Goal: Information Seeking & Learning: Learn about a topic

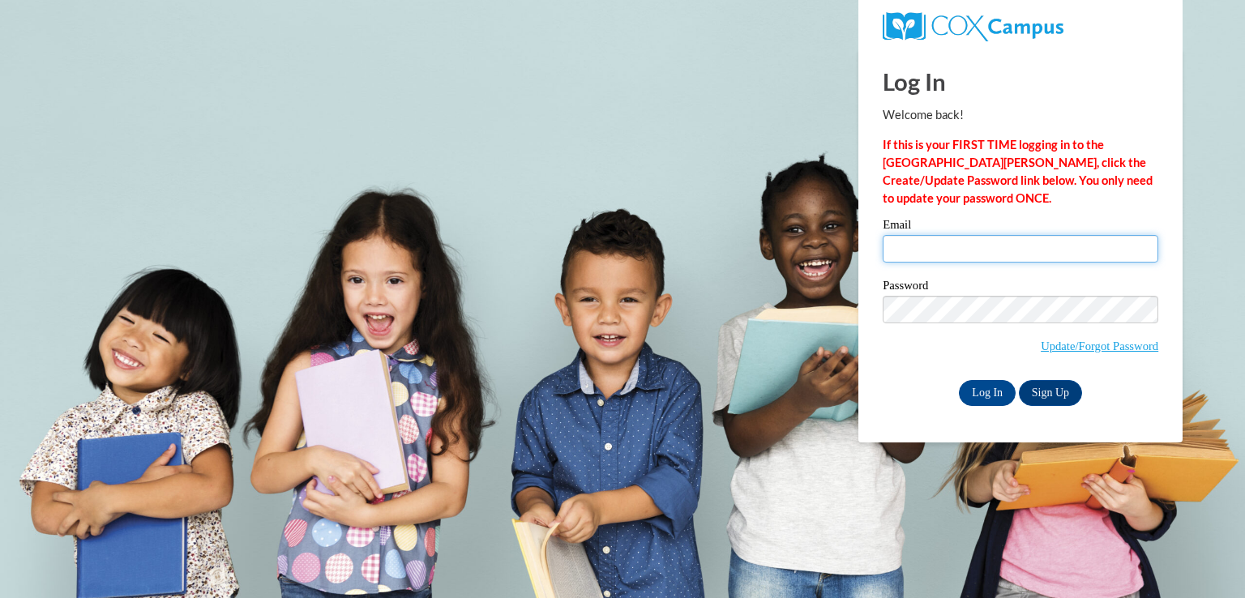
click at [929, 247] on input "Email" at bounding box center [1021, 249] width 276 height 28
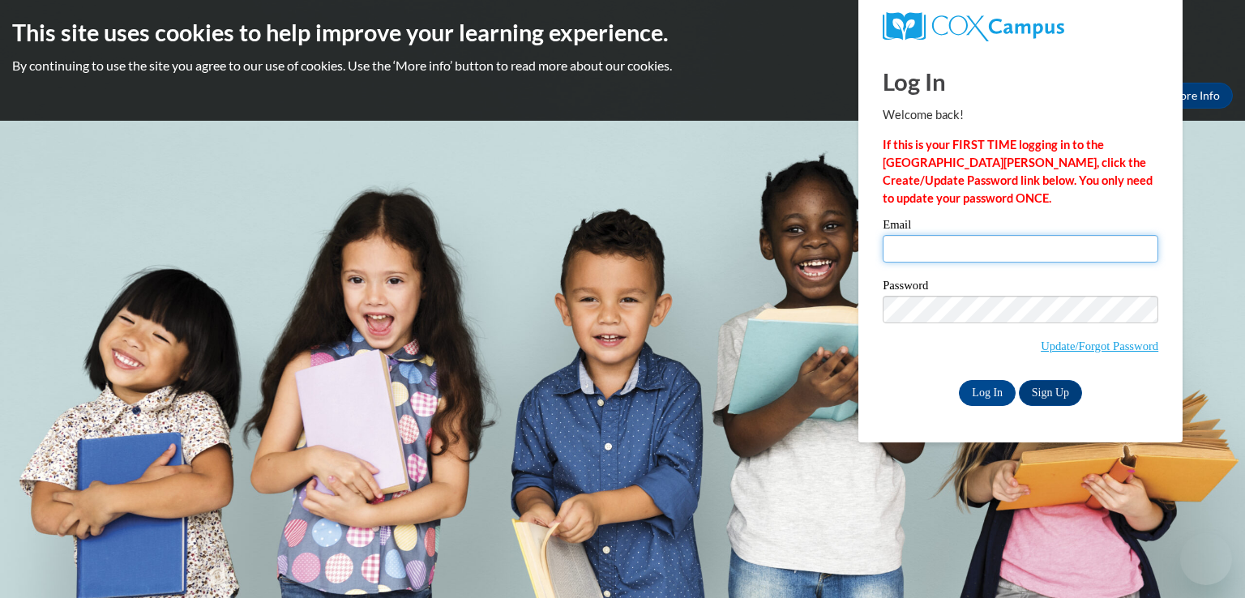
type input "marqesha_rogers@amda.edu"
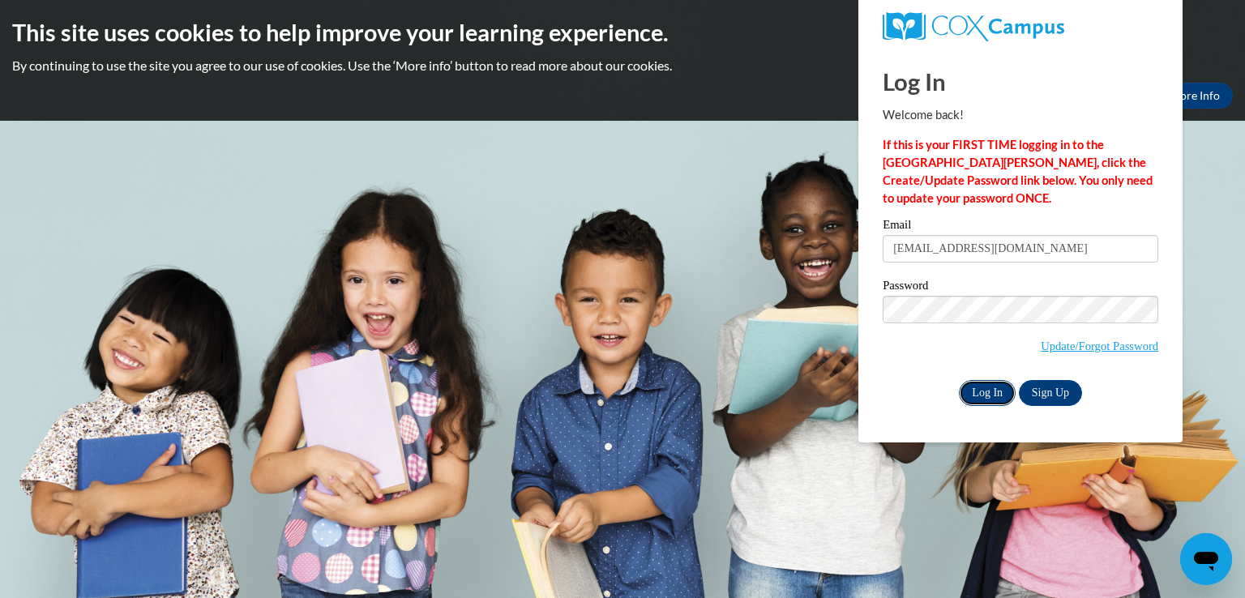
click at [993, 394] on input "Log In" at bounding box center [987, 393] width 57 height 26
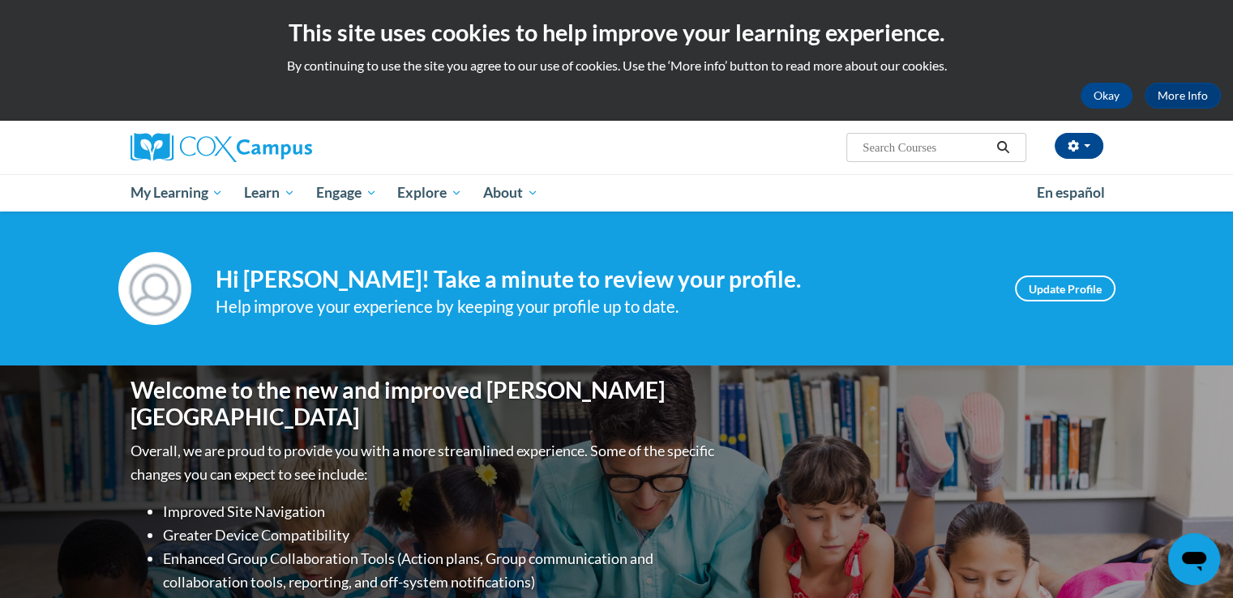
click at [939, 148] on input "Search..." at bounding box center [926, 147] width 130 height 19
type input "RTI"
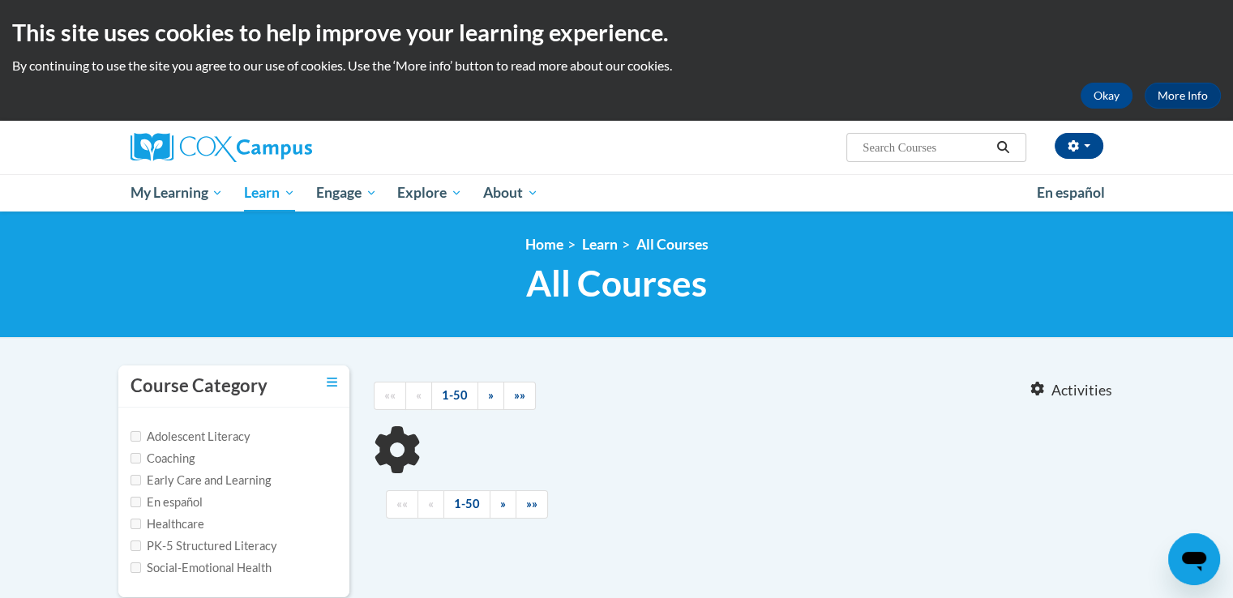
type input "RTI"
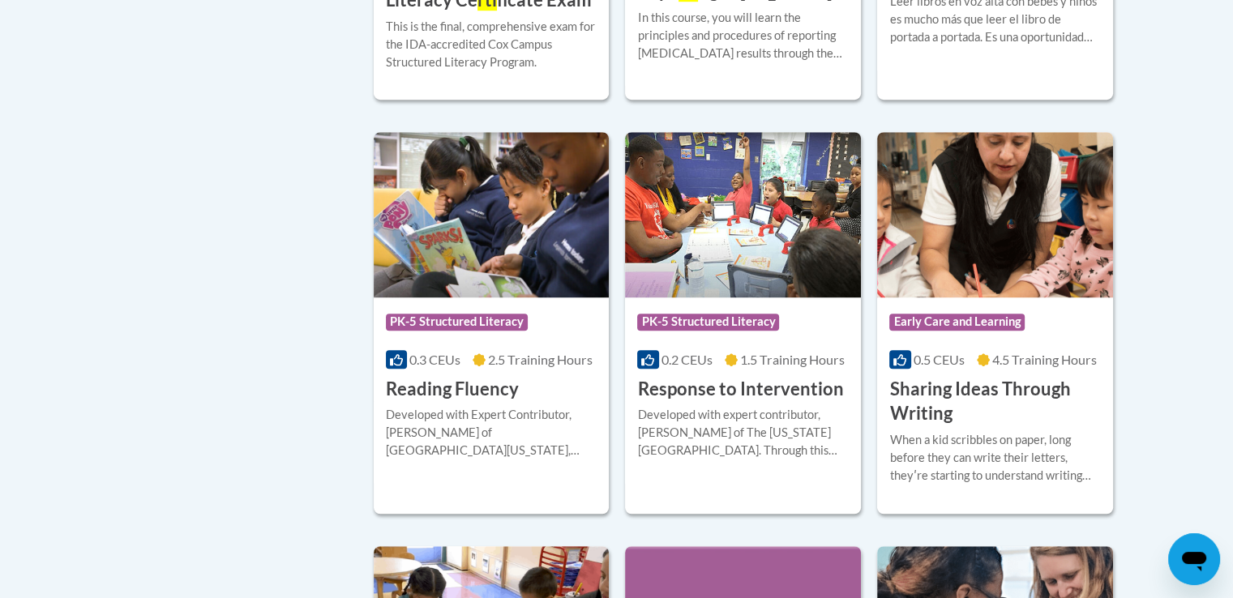
scroll to position [1164, 0]
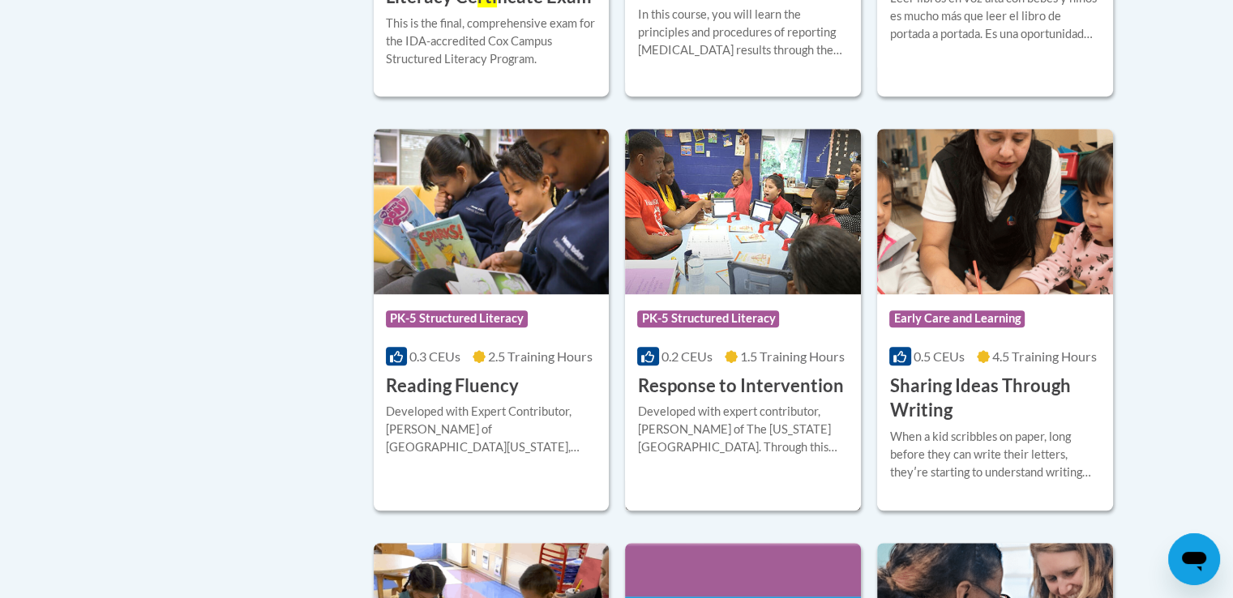
click at [769, 399] on div "More Info Enroll Developed with expert contributor, Dr. Laura Justice of The Oh…" at bounding box center [743, 439] width 236 height 83
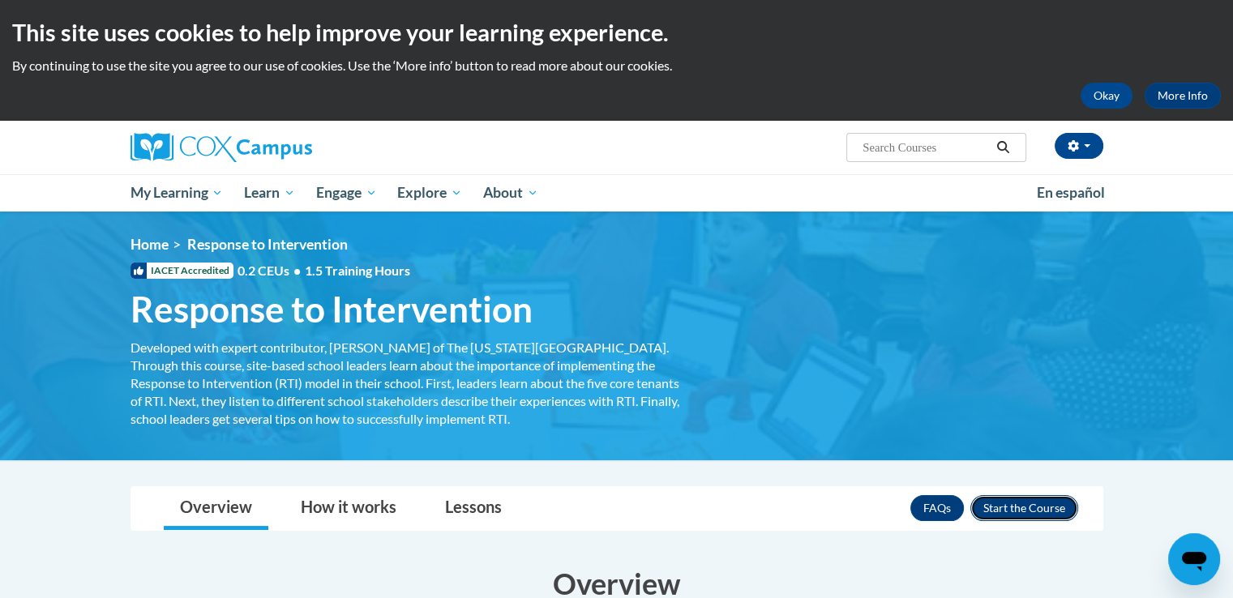
click at [1031, 497] on button "Enroll" at bounding box center [1024, 508] width 108 height 26
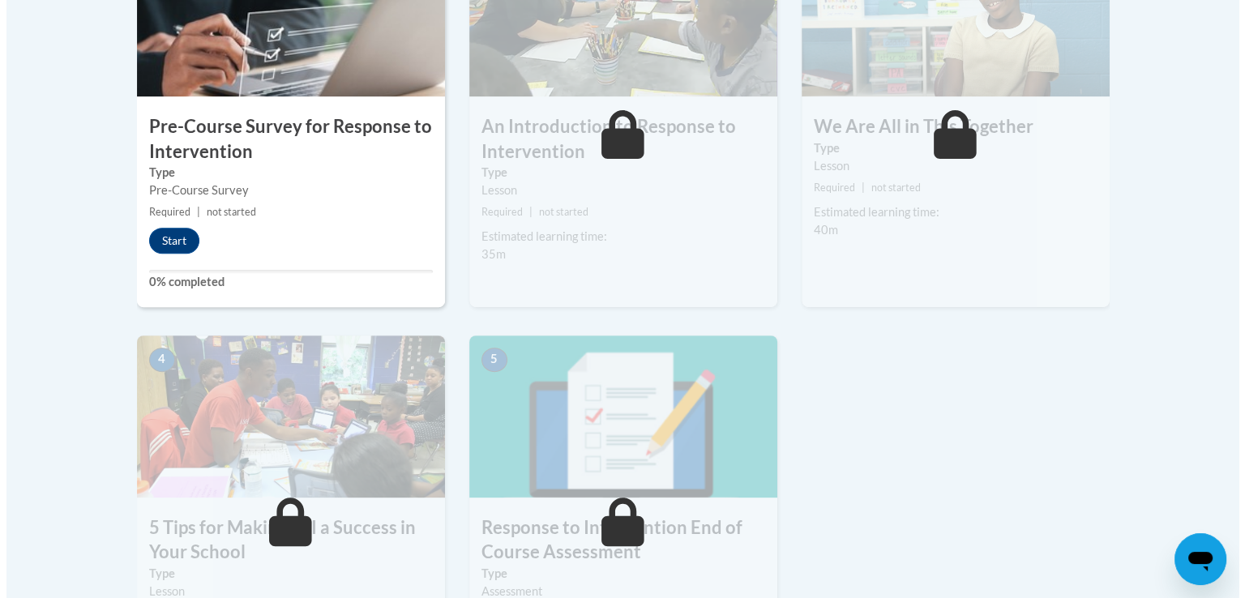
scroll to position [546, 0]
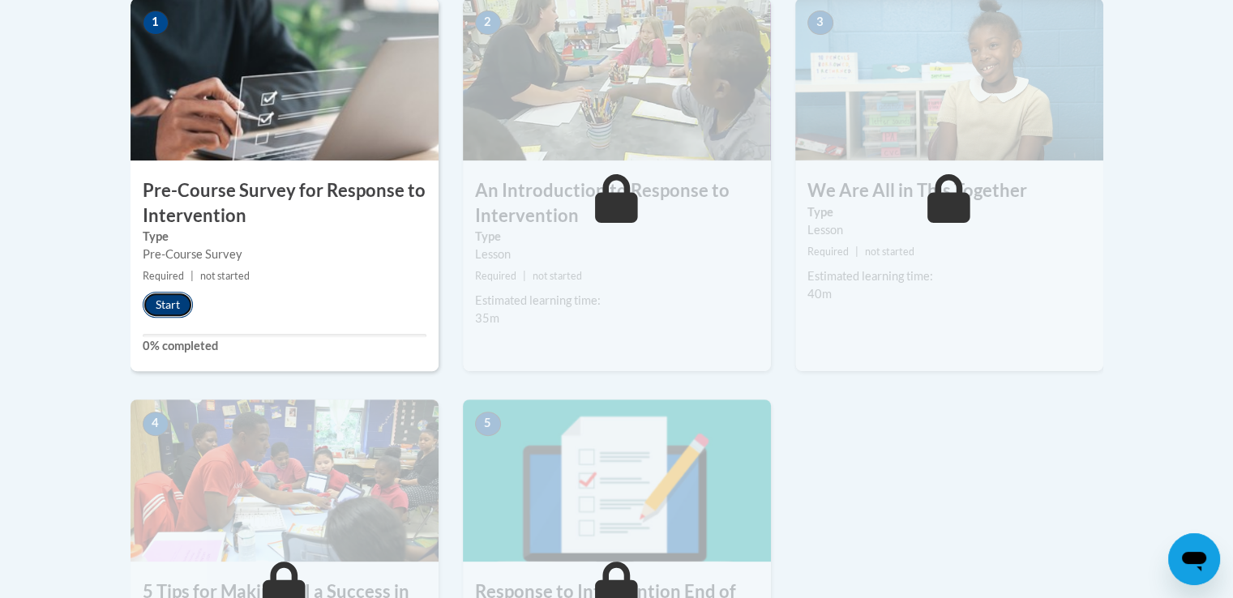
click at [169, 308] on button "Start" at bounding box center [168, 305] width 50 height 26
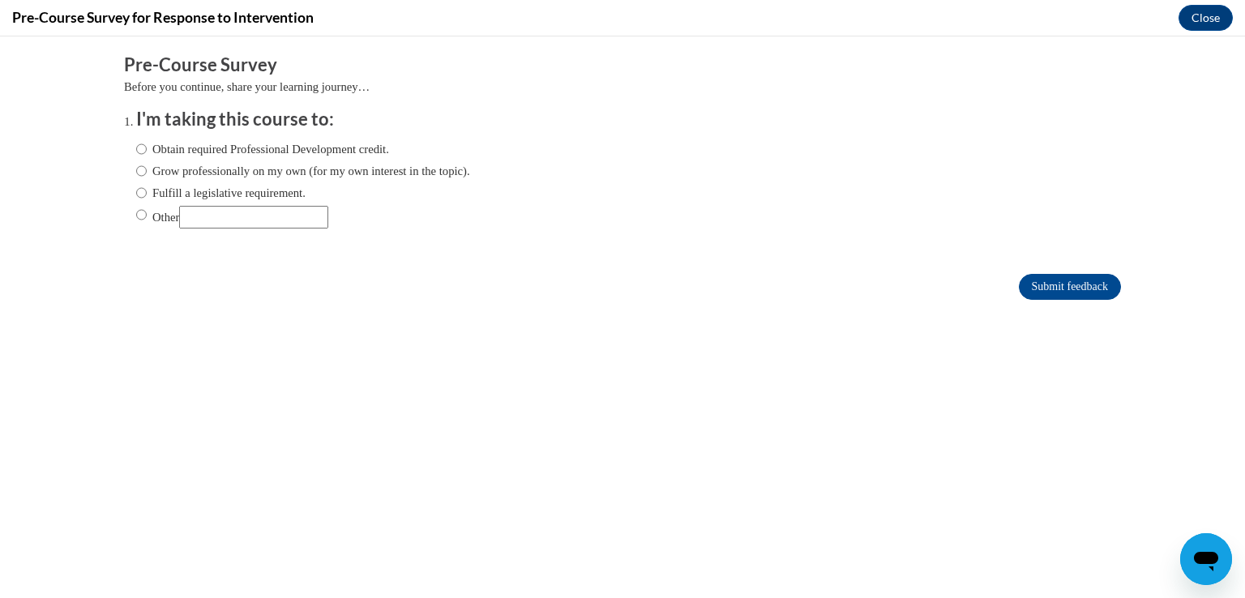
scroll to position [0, 0]
click at [245, 155] on label "Obtain required Professional Development credit." at bounding box center [262, 149] width 253 height 18
click at [147, 155] on input "Obtain required Professional Development credit." at bounding box center [141, 149] width 11 height 18
radio input "true"
click at [1052, 298] on input "Submit feedback" at bounding box center [1070, 287] width 102 height 26
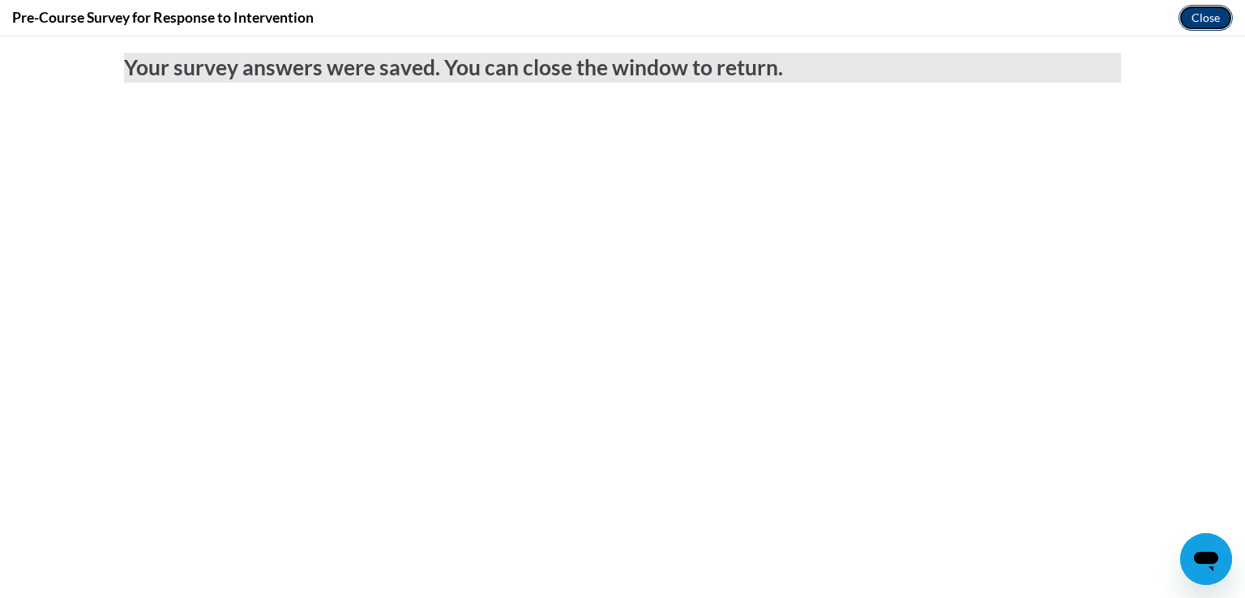
click at [1201, 17] on button "Close" at bounding box center [1206, 18] width 54 height 26
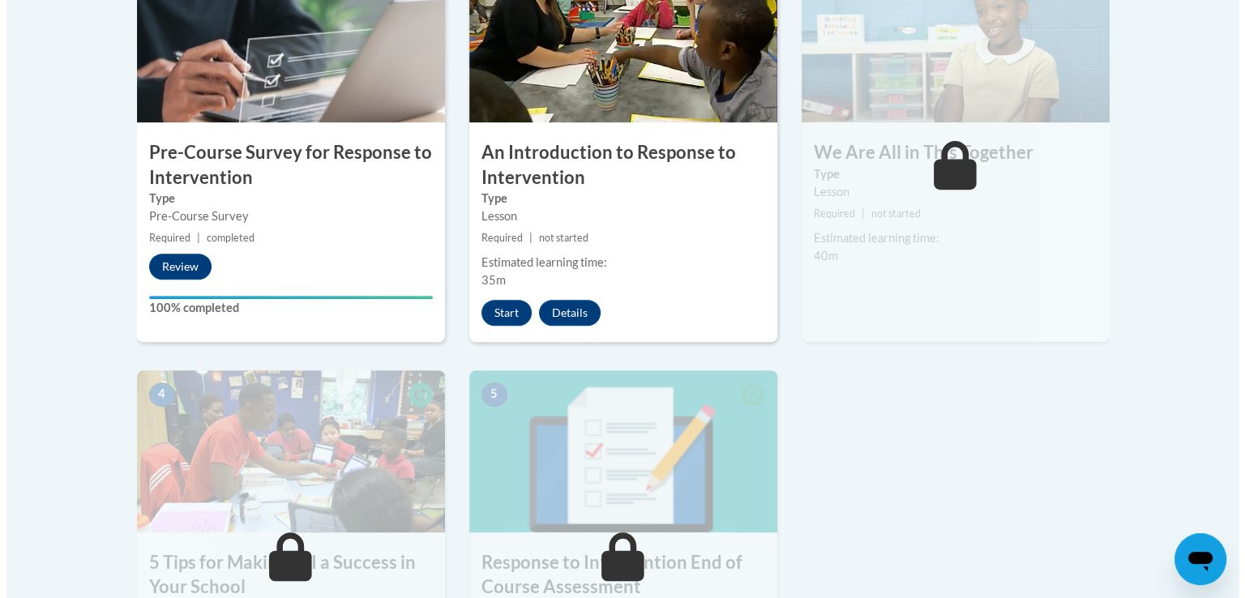
scroll to position [581, 0]
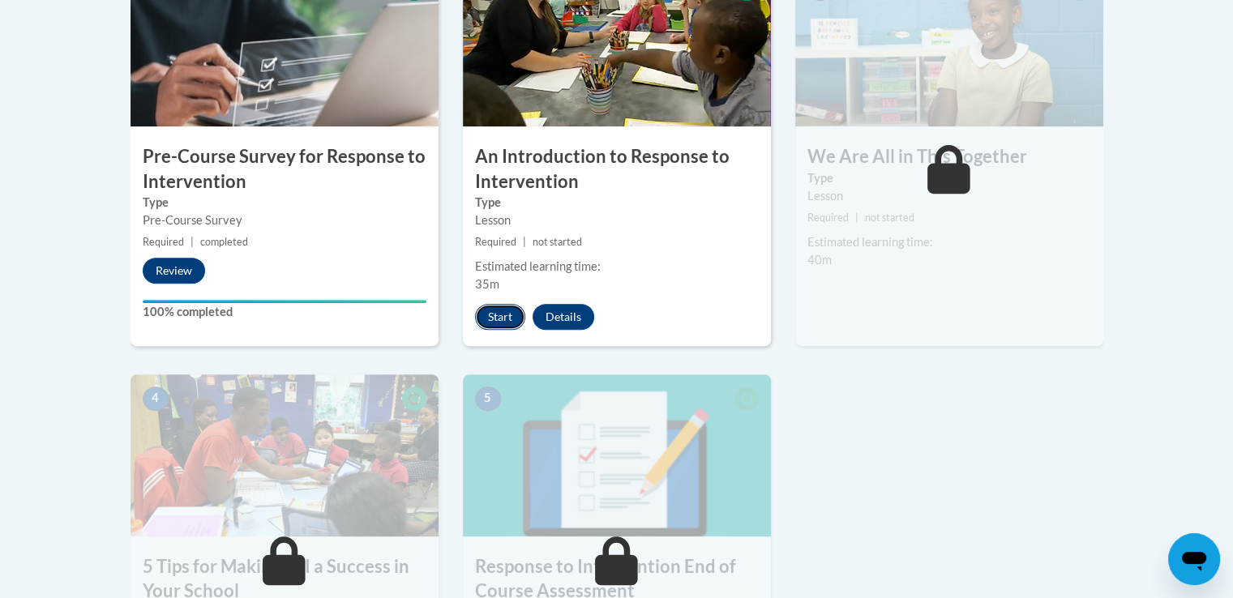
click at [506, 315] on button "Start" at bounding box center [500, 317] width 50 height 26
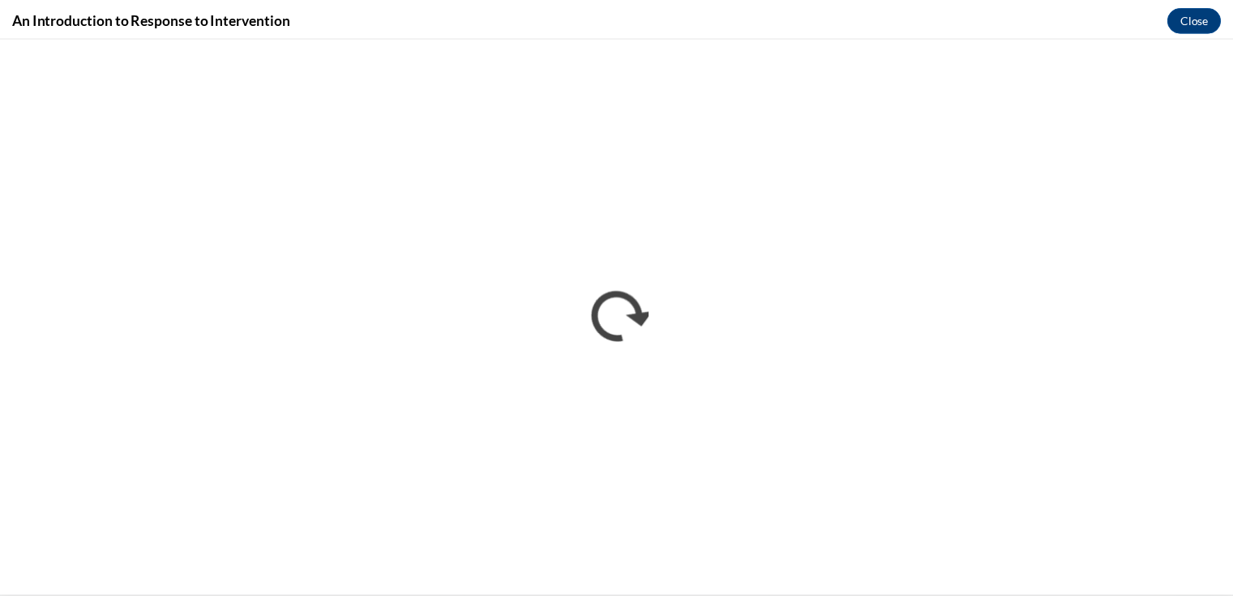
scroll to position [0, 0]
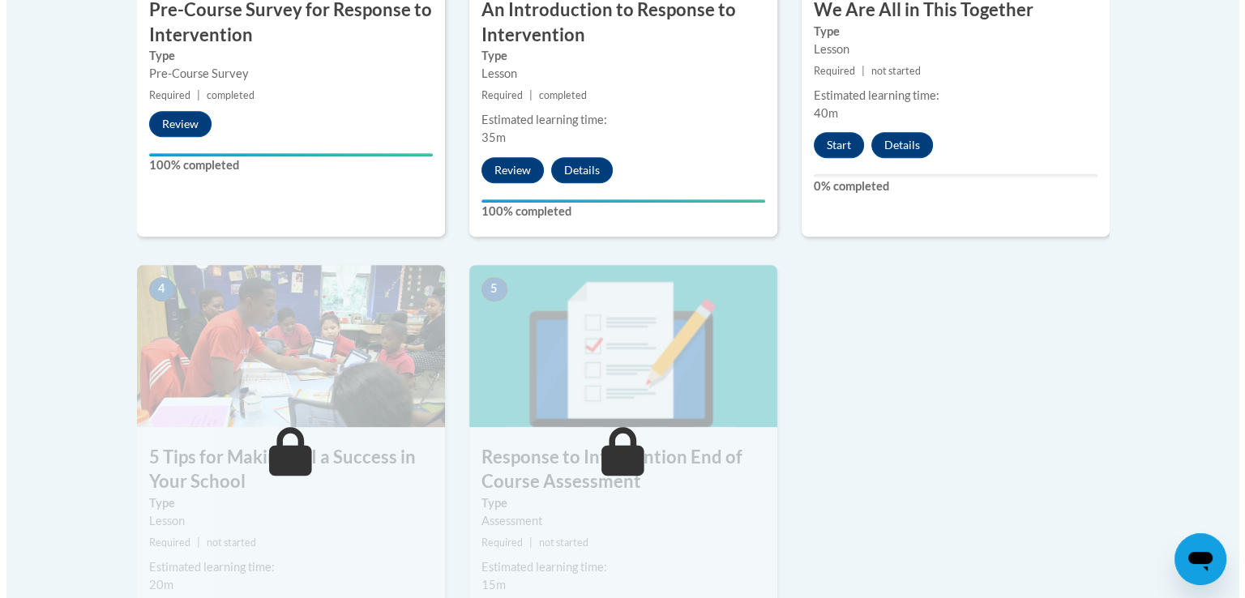
scroll to position [730, 0]
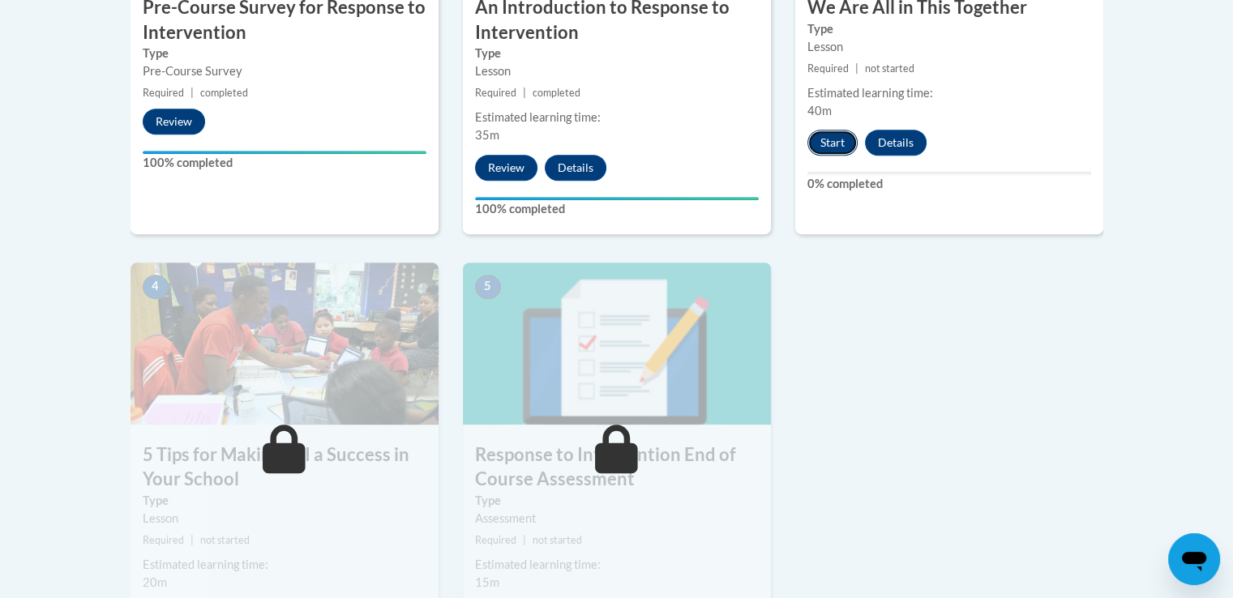
click at [838, 140] on button "Start" at bounding box center [833, 143] width 50 height 26
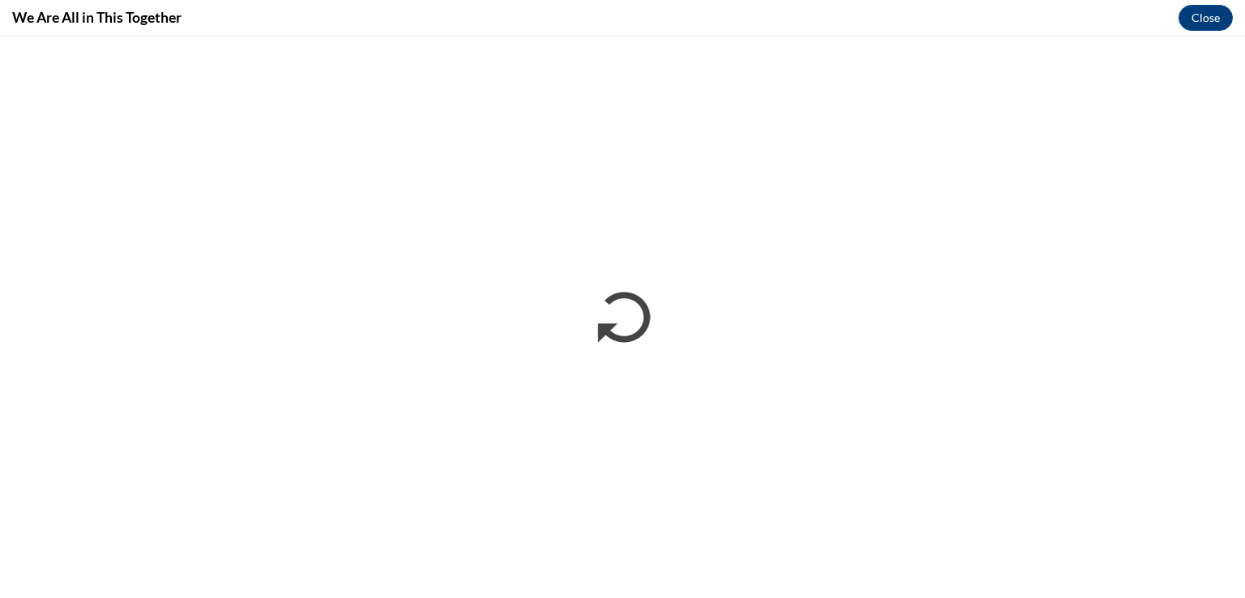
scroll to position [0, 0]
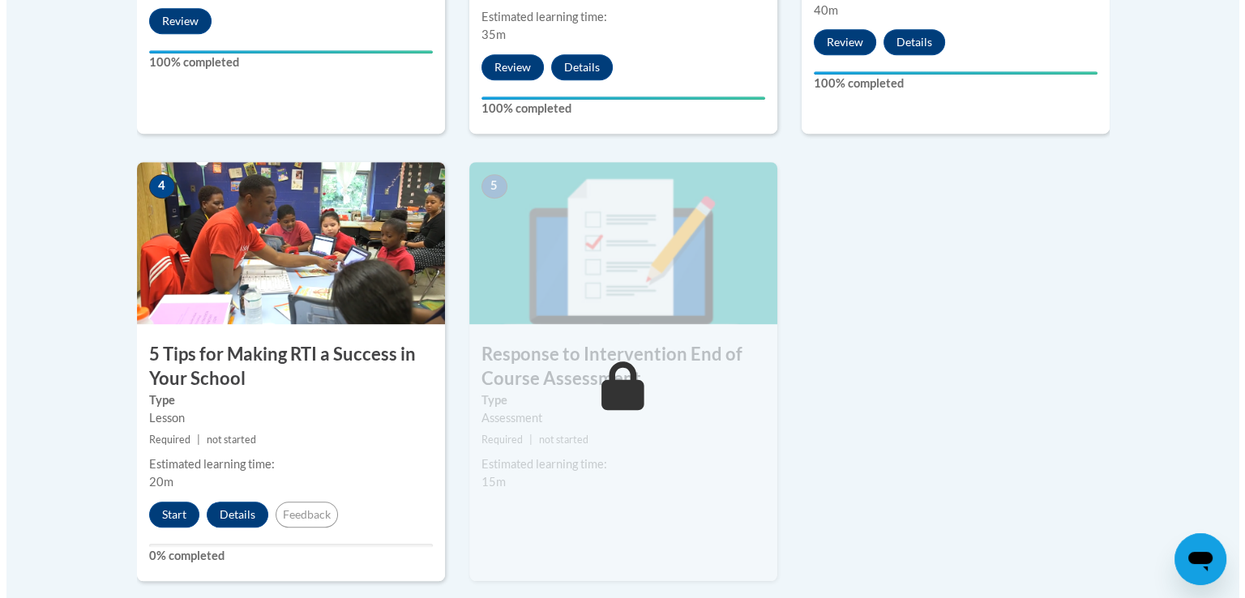
scroll to position [858, 0]
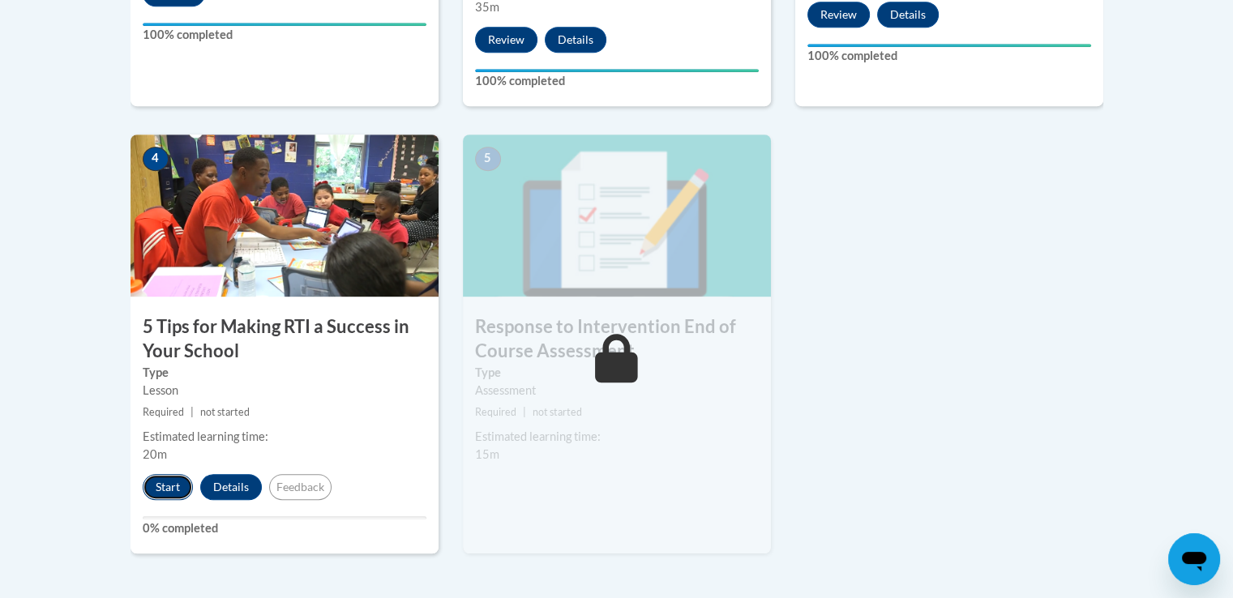
click at [182, 480] on button "Start" at bounding box center [168, 487] width 50 height 26
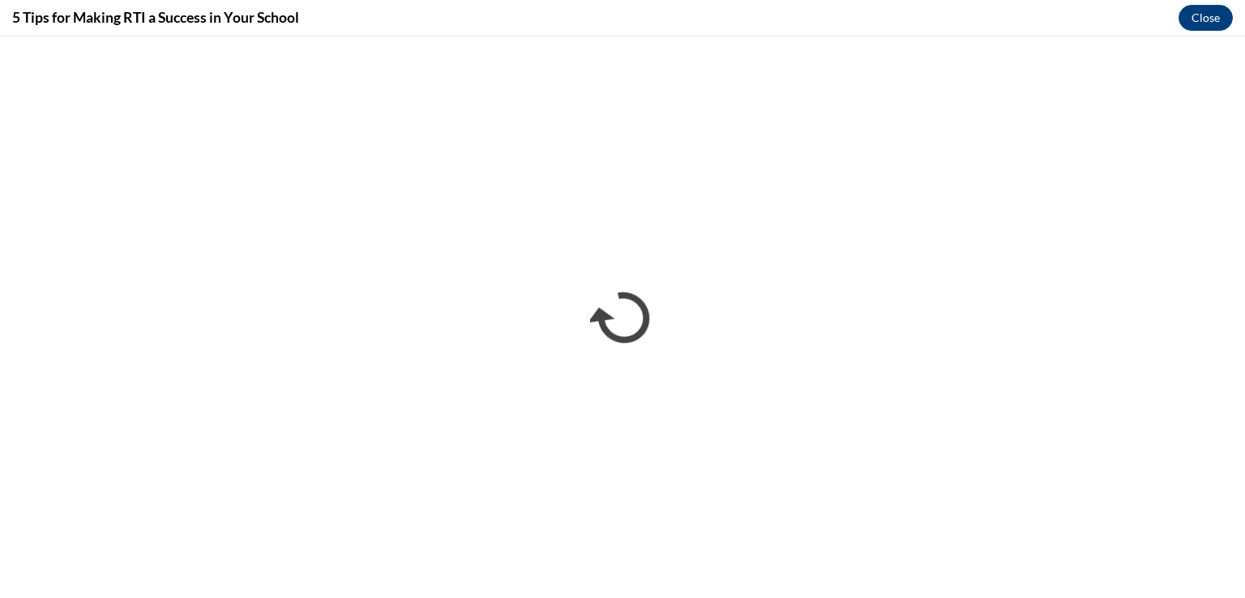
scroll to position [0, 0]
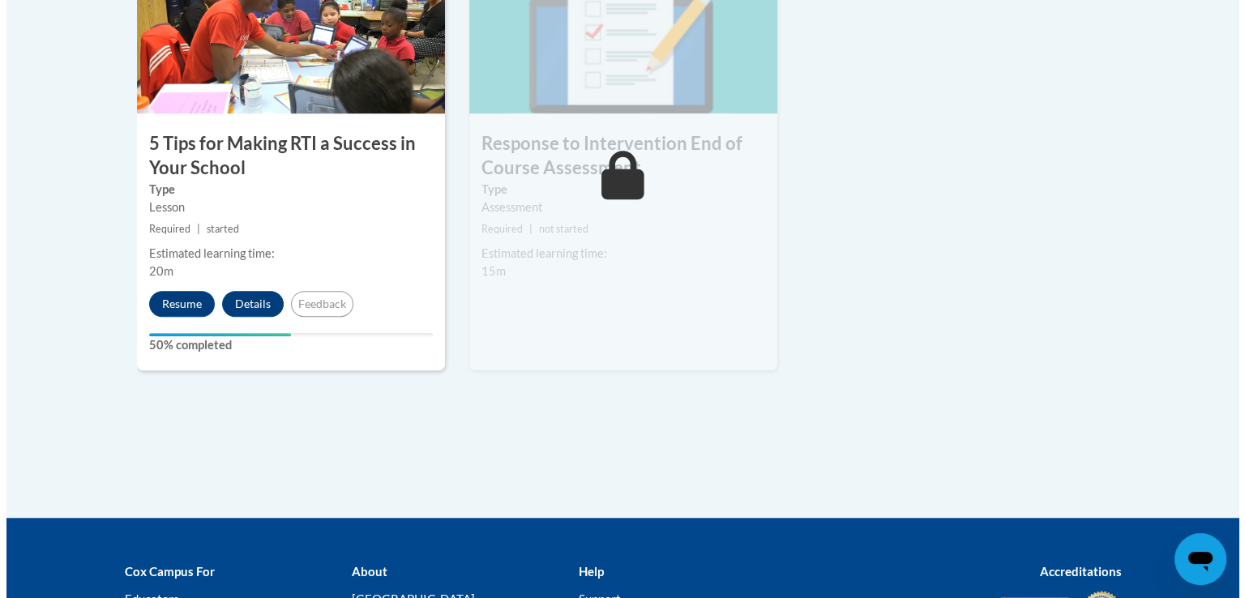
scroll to position [1068, 0]
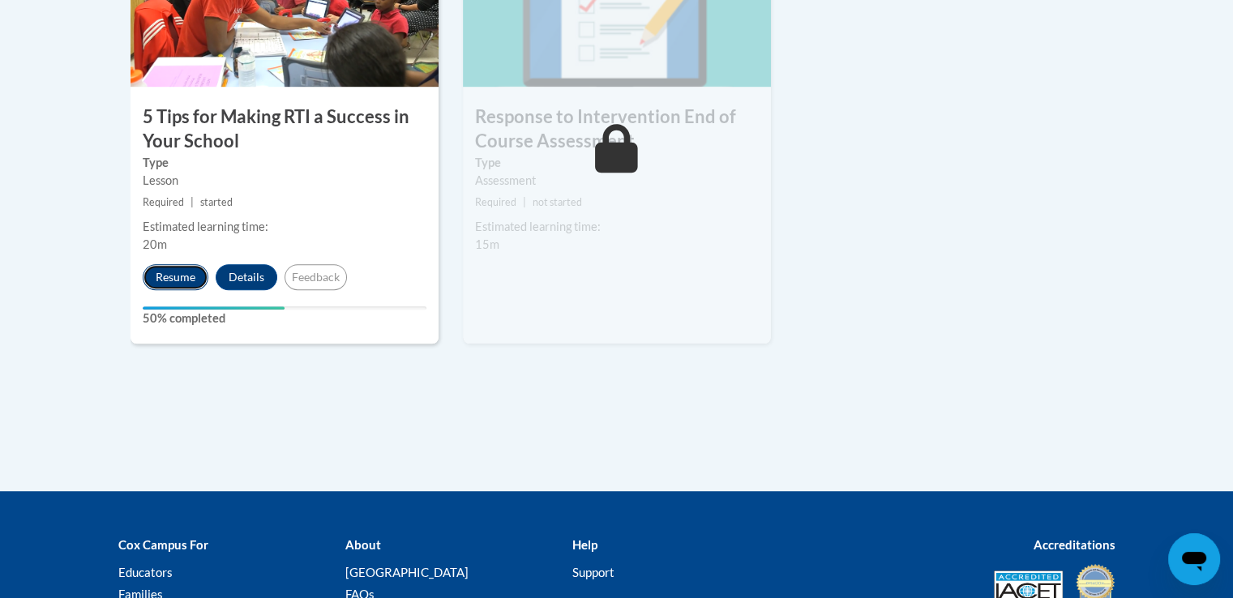
click at [204, 279] on button "Resume" at bounding box center [176, 277] width 66 height 26
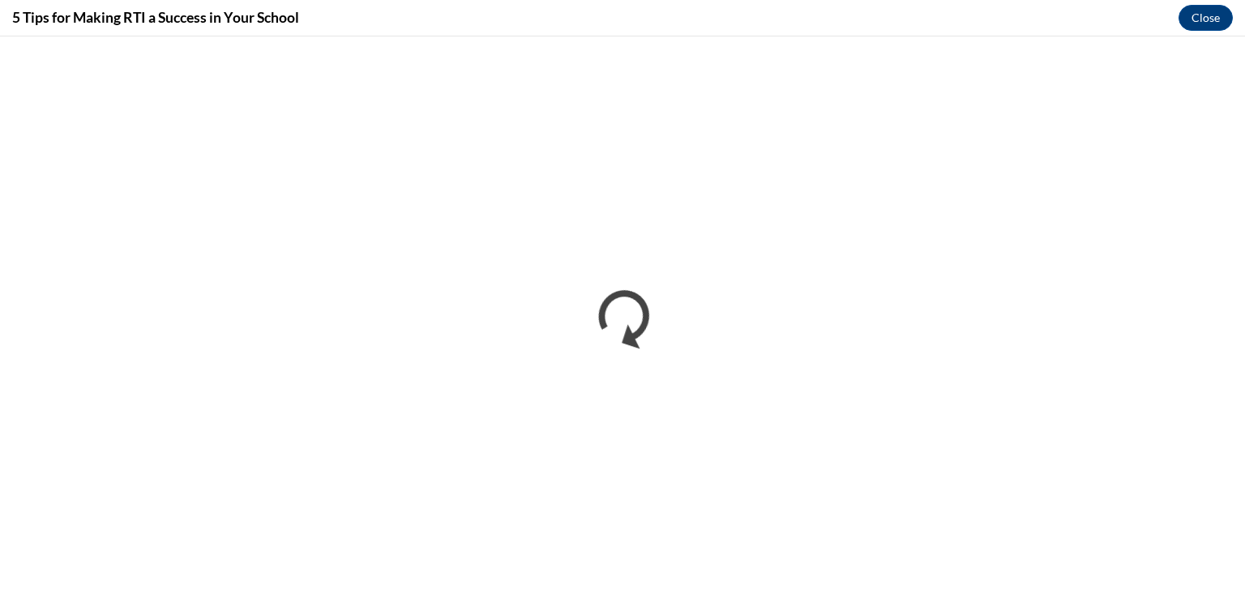
scroll to position [0, 0]
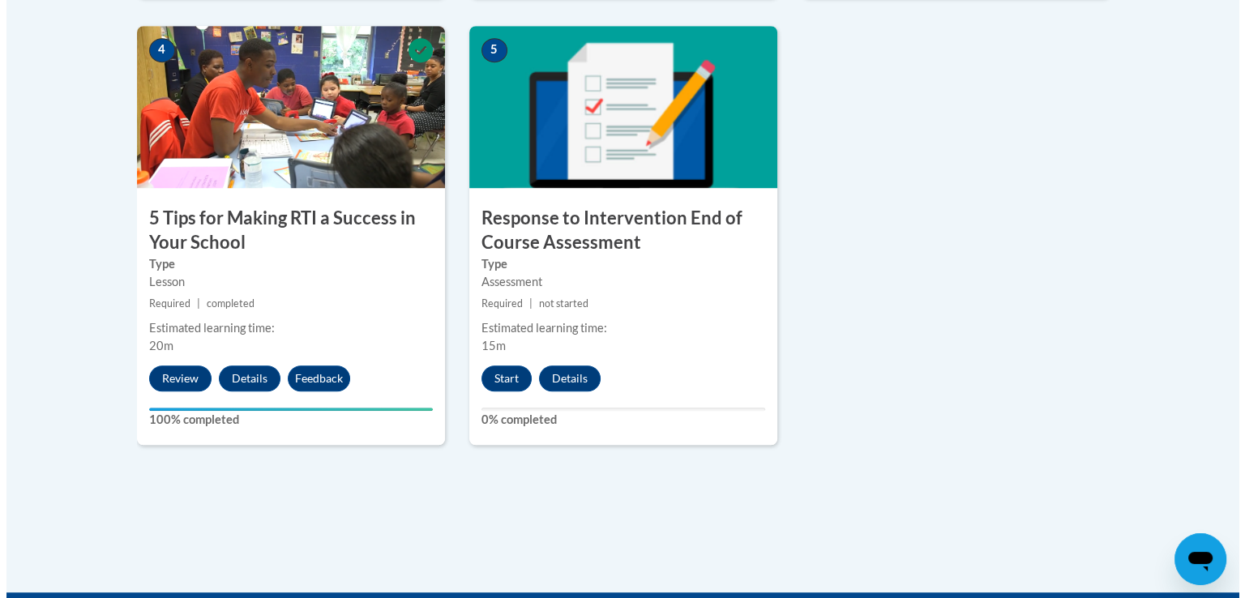
scroll to position [989, 0]
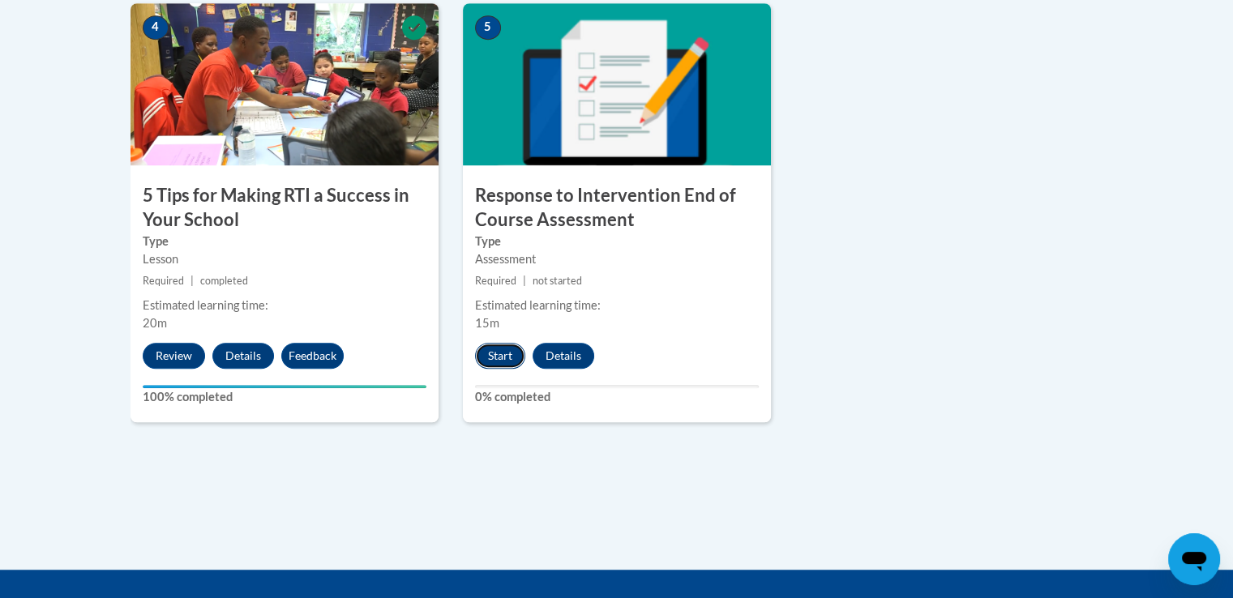
click at [503, 351] on button "Start" at bounding box center [500, 356] width 50 height 26
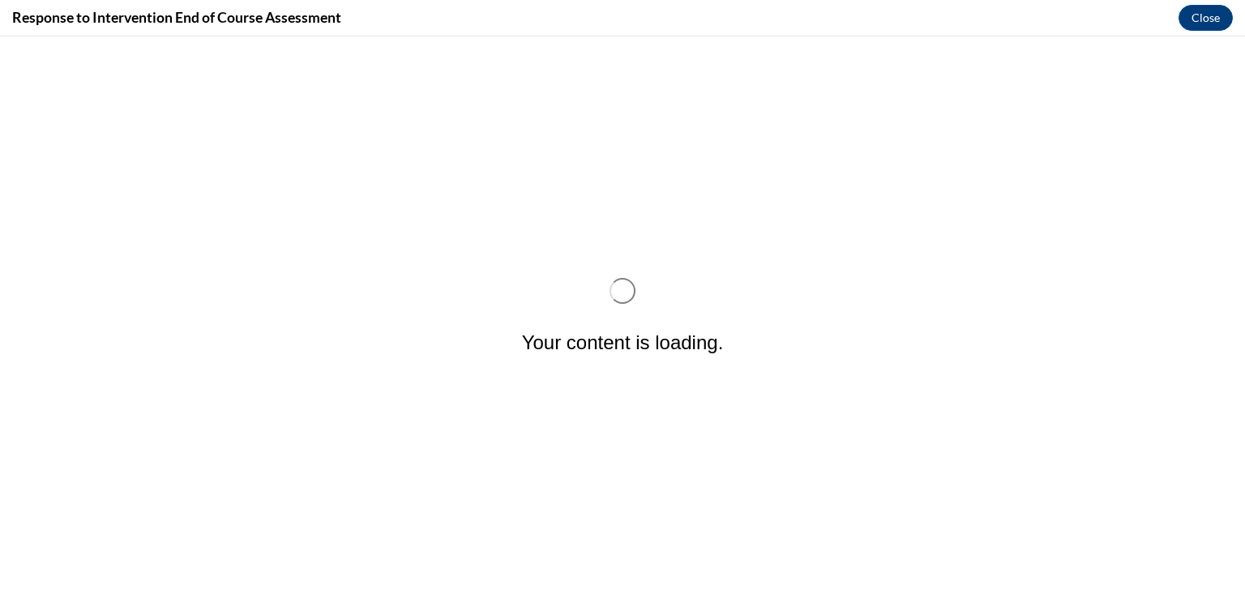
scroll to position [0, 0]
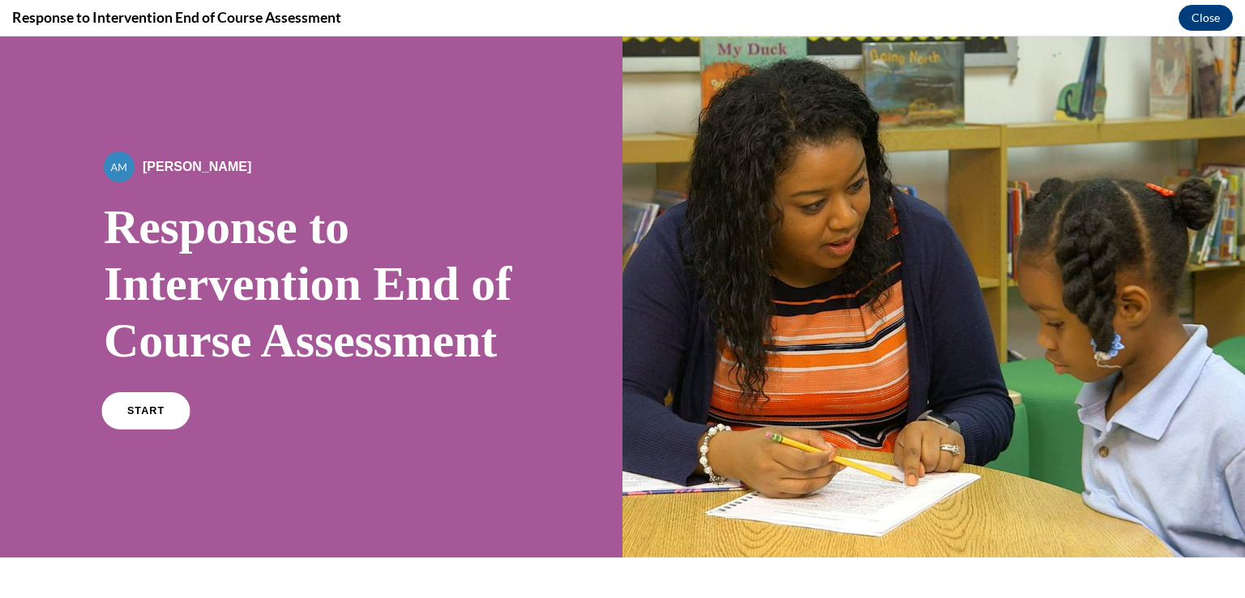
click at [138, 418] on span "START" at bounding box center [145, 411] width 37 height 12
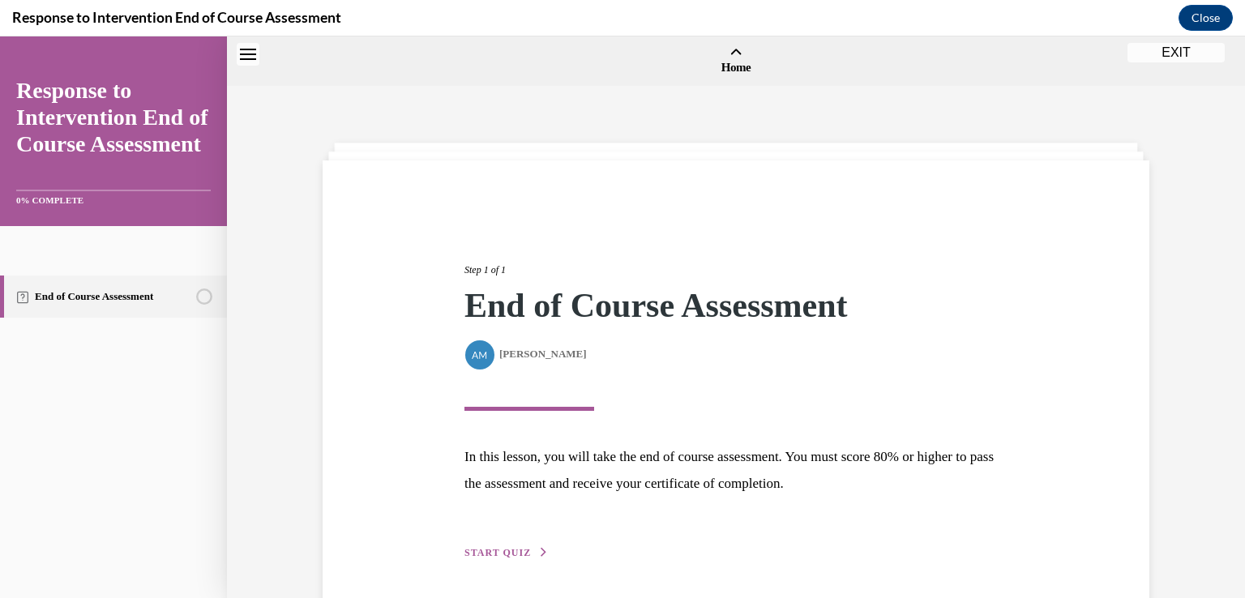
scroll to position [50, 0]
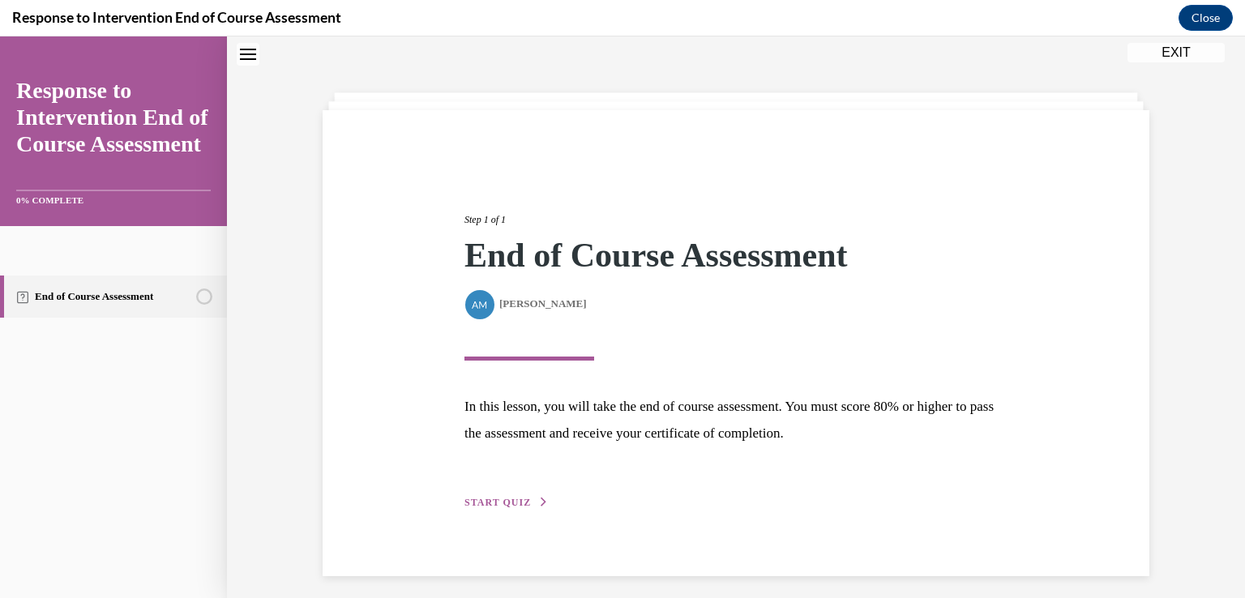
click at [520, 497] on span "START QUIZ" at bounding box center [498, 502] width 66 height 11
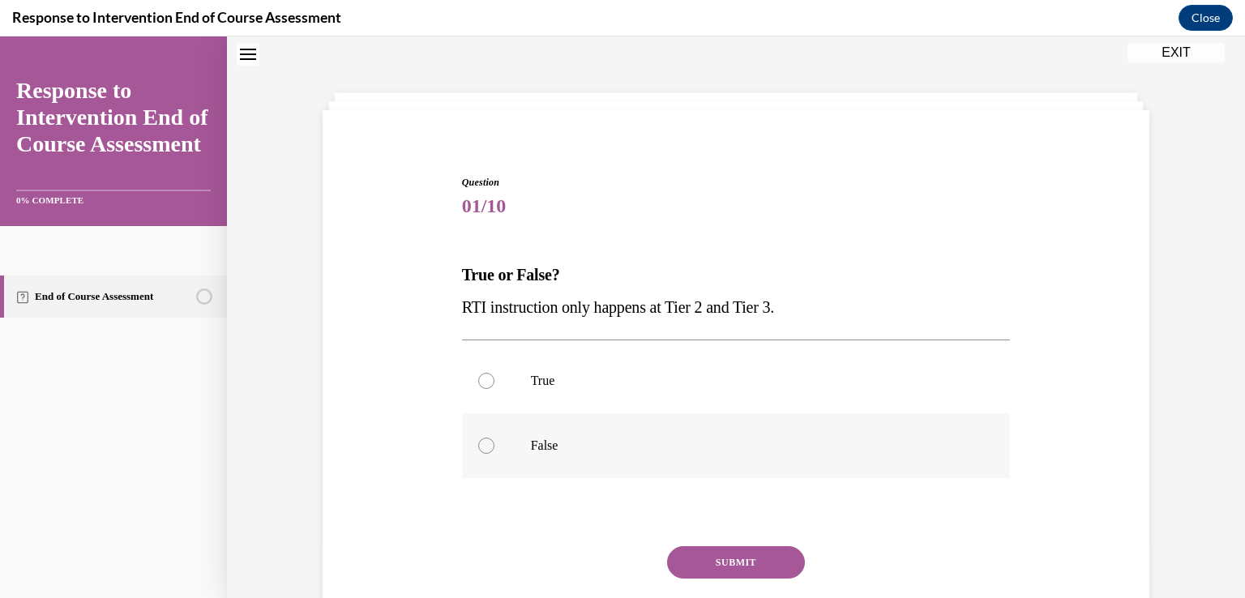
click at [486, 428] on label "False" at bounding box center [736, 445] width 549 height 65
click at [486, 438] on input "False" at bounding box center [486, 446] width 16 height 16
radio input "true"
click at [726, 555] on button "SUBMIT" at bounding box center [736, 562] width 138 height 32
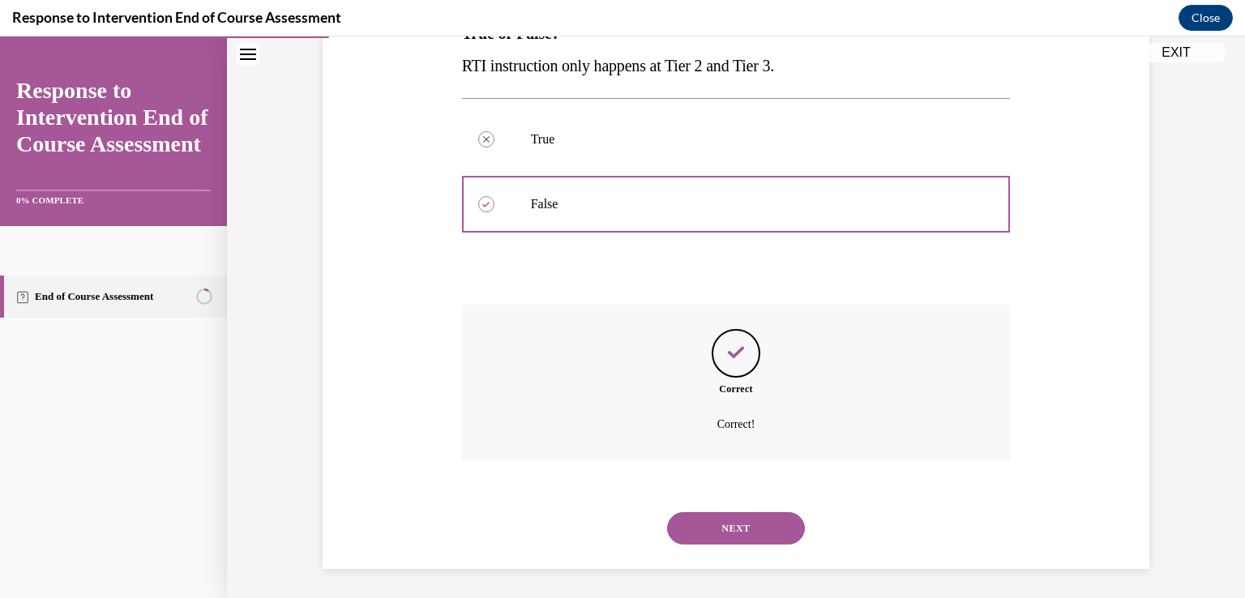
scroll to position [295, 0]
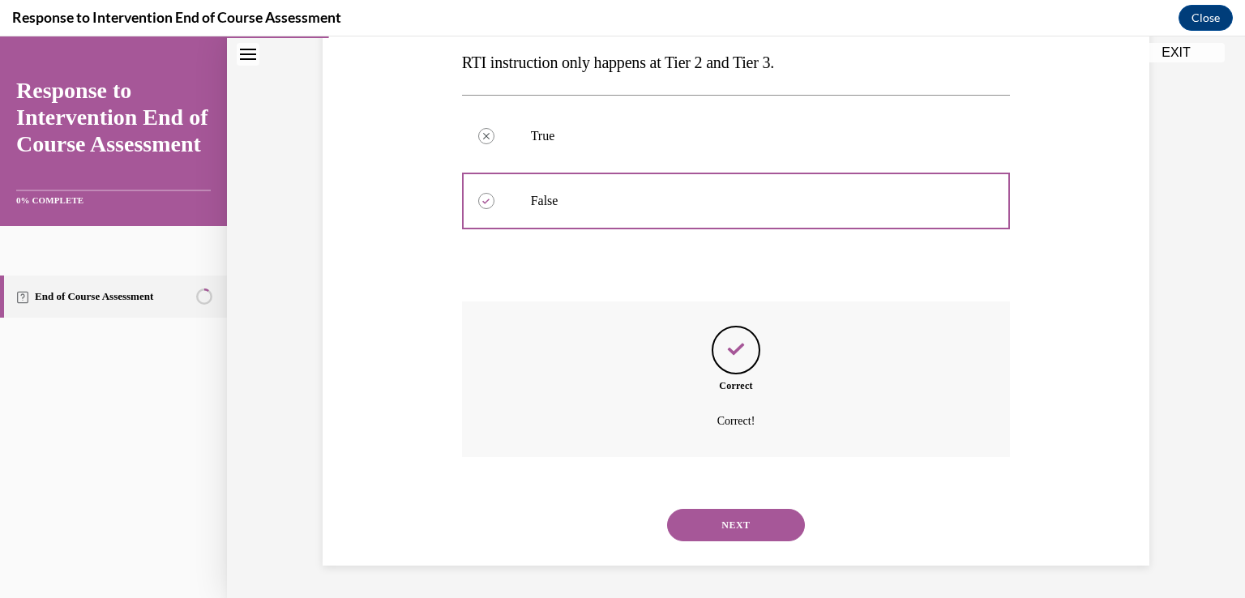
click at [751, 514] on button "NEXT" at bounding box center [736, 525] width 138 height 32
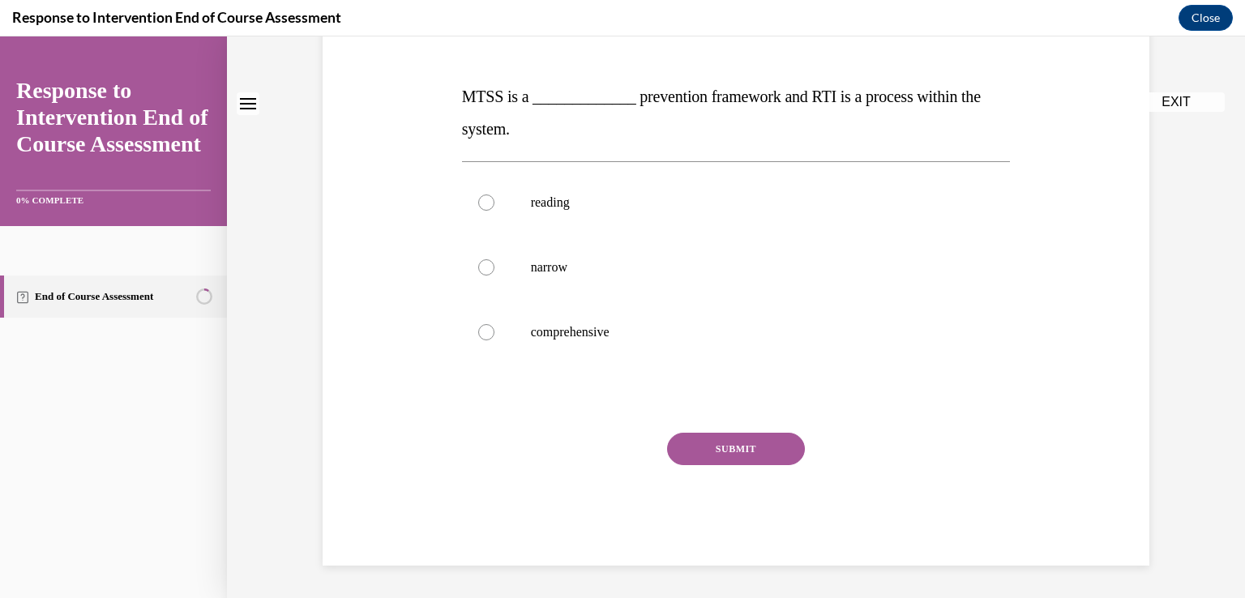
scroll to position [0, 0]
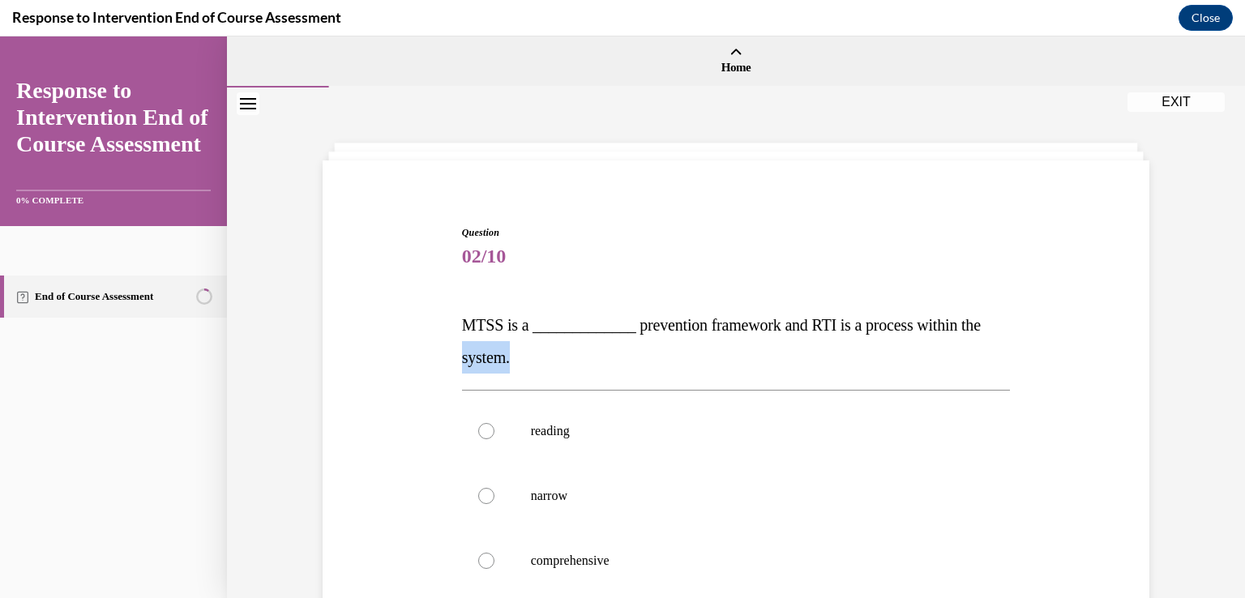
drag, startPoint x: 1231, startPoint y: 299, endPoint x: 1245, endPoint y: 342, distance: 45.1
click at [1232, 342] on div "Home Question 01/10 True or False? RTI instruction only happens at Tier 2 and T…" at bounding box center [736, 317] width 1018 height 562
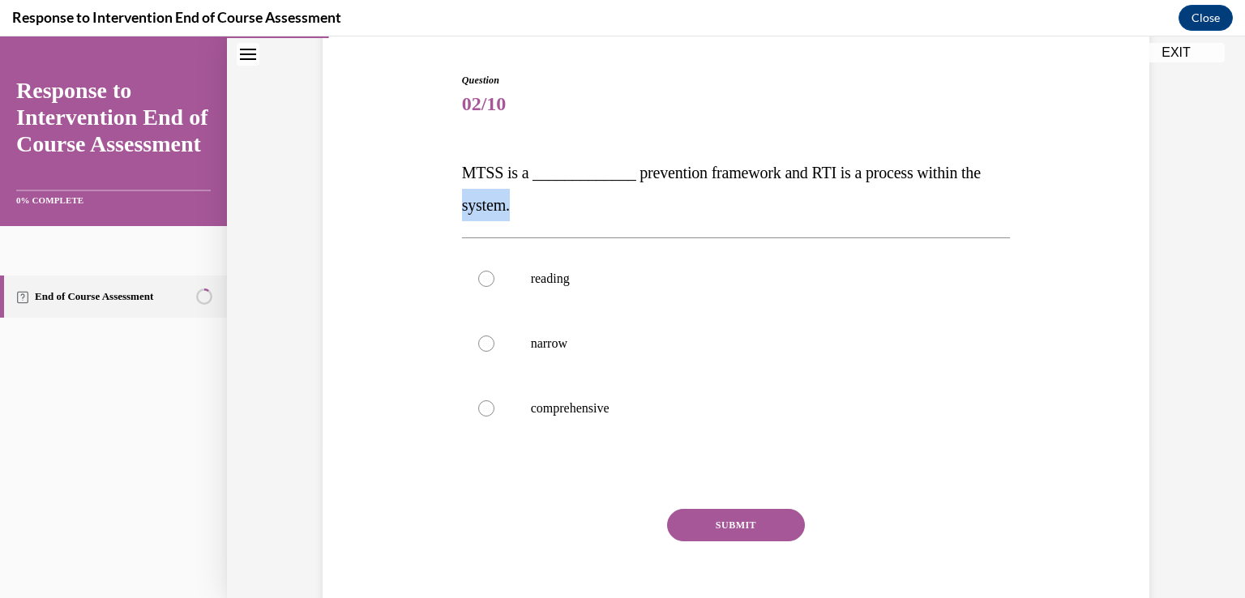
scroll to position [162, 0]
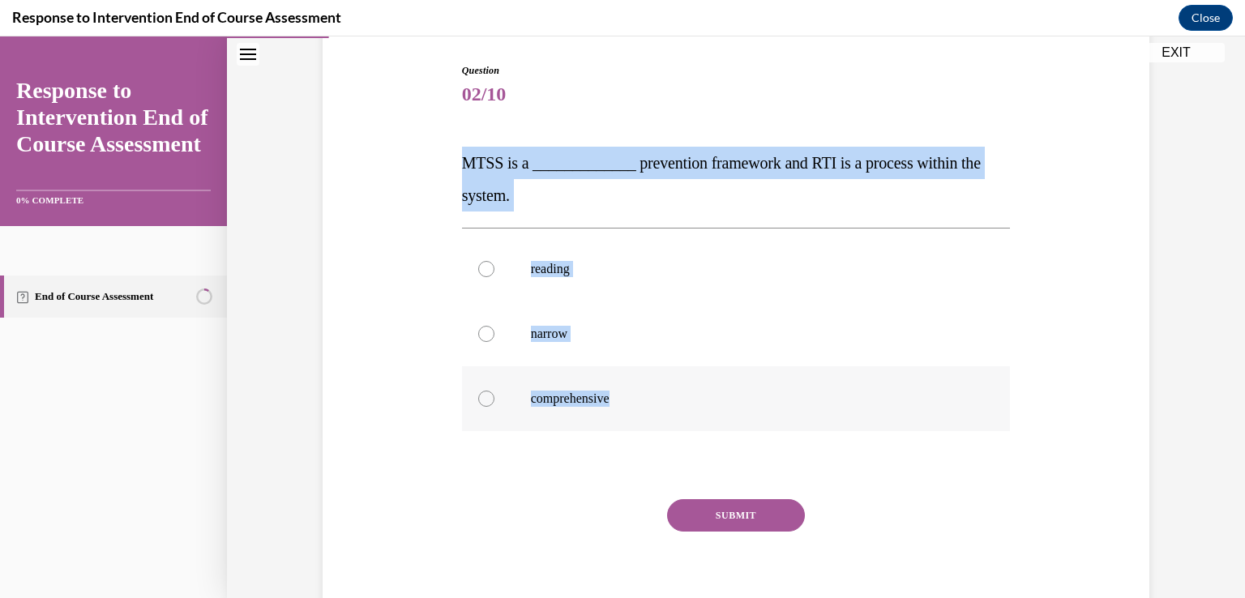
drag, startPoint x: 452, startPoint y: 162, endPoint x: 626, endPoint y: 403, distance: 296.8
click at [626, 403] on div "Question 02/10 MTSS is a _____________ prevention framework and RTI is a proces…" at bounding box center [736, 335] width 557 height 593
copy div "MTSS is a _____________ prevention framework and RTI is a process within the sy…"
click at [610, 387] on label "comprehensive" at bounding box center [736, 398] width 549 height 65
click at [495, 391] on input "comprehensive" at bounding box center [486, 399] width 16 height 16
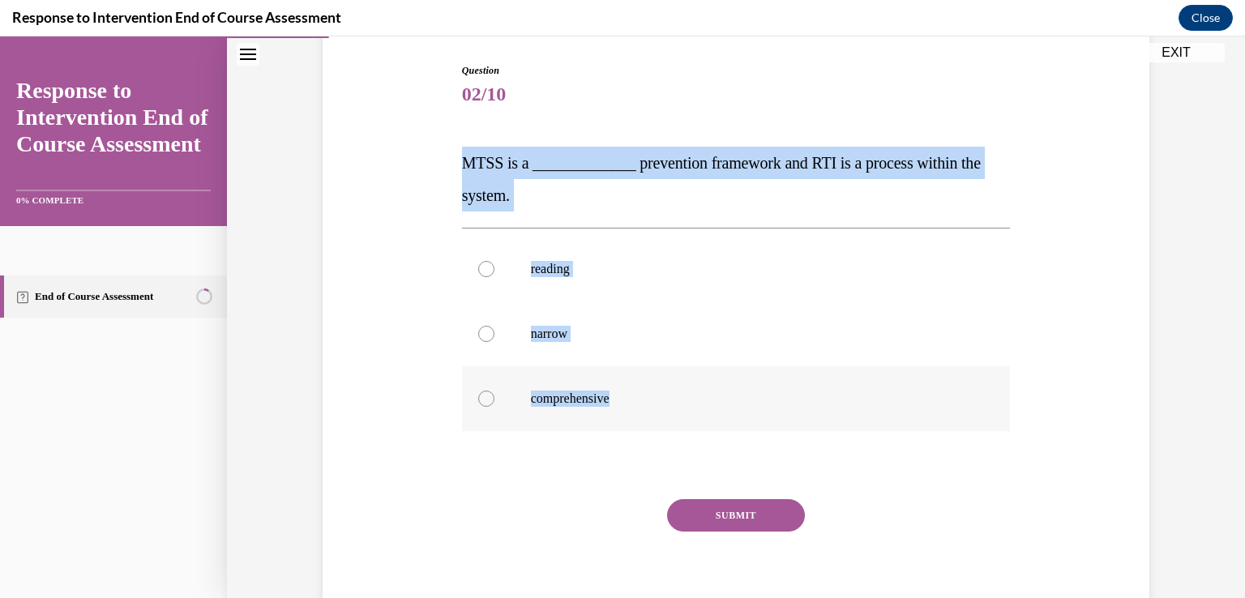
radio input "true"
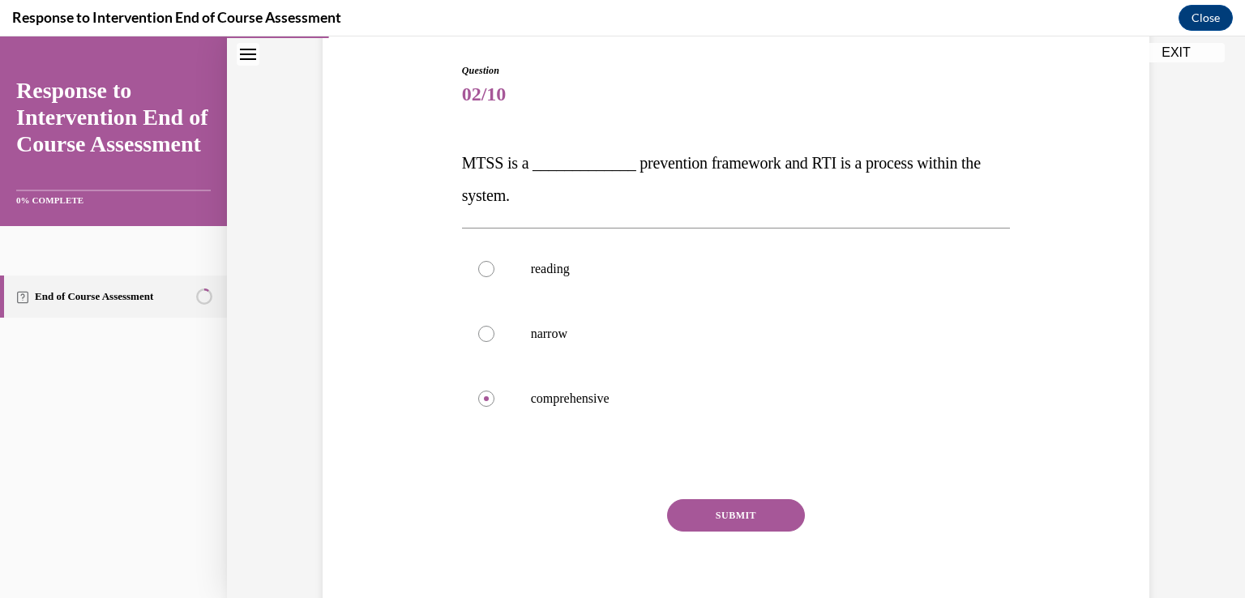
click at [756, 516] on button "SUBMIT" at bounding box center [736, 515] width 138 height 32
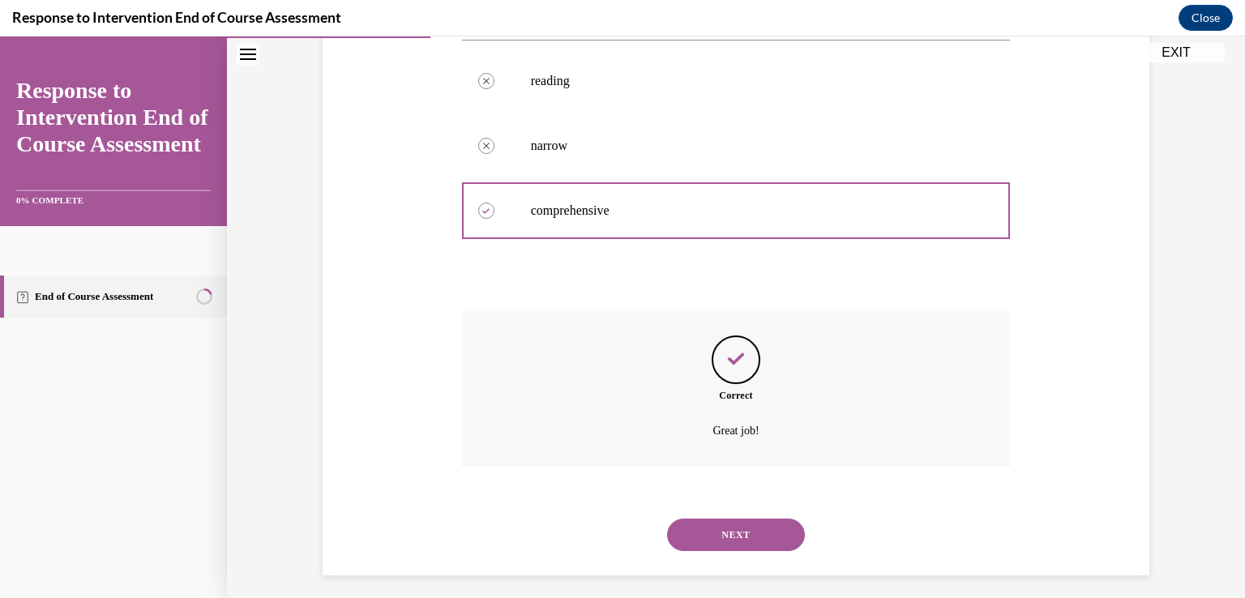
scroll to position [360, 0]
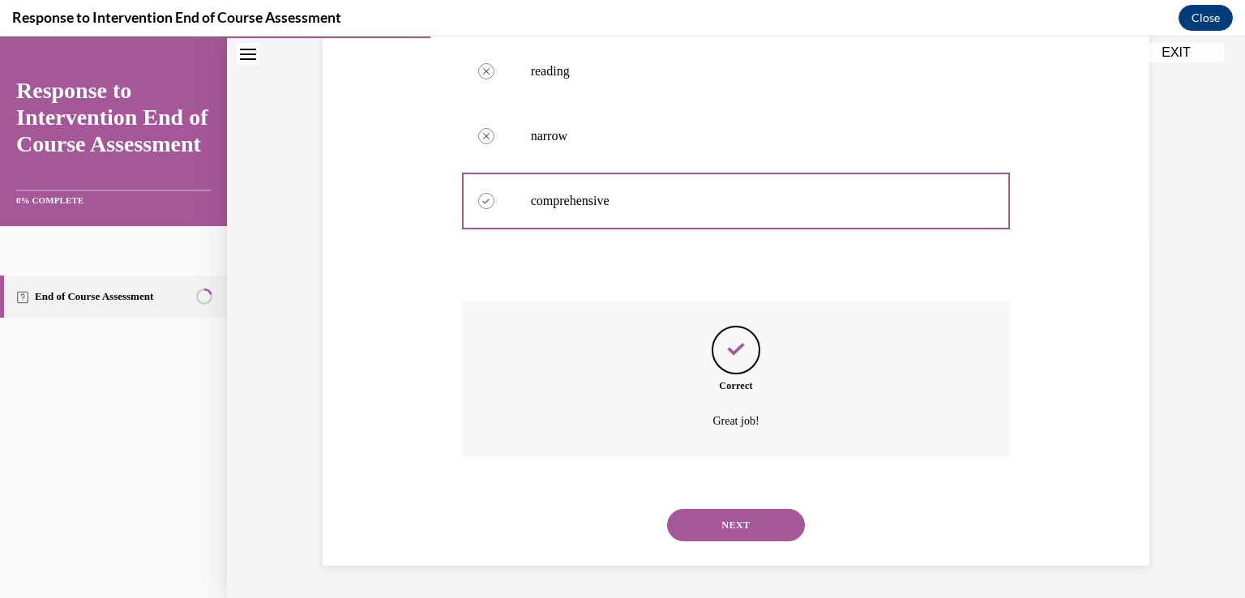
click at [756, 515] on button "NEXT" at bounding box center [736, 525] width 138 height 32
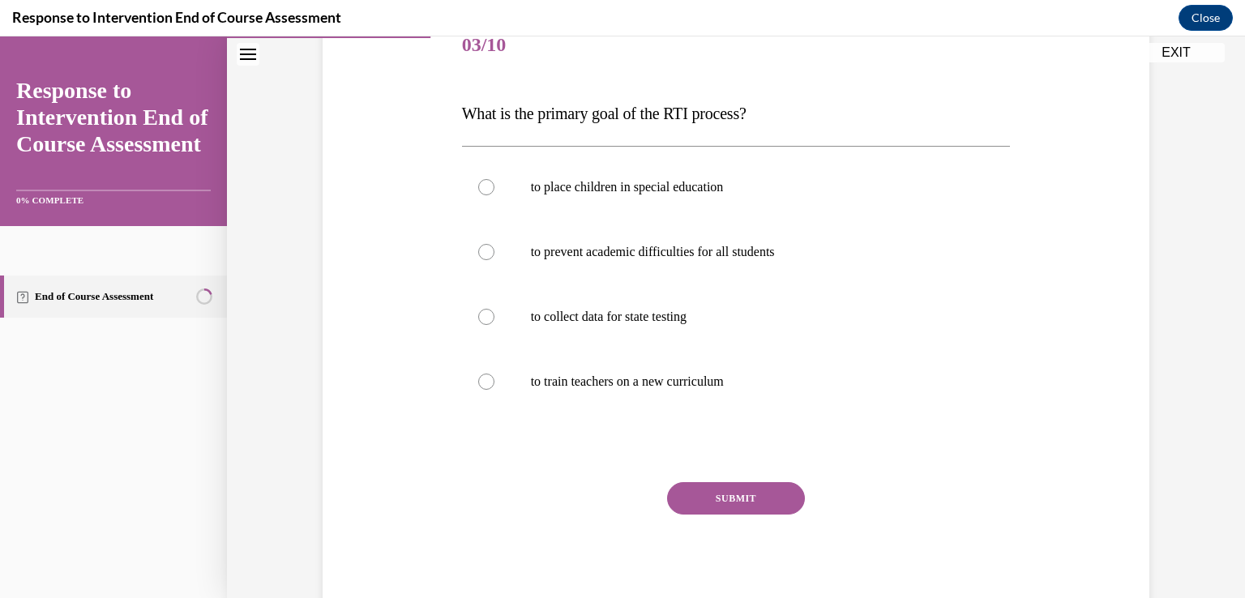
scroll to position [229, 0]
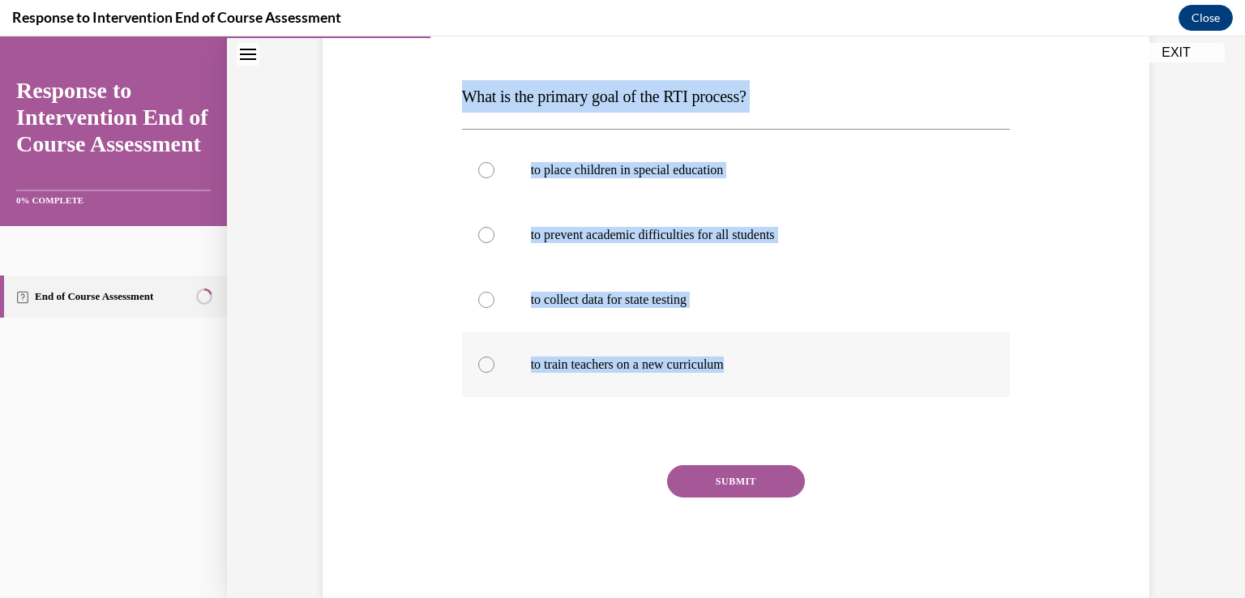
drag, startPoint x: 457, startPoint y: 96, endPoint x: 776, endPoint y: 373, distance: 422.4
click at [776, 373] on div "Question 03/10 What is the primary goal of the RTI process? to place children i…" at bounding box center [736, 298] width 549 height 602
copy div "What is the primary goal of the RTI process? to place children in special educa…"
click at [632, 238] on p "to prevent academic difficulties for all students" at bounding box center [750, 235] width 439 height 16
click at [495, 238] on input "to prevent academic difficulties for all students" at bounding box center [486, 235] width 16 height 16
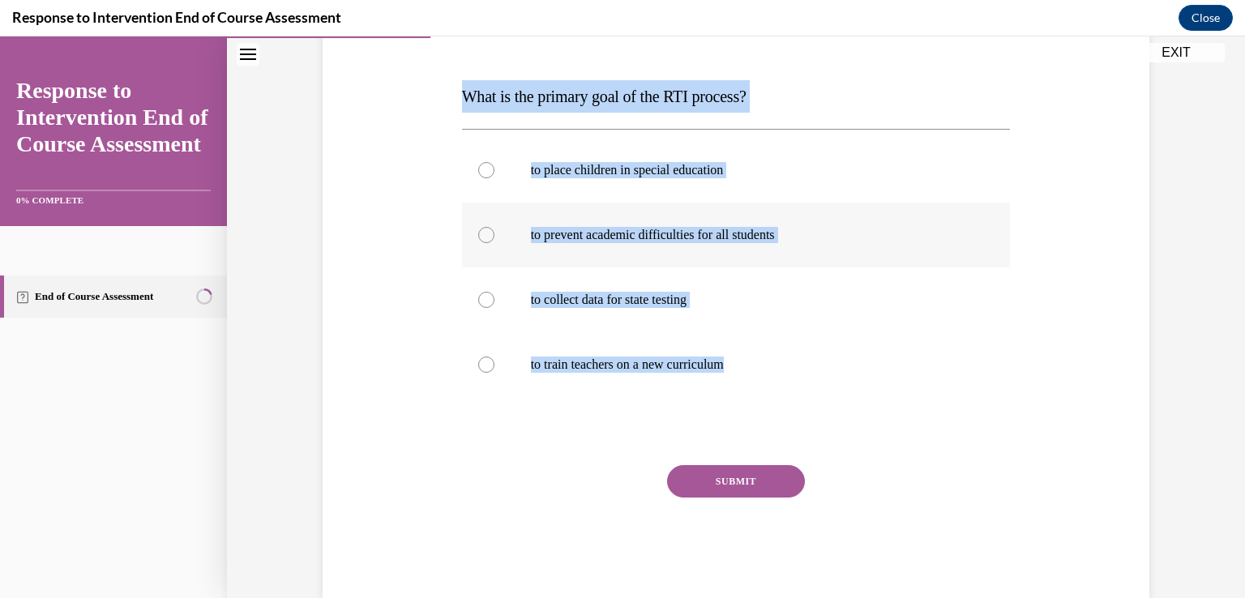
radio input "true"
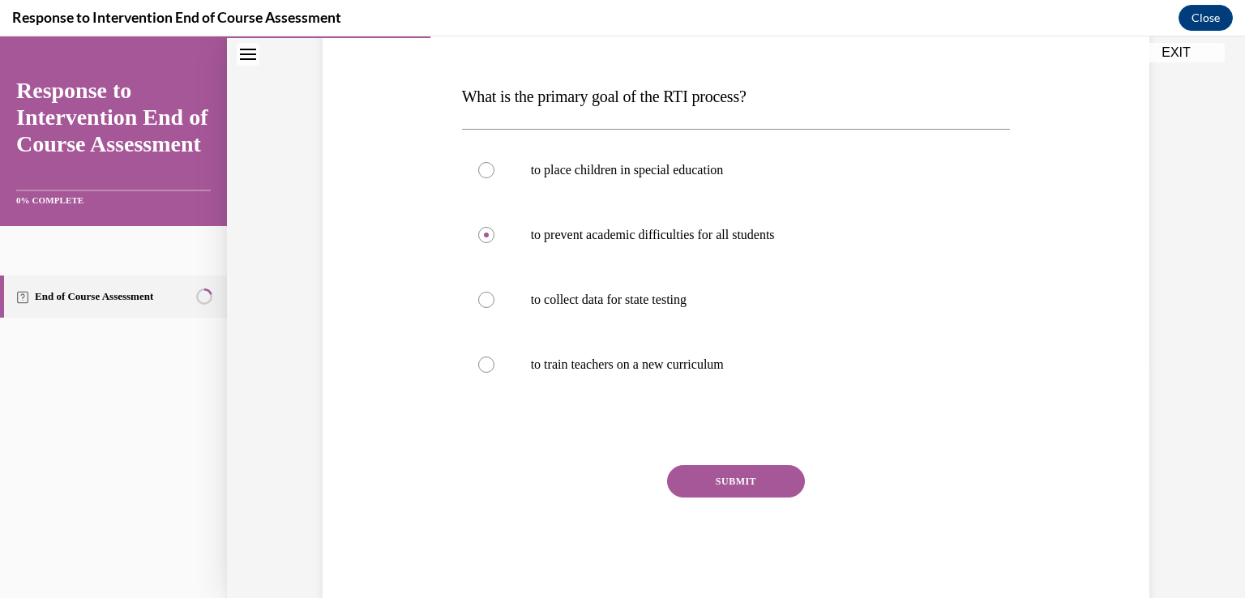
click at [750, 468] on button "SUBMIT" at bounding box center [736, 481] width 138 height 32
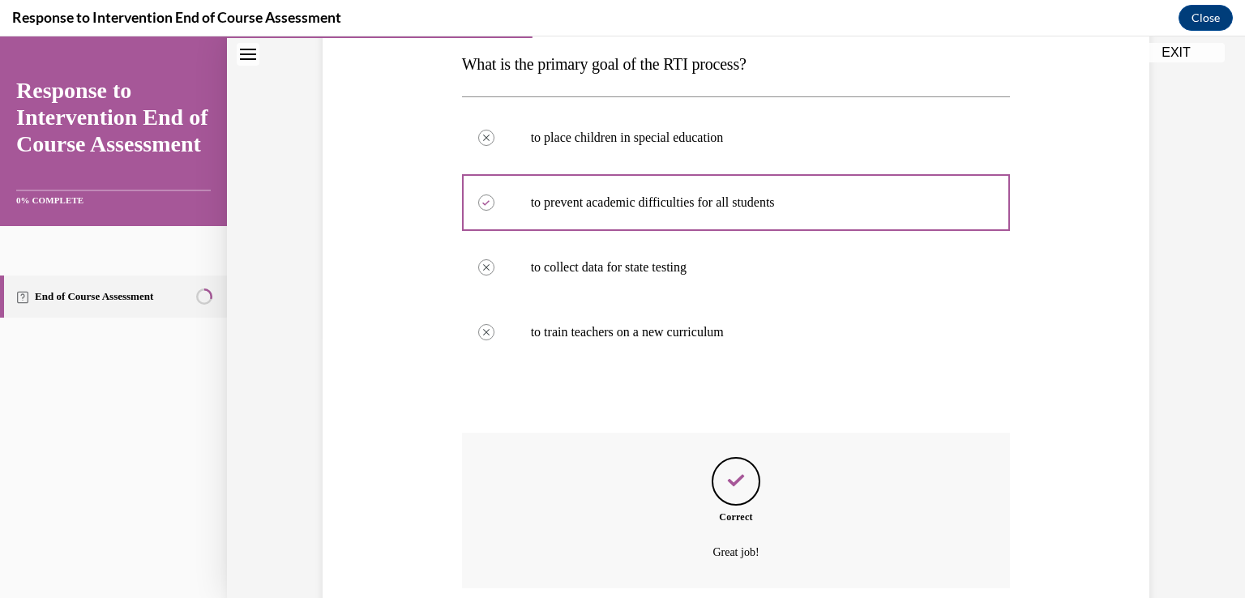
scroll to position [392, 0]
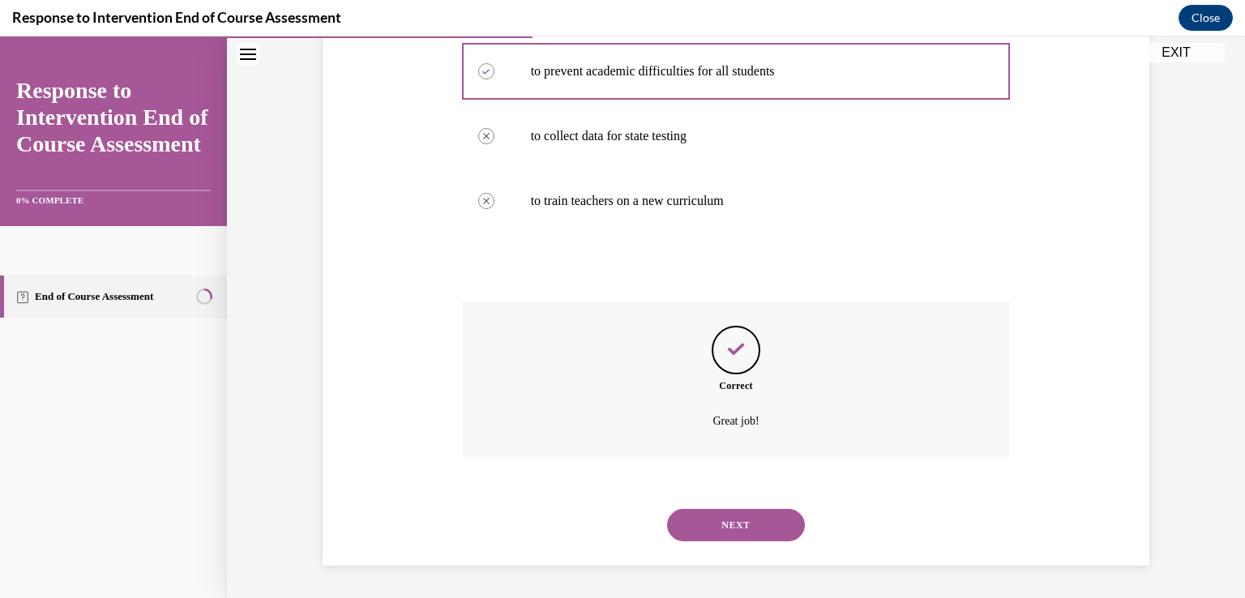
click at [736, 522] on button "NEXT" at bounding box center [736, 525] width 138 height 32
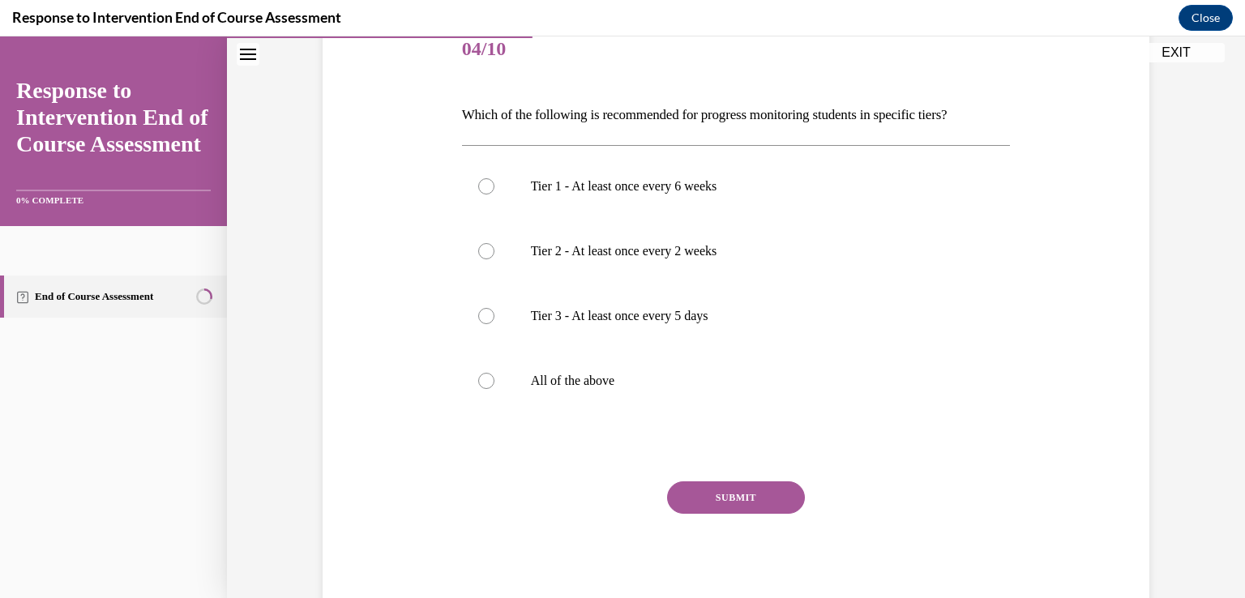
scroll to position [227, 0]
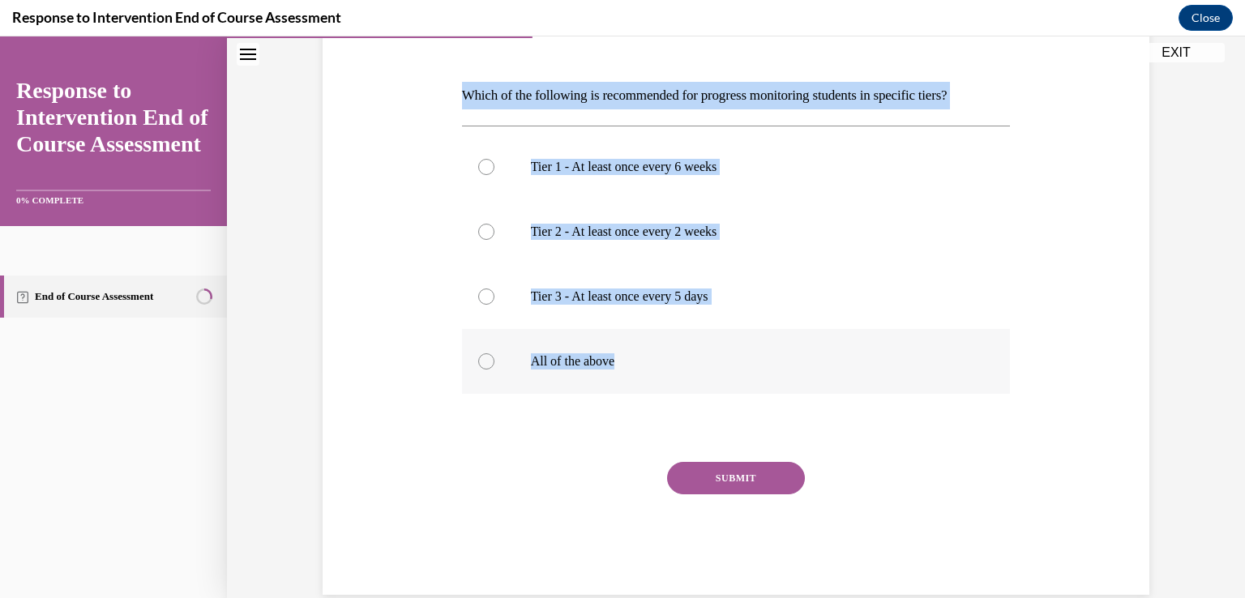
drag, startPoint x: 455, startPoint y: 98, endPoint x: 658, endPoint y: 354, distance: 326.7
click at [658, 354] on div "Question 04/10 Which of the following is recommended for progress monitoring st…" at bounding box center [736, 296] width 549 height 597
copy div "Which of the following is recommended for progress monitoring students in speci…"
click at [636, 379] on label "All of the above" at bounding box center [736, 361] width 549 height 65
click at [495, 370] on input "All of the above" at bounding box center [486, 361] width 16 height 16
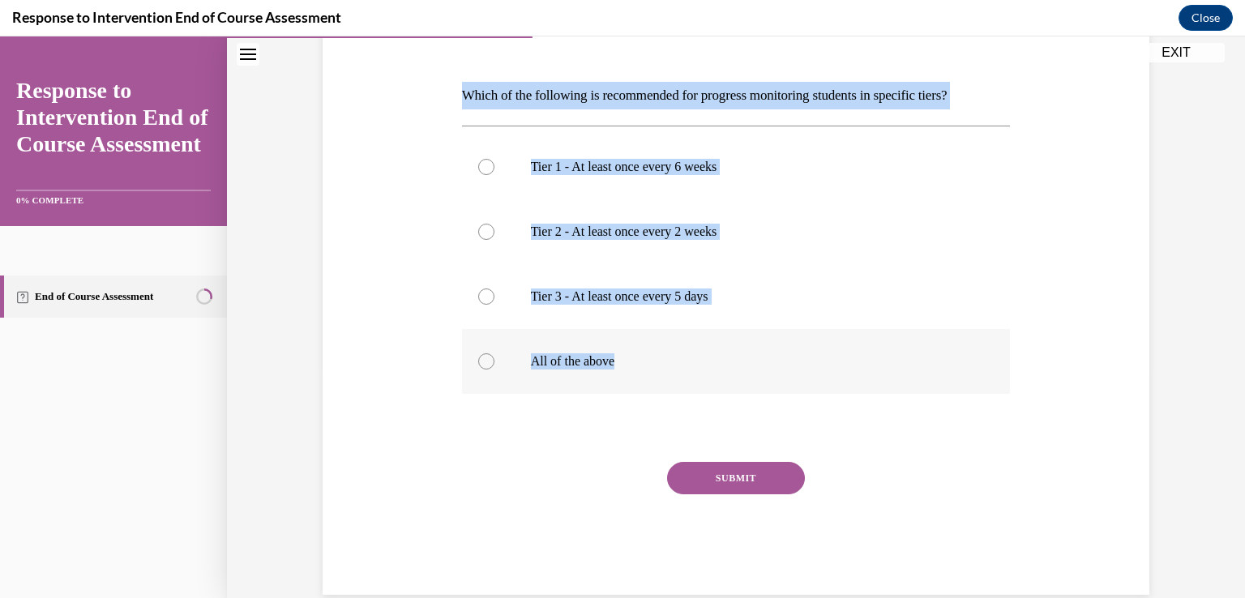
radio input "true"
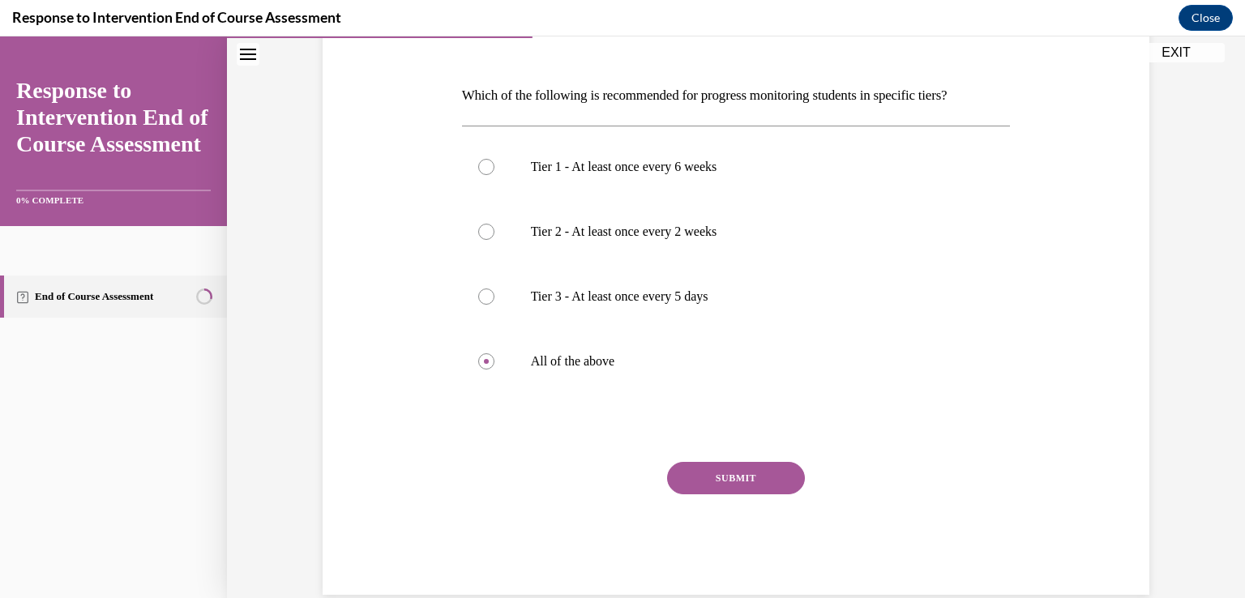
click at [733, 477] on button "SUBMIT" at bounding box center [736, 478] width 138 height 32
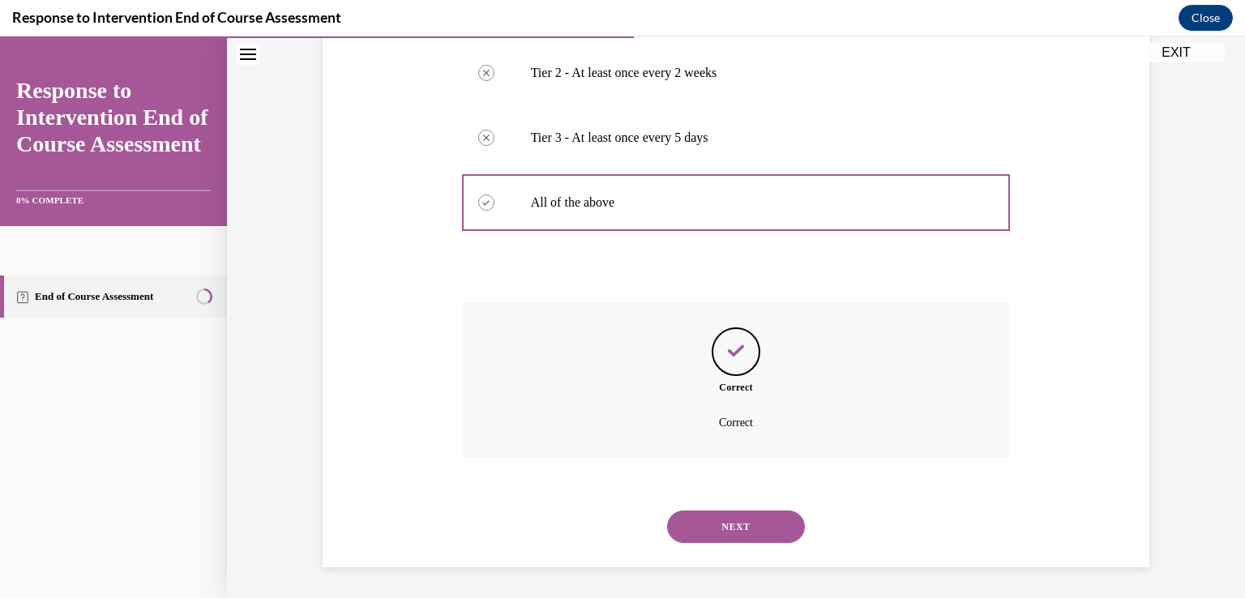
scroll to position [387, 0]
click at [730, 526] on button "NEXT" at bounding box center [736, 526] width 138 height 32
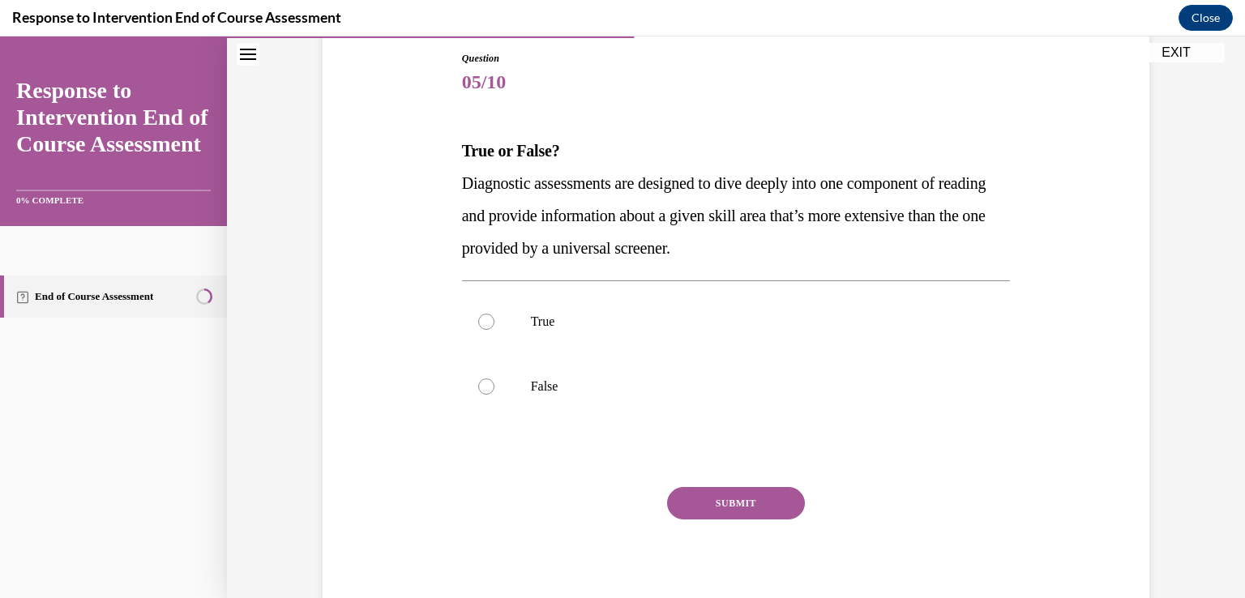
scroll to position [180, 0]
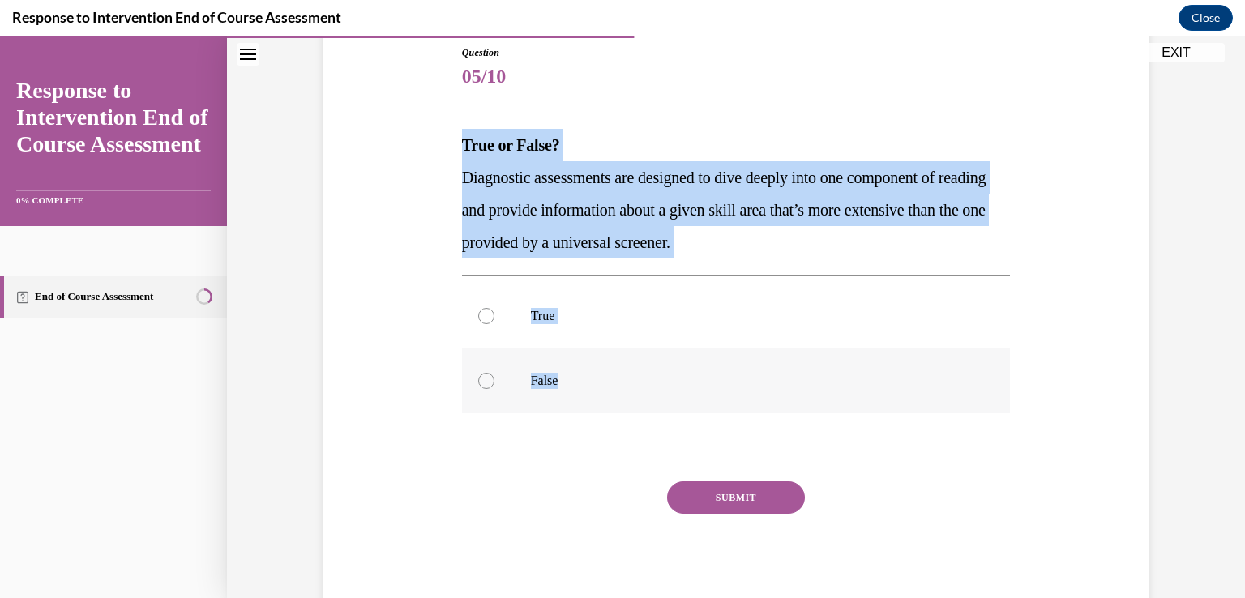
drag, startPoint x: 448, startPoint y: 152, endPoint x: 613, endPoint y: 380, distance: 282.2
click at [613, 380] on div "Question 05/10 True or False? Diagnostic assessments are designed to dive deepl…" at bounding box center [736, 306] width 835 height 618
copy div "True or False? Diagnostic assessments are designed to dive deeply into one comp…"
click at [649, 331] on label "True" at bounding box center [736, 316] width 549 height 65
click at [495, 324] on input "True" at bounding box center [486, 316] width 16 height 16
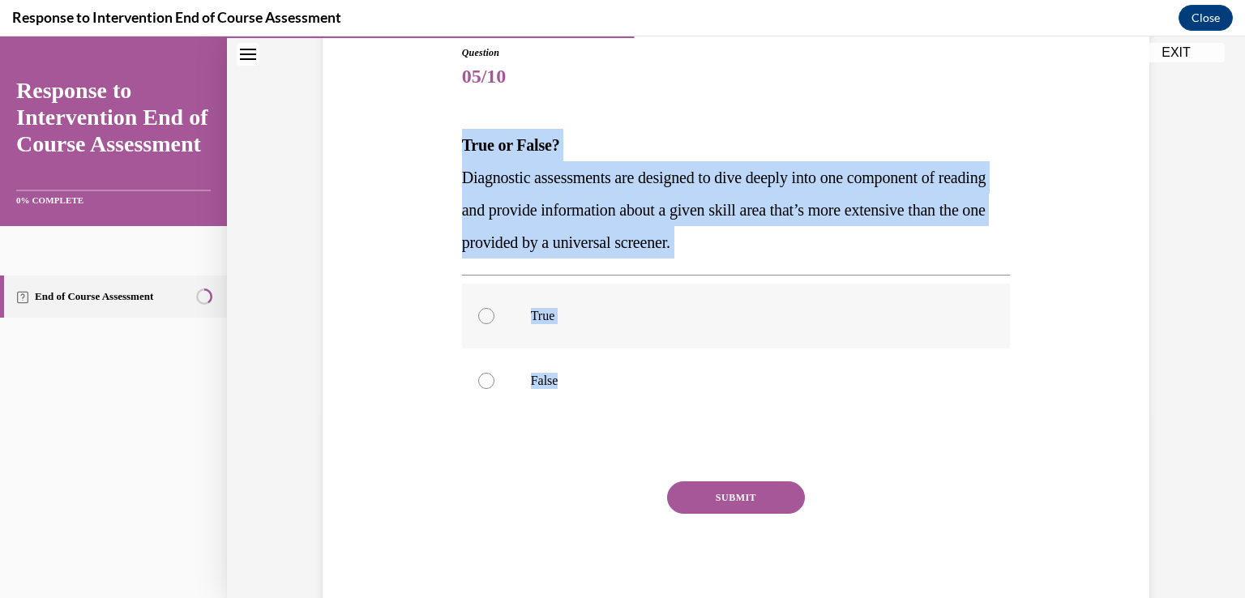
radio input "true"
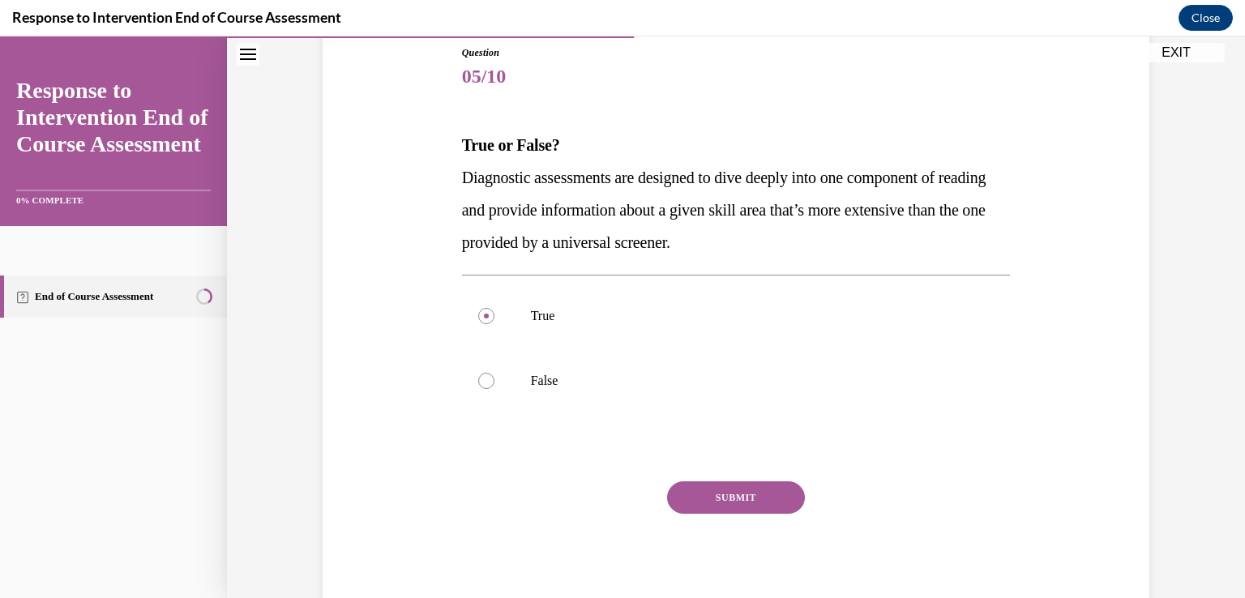
click at [730, 489] on button "SUBMIT" at bounding box center [736, 498] width 138 height 32
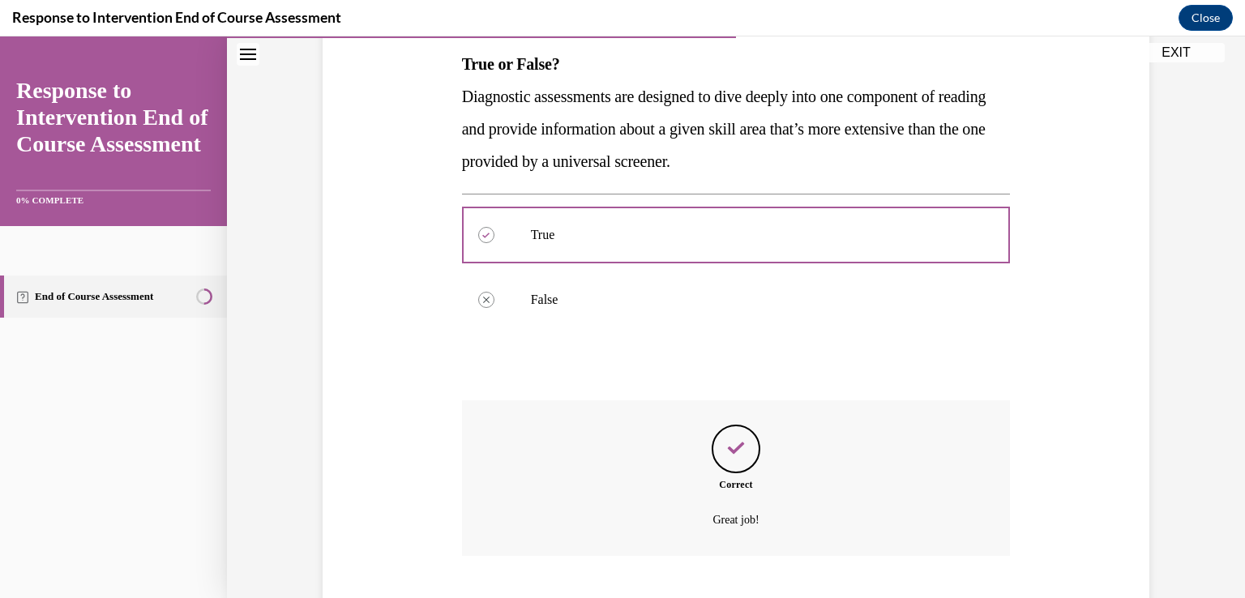
scroll to position [360, 0]
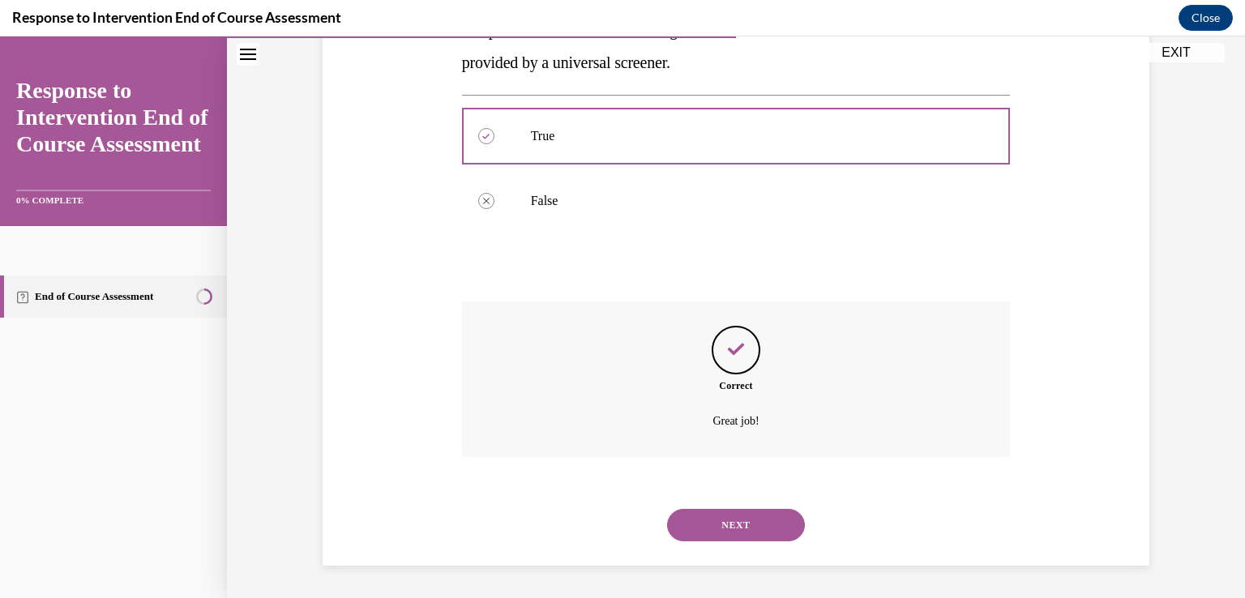
click at [757, 525] on button "NEXT" at bounding box center [736, 525] width 138 height 32
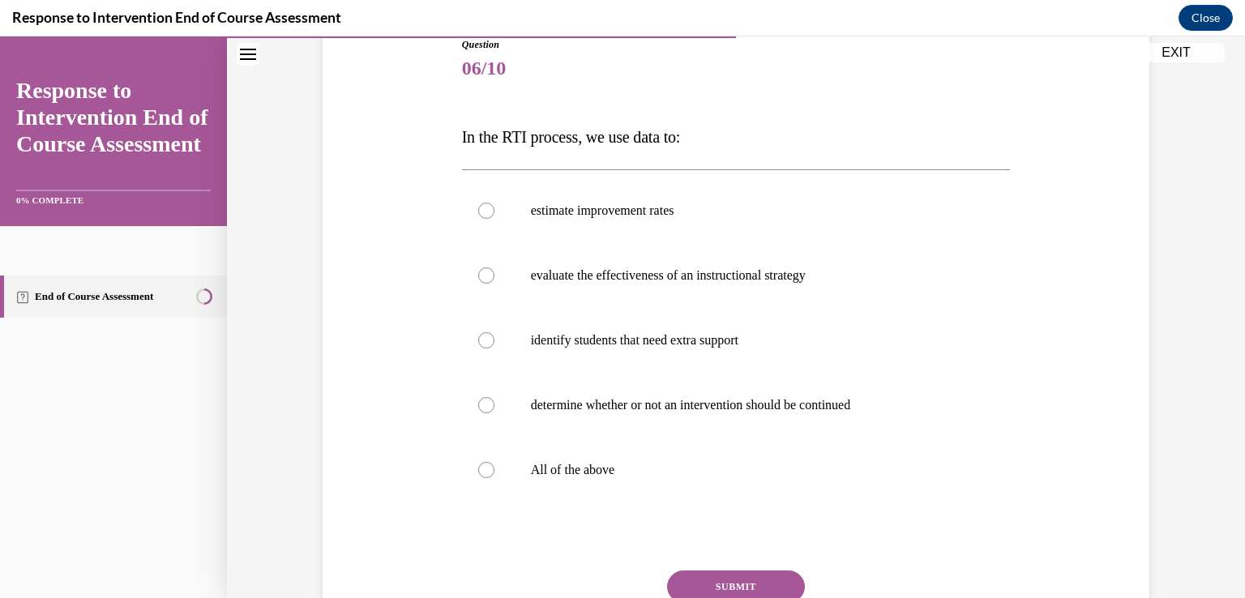
scroll to position [198, 0]
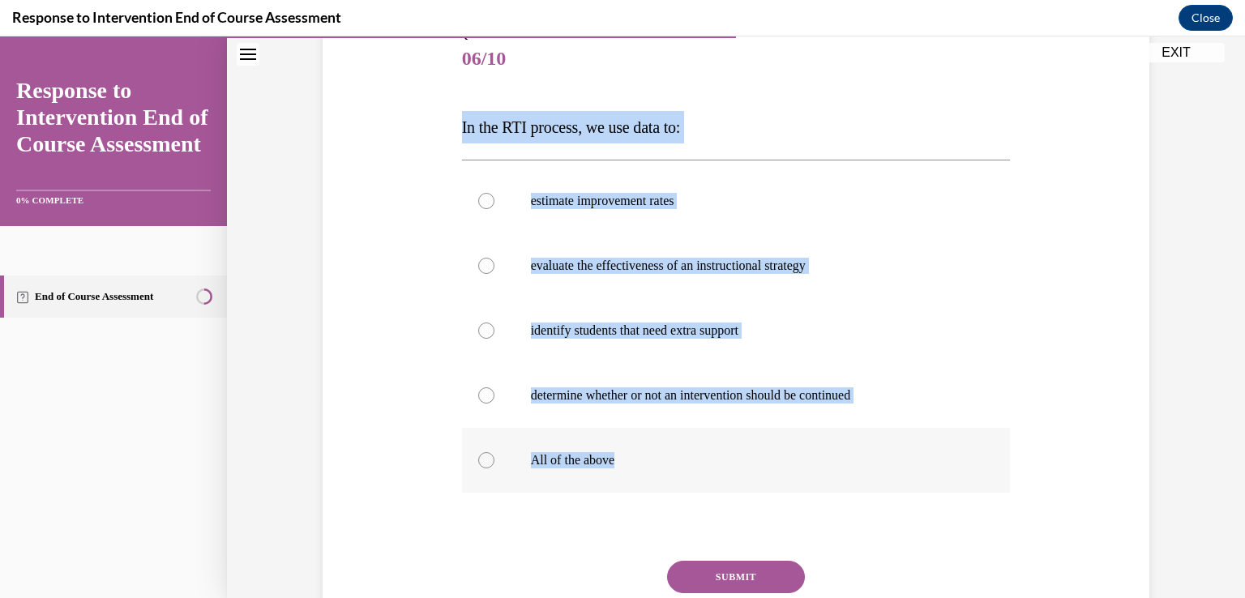
drag, startPoint x: 431, startPoint y: 119, endPoint x: 709, endPoint y: 469, distance: 447.2
click at [709, 469] on div "Question 06/10 In the RTI process, we use data to: estimate improvement rates e…" at bounding box center [736, 336] width 835 height 715
copy div "In the RTI process, we use data to: estimate improvement rates evaluate the eff…"
click at [615, 452] on p "All of the above" at bounding box center [750, 460] width 439 height 16
click at [495, 452] on input "All of the above" at bounding box center [486, 460] width 16 height 16
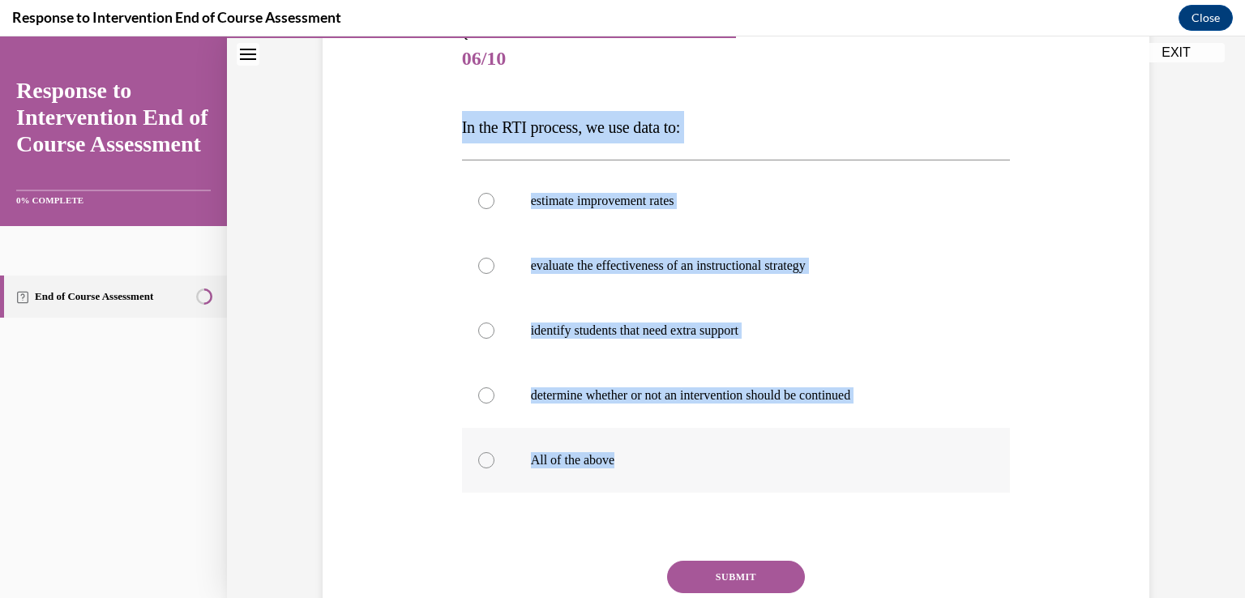
radio input "true"
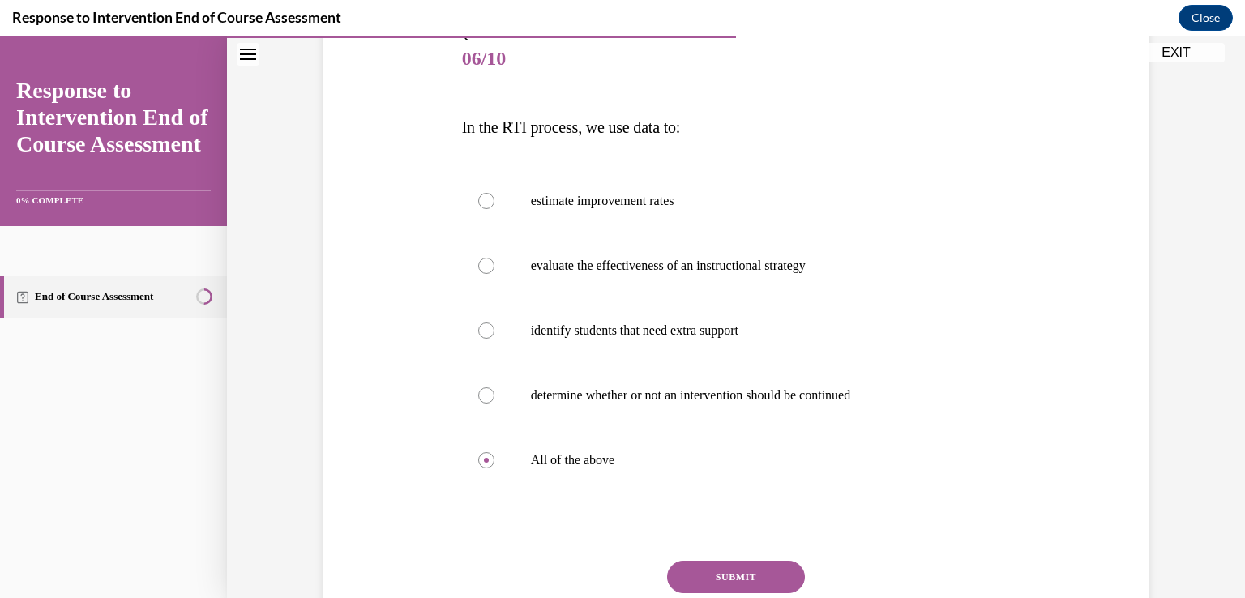
click at [741, 572] on button "SUBMIT" at bounding box center [736, 577] width 138 height 32
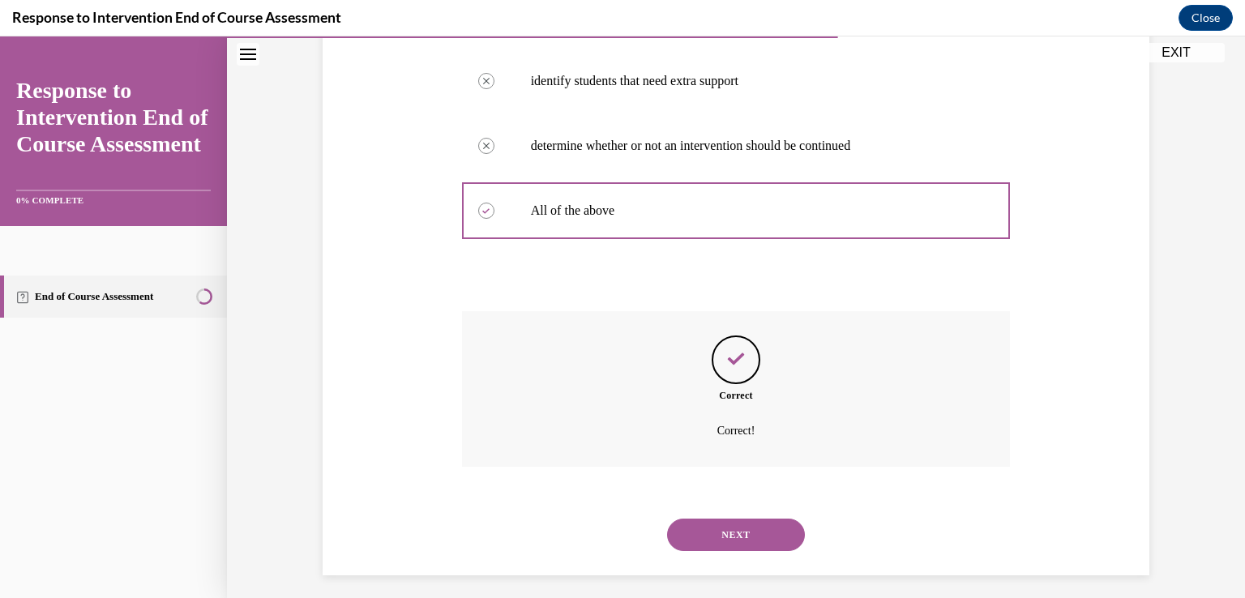
scroll to position [457, 0]
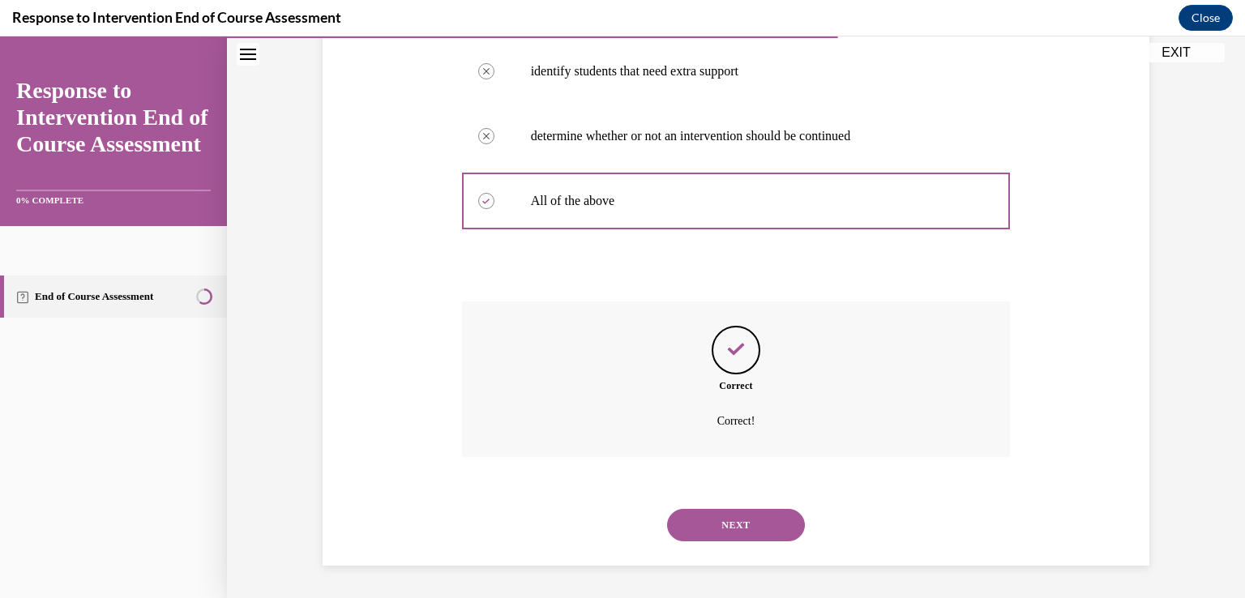
click at [753, 533] on button "NEXT" at bounding box center [736, 525] width 138 height 32
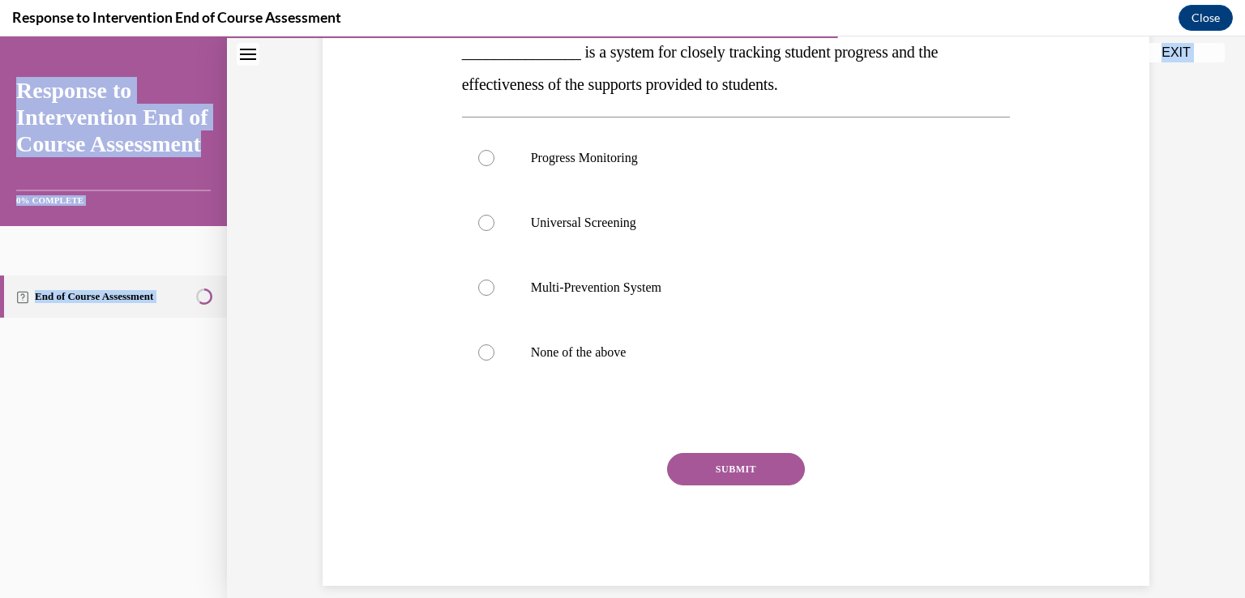
scroll to position [293, 0]
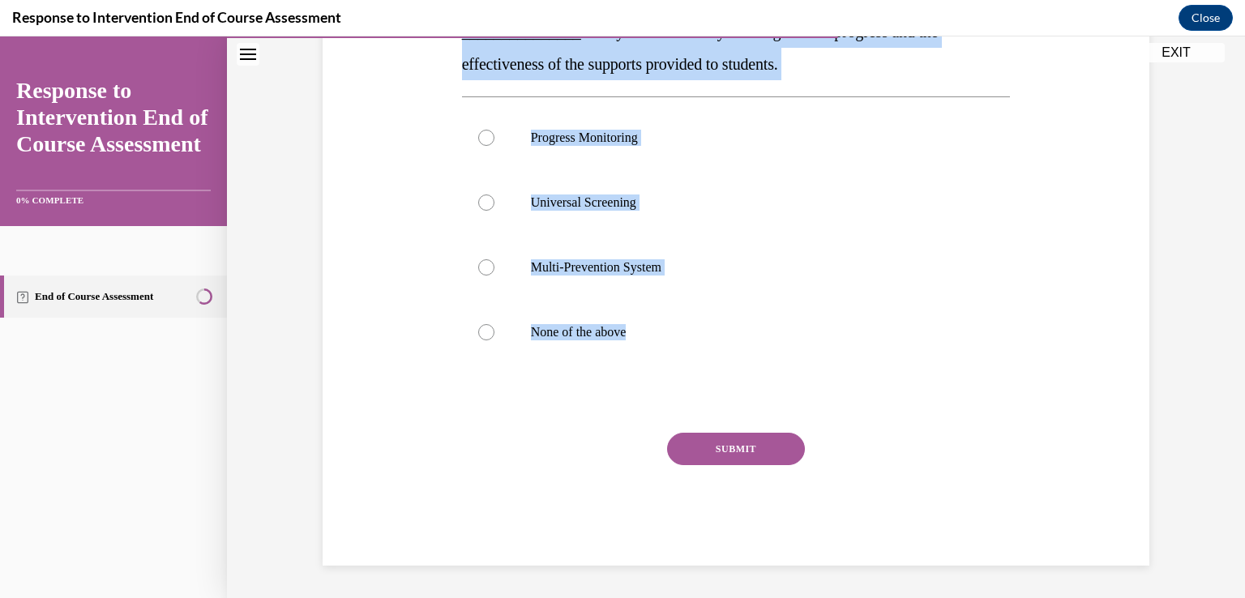
drag, startPoint x: 446, startPoint y: 325, endPoint x: 631, endPoint y: 398, distance: 198.7
click at [631, 398] on div "Question 07/10 _______________ is a system for closely tracking student progres…" at bounding box center [736, 224] width 835 height 683
copy div "_______________ is a system for closely tracking student progress and the effec…"
click at [614, 155] on label "Progress Monitoring" at bounding box center [736, 137] width 549 height 65
click at [495, 146] on input "Progress Monitoring" at bounding box center [486, 138] width 16 height 16
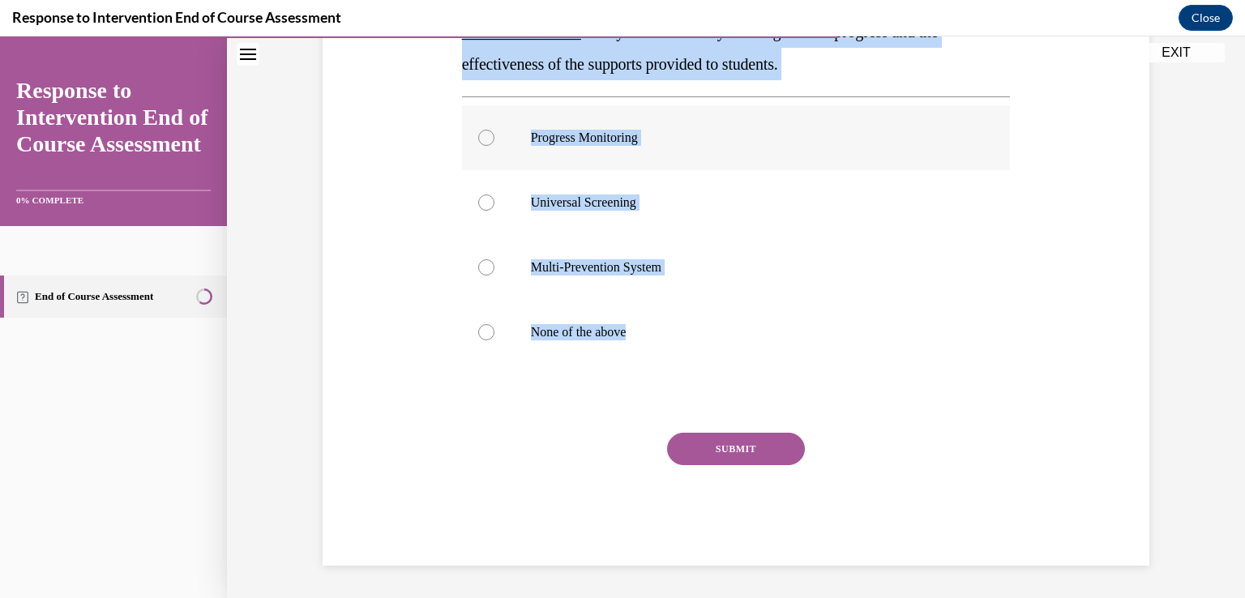
radio input "true"
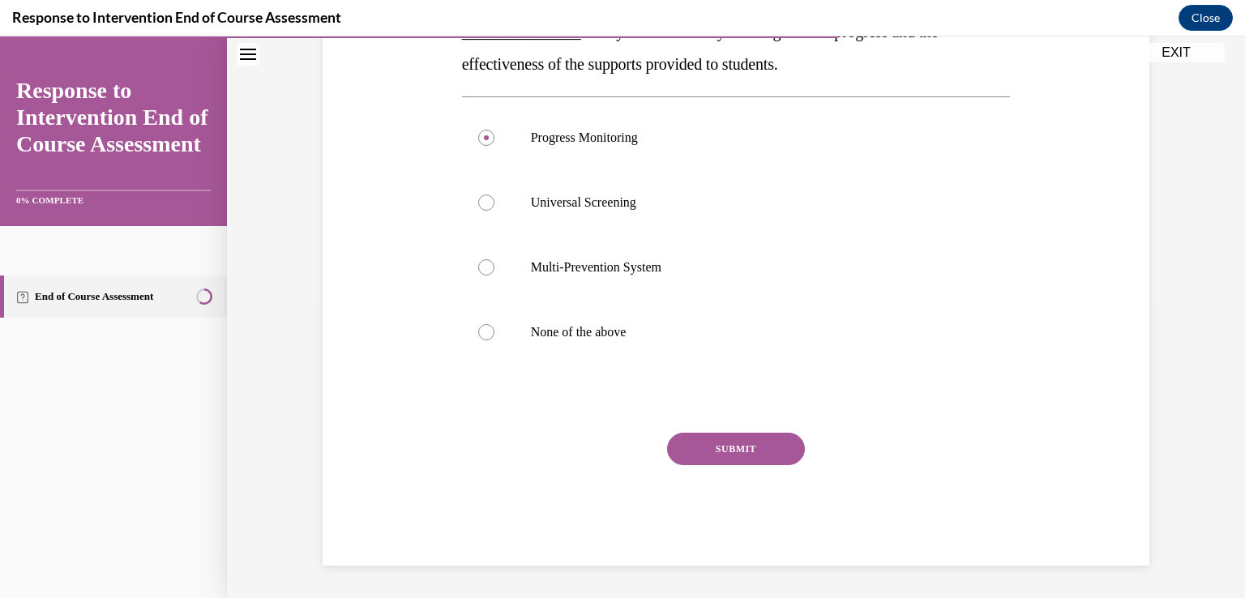
click at [730, 448] on button "SUBMIT" at bounding box center [736, 449] width 138 height 32
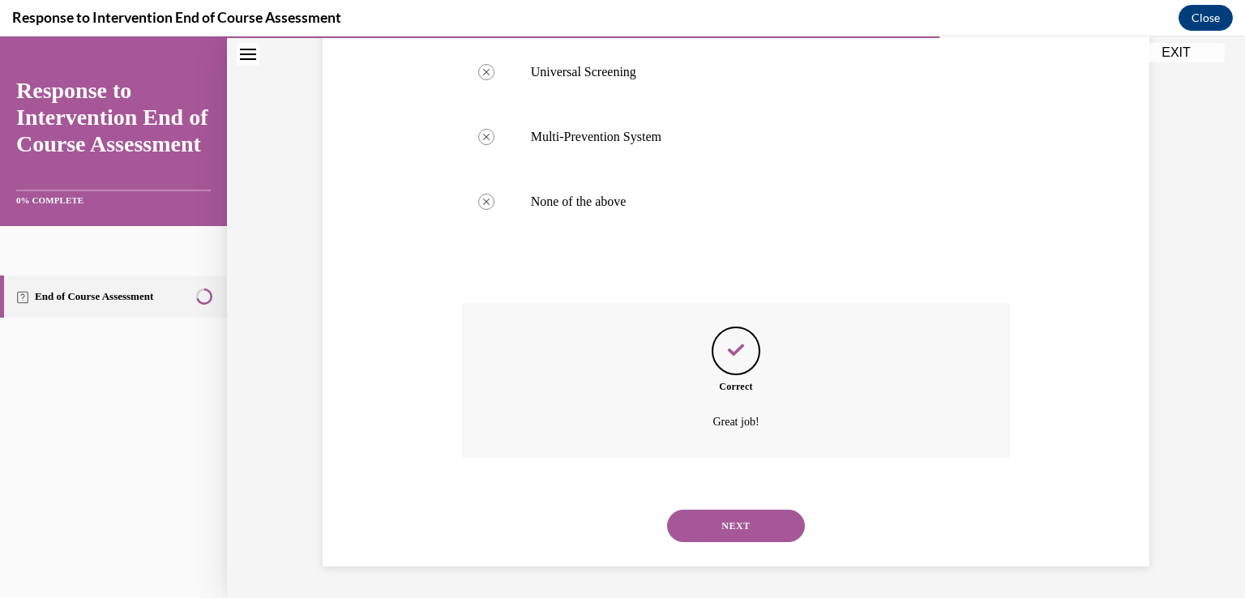
scroll to position [425, 0]
click at [743, 516] on button "NEXT" at bounding box center [736, 525] width 138 height 32
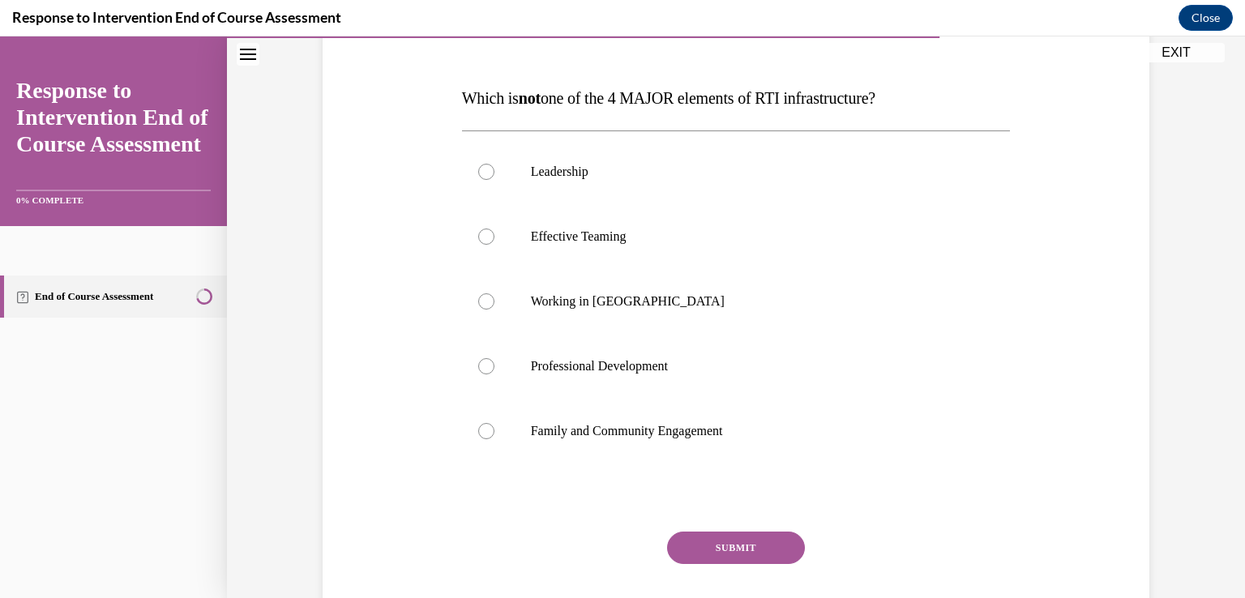
scroll to position [228, 0]
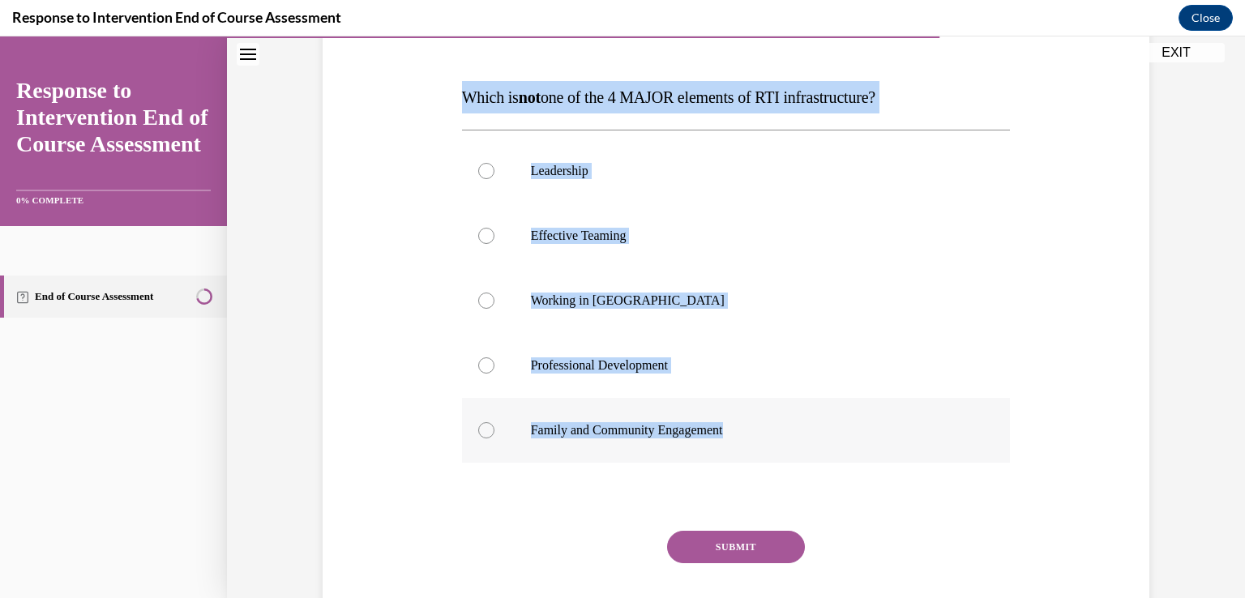
drag, startPoint x: 456, startPoint y: 95, endPoint x: 782, endPoint y: 454, distance: 485.0
click at [782, 454] on div "Question 08/10 Which is not one of the 4 MAJOR elements of RTI infrastructure? …" at bounding box center [736, 331] width 549 height 666
copy div "Which is not one of the 4 MAJOR elements of RTI infrastructure? Leadership Effe…"
click at [610, 303] on p "Working in Silos" at bounding box center [750, 301] width 439 height 16
click at [495, 303] on input "Working in Silos" at bounding box center [486, 301] width 16 height 16
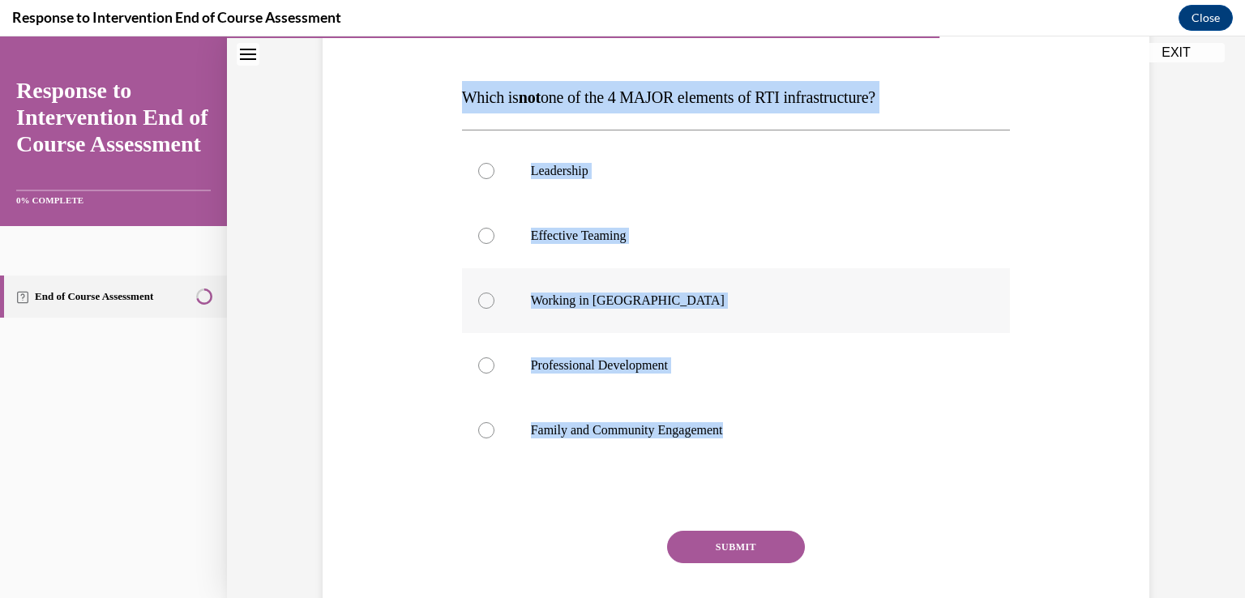
radio input "true"
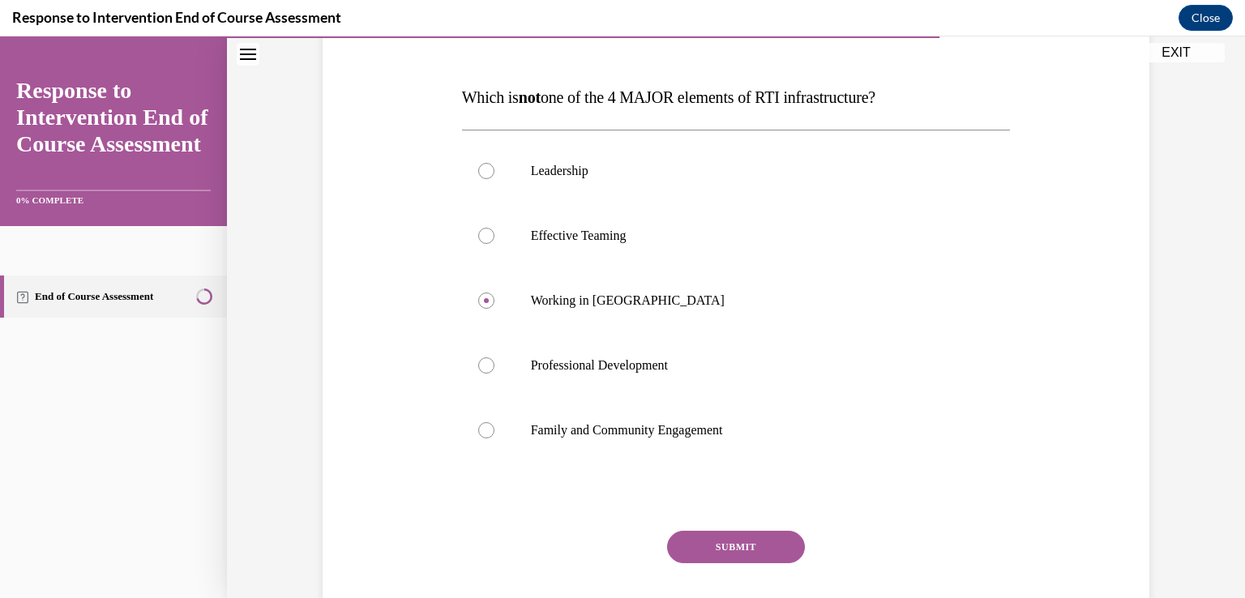
click at [752, 533] on button "SUBMIT" at bounding box center [736, 547] width 138 height 32
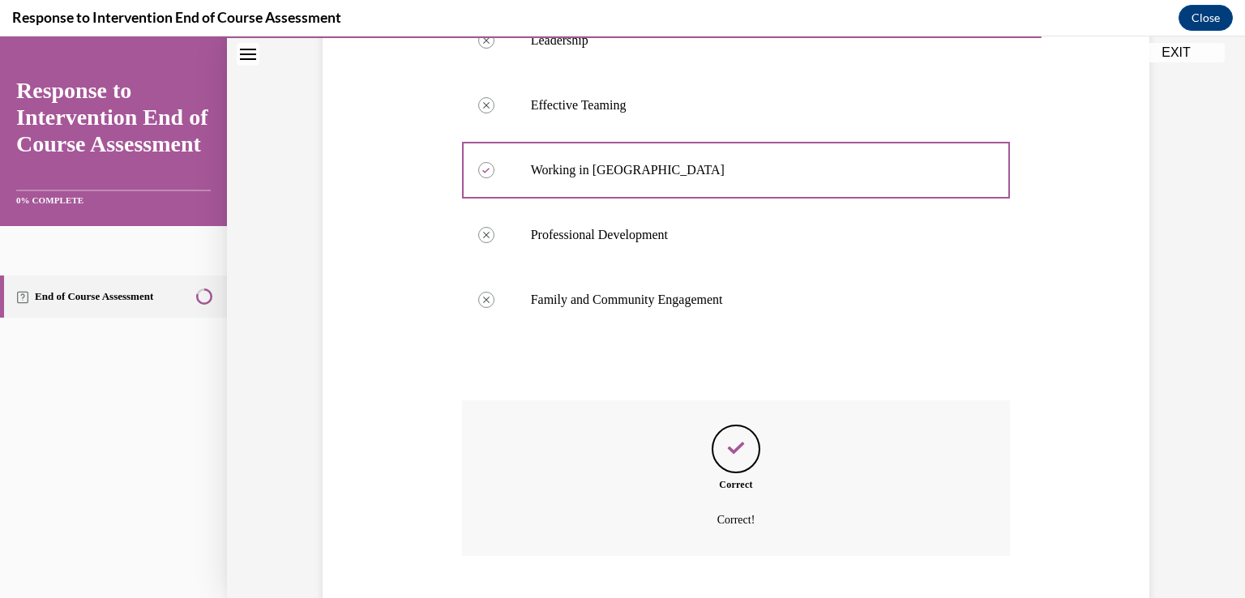
scroll to position [457, 0]
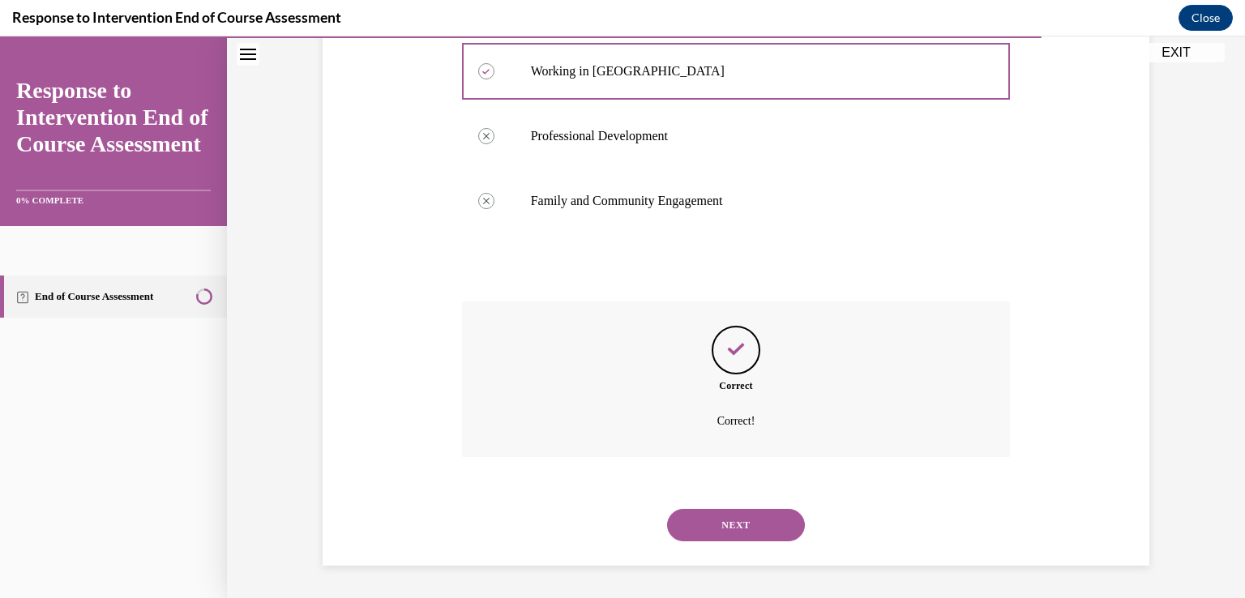
click at [749, 520] on button "NEXT" at bounding box center [736, 525] width 138 height 32
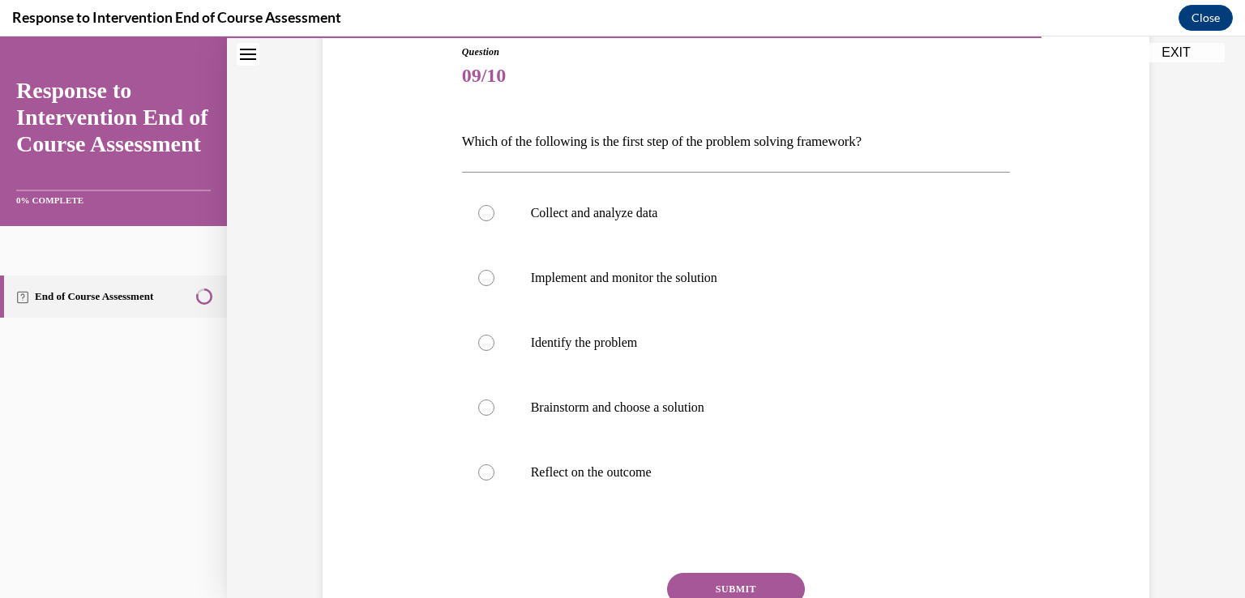
scroll to position [195, 0]
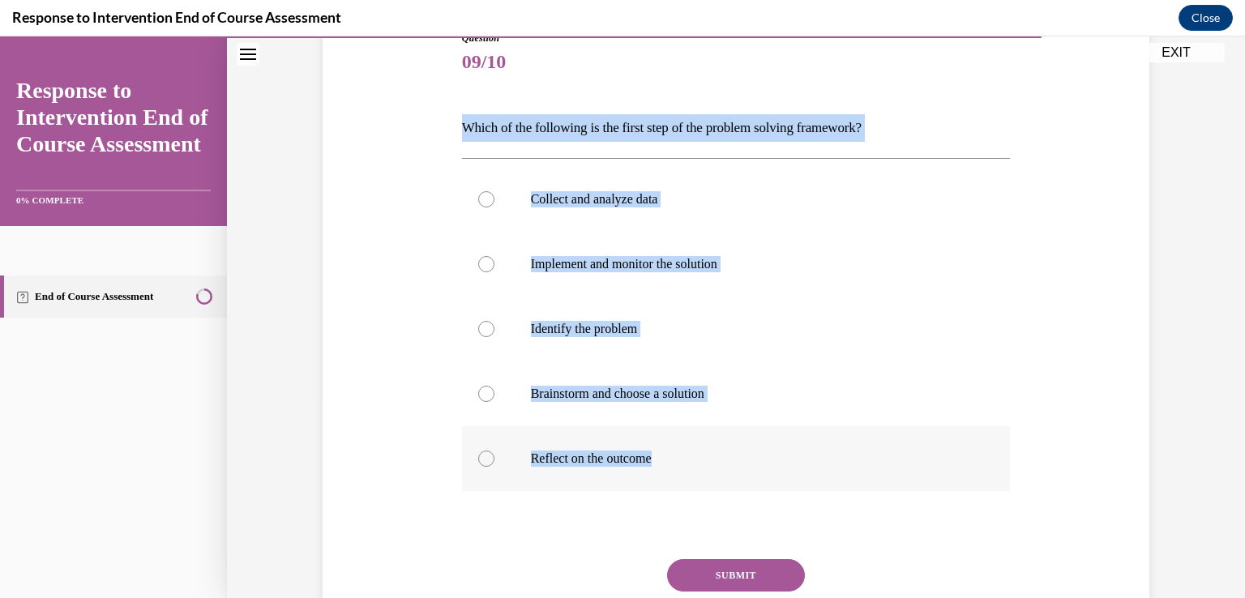
drag, startPoint x: 457, startPoint y: 120, endPoint x: 700, endPoint y: 452, distance: 411.4
click at [700, 452] on div "Question 09/10 Which of the following is the first step of the problem solving …" at bounding box center [736, 362] width 549 height 662
copy div "Which of the following is the first step of the problem solving framework? Coll…"
click at [642, 348] on label "Identify the problem" at bounding box center [736, 329] width 549 height 65
click at [495, 337] on input "Identify the problem" at bounding box center [486, 329] width 16 height 16
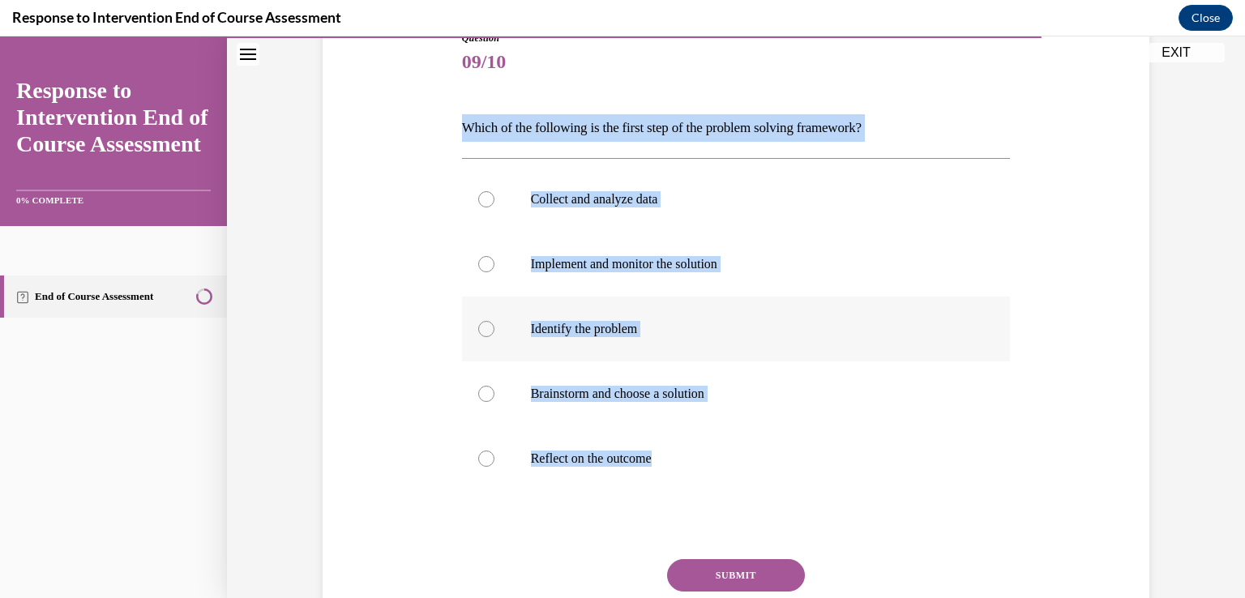
radio input "true"
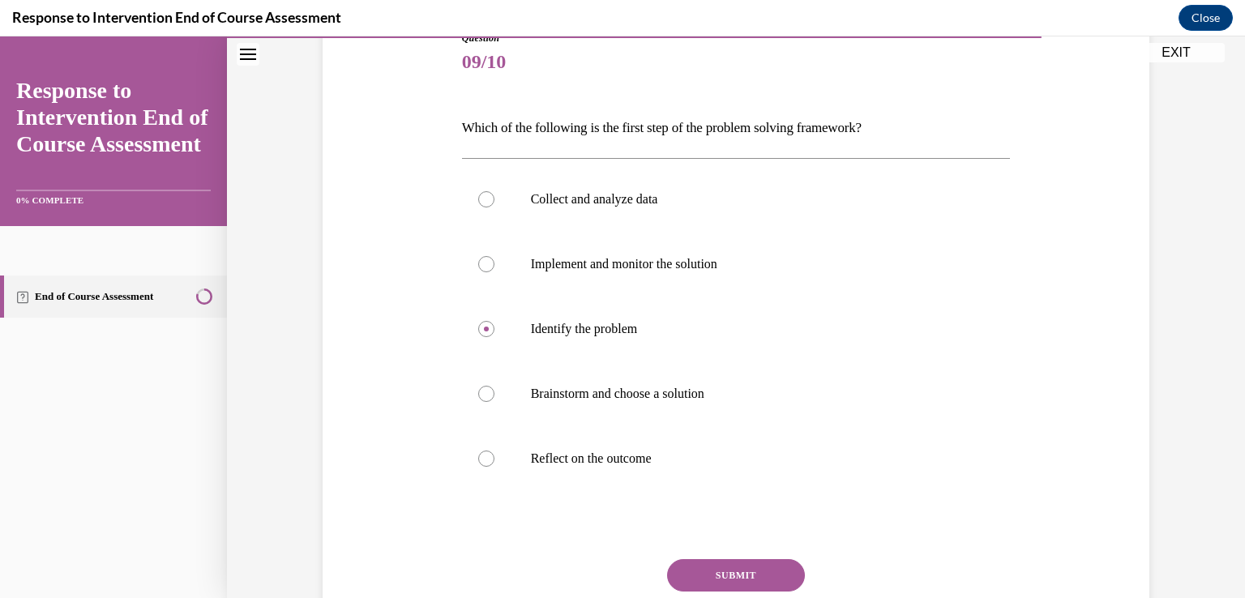
click at [706, 572] on button "SUBMIT" at bounding box center [736, 575] width 138 height 32
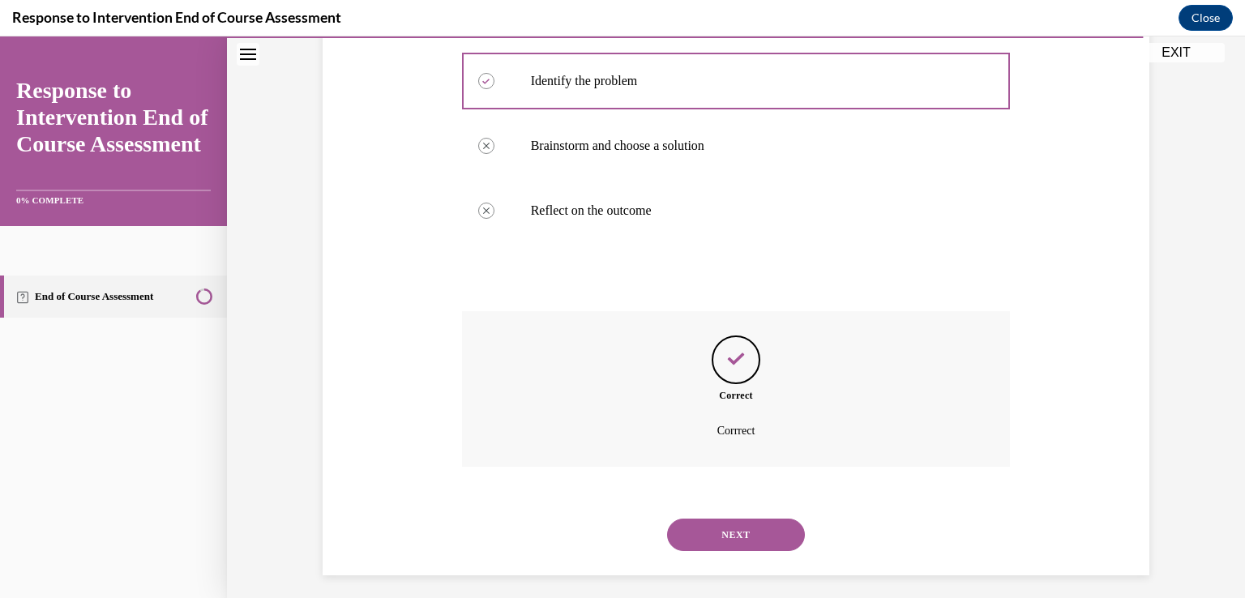
scroll to position [452, 0]
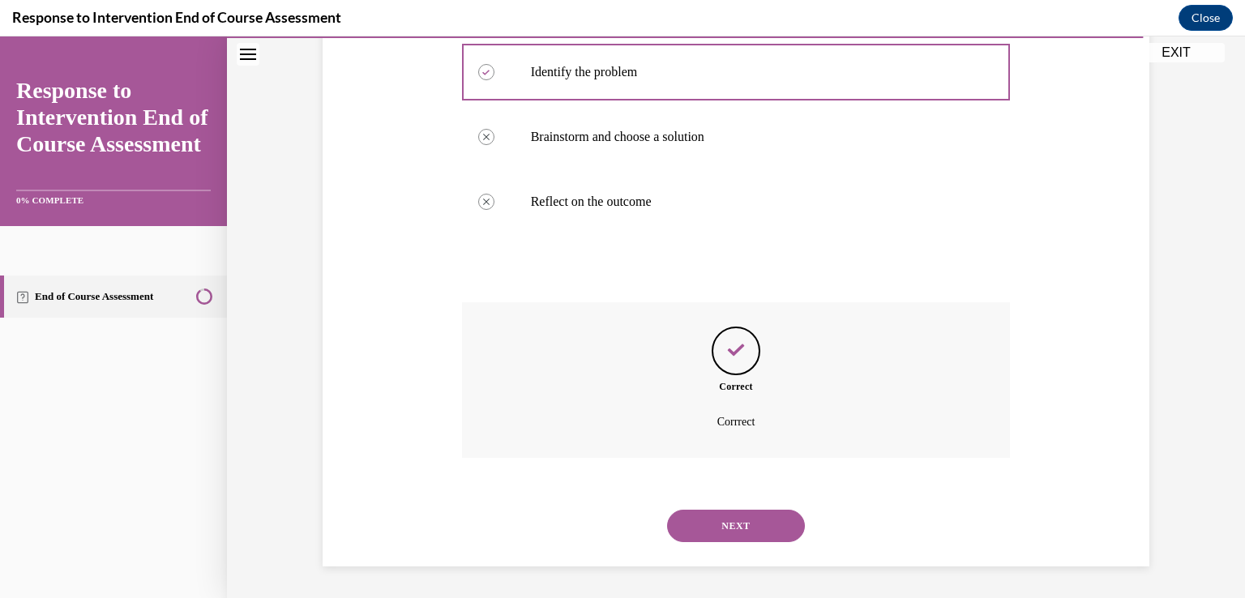
click at [731, 533] on button "NEXT" at bounding box center [736, 526] width 138 height 32
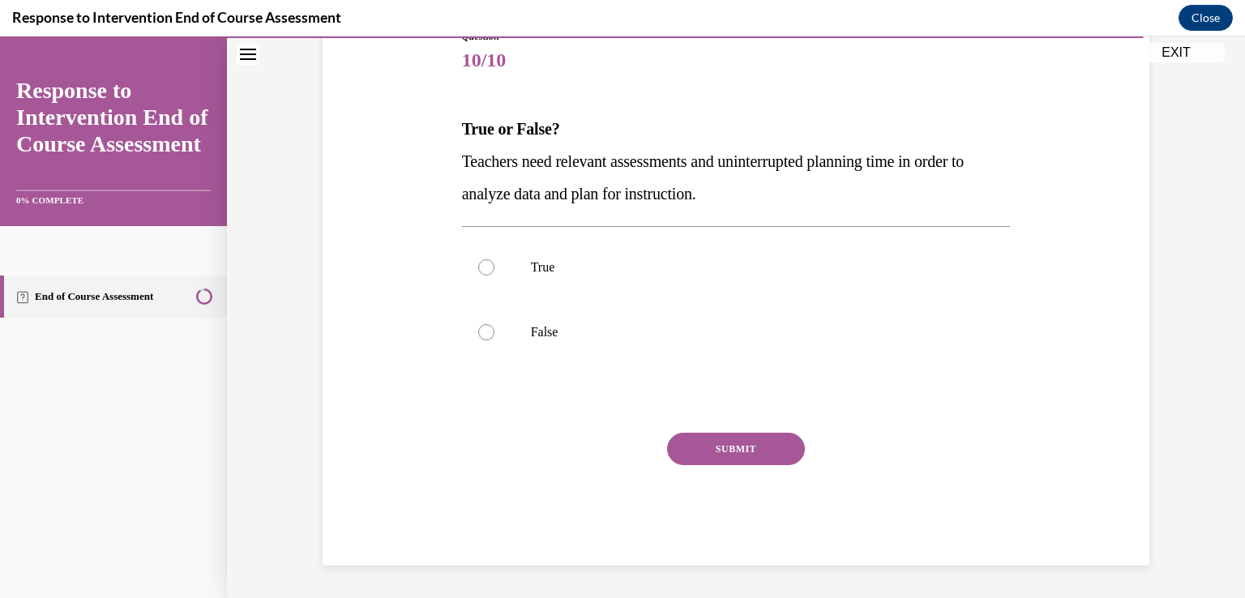
scroll to position [180, 0]
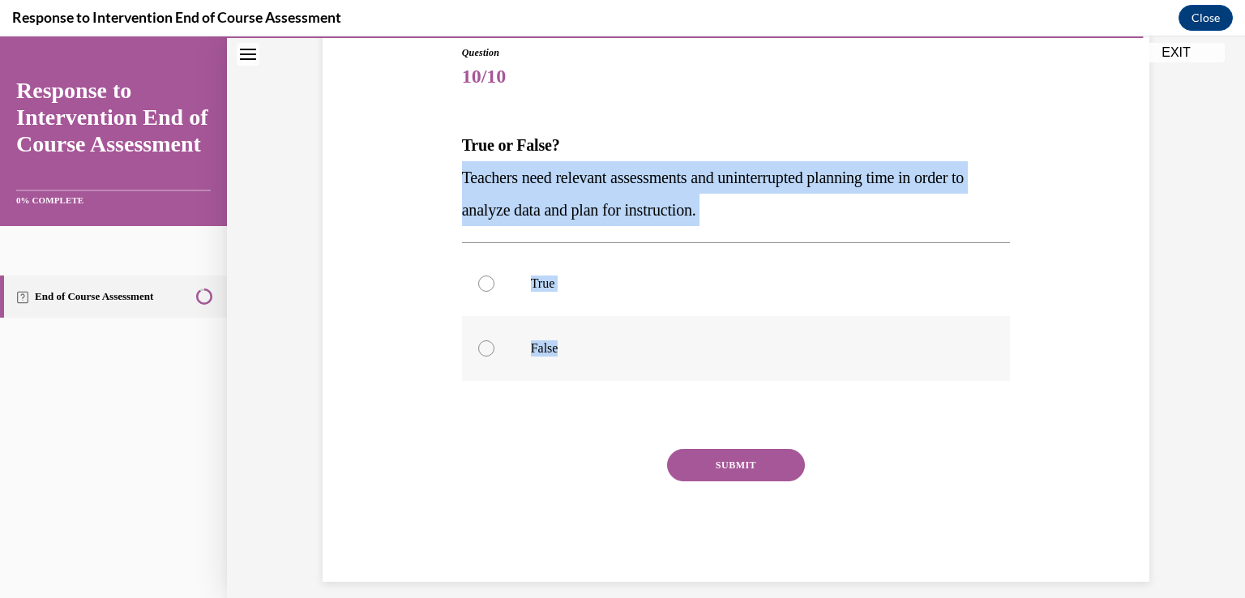
drag, startPoint x: 444, startPoint y: 178, endPoint x: 561, endPoint y: 366, distance: 220.7
click at [561, 366] on div "Question 10/10 True or False? Teachers need relevant assessments and uninterrup…" at bounding box center [736, 289] width 835 height 585
copy div "Teachers need relevant assessments and uninterrupted planning time in order to …"
click at [650, 302] on label "True" at bounding box center [736, 283] width 549 height 65
click at [495, 292] on input "True" at bounding box center [486, 284] width 16 height 16
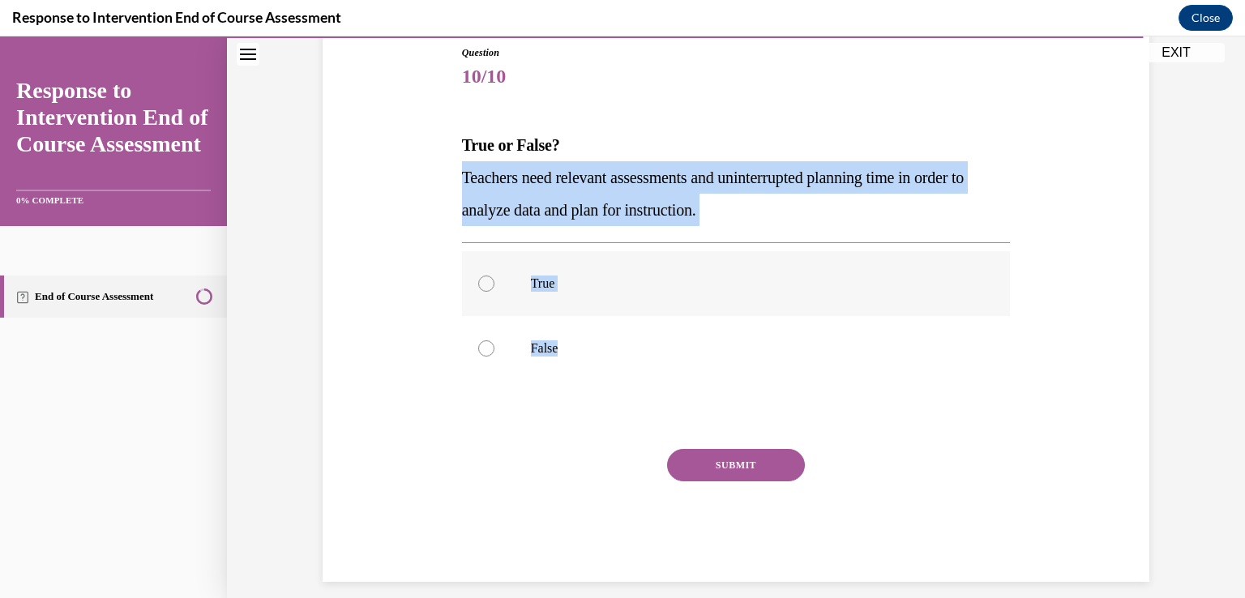
radio input "true"
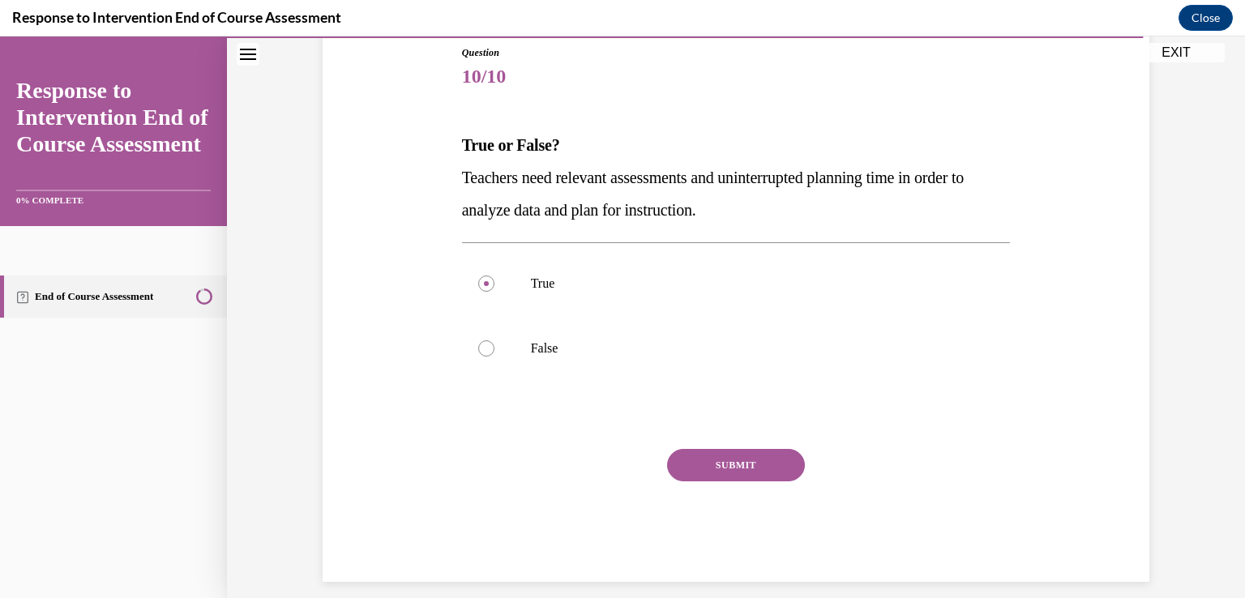
click at [745, 471] on button "SUBMIT" at bounding box center [736, 465] width 138 height 32
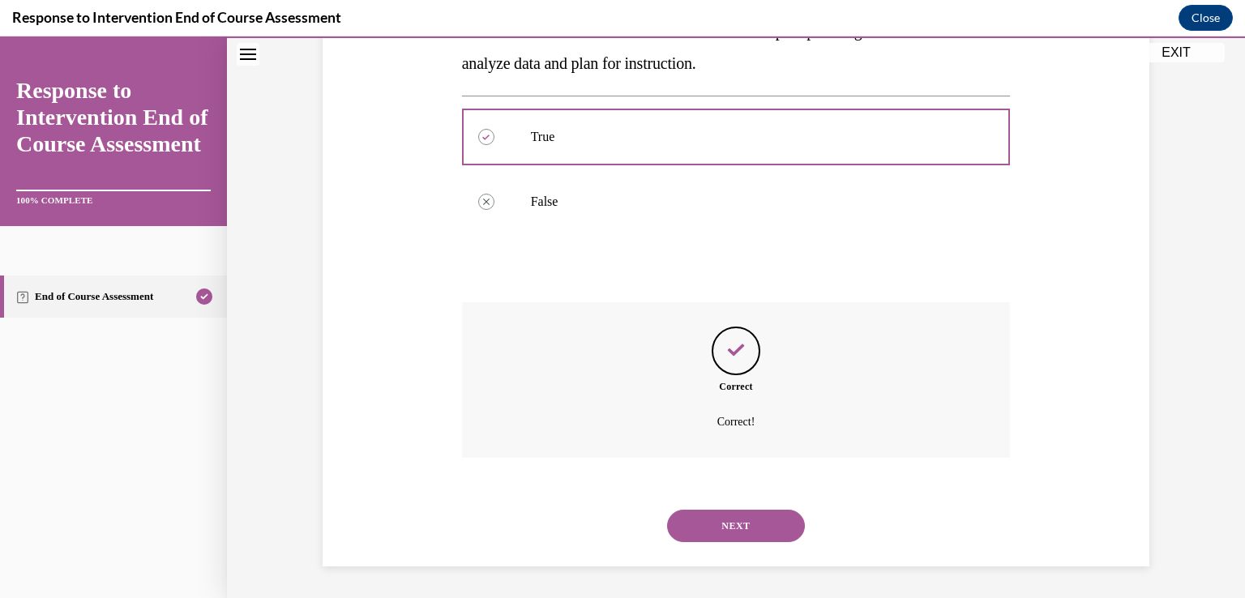
scroll to position [328, 0]
click at [749, 518] on button "NEXT" at bounding box center [736, 525] width 138 height 32
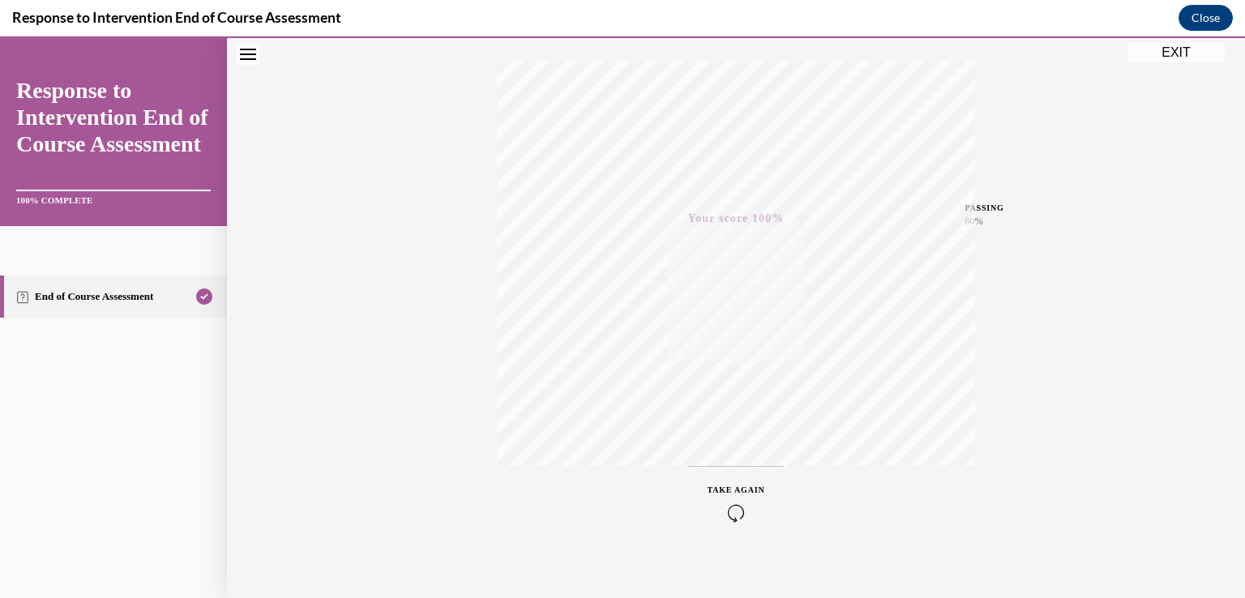
scroll to position [269, 0]
click at [1191, 56] on button "EXIT" at bounding box center [1176, 52] width 97 height 19
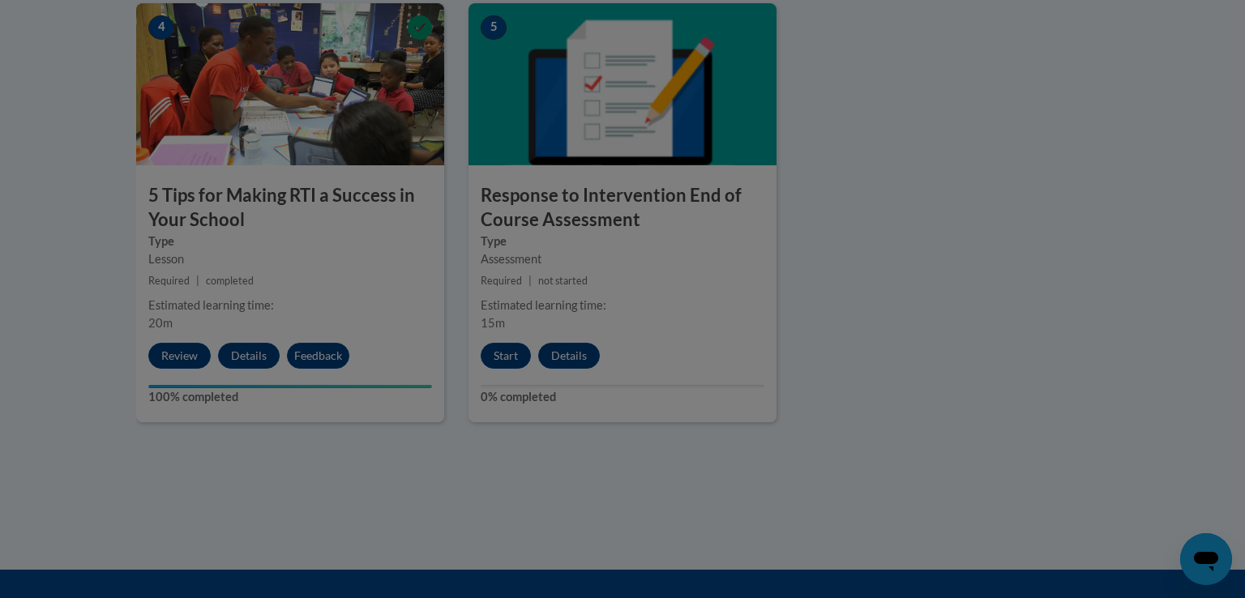
scroll to position [0, 0]
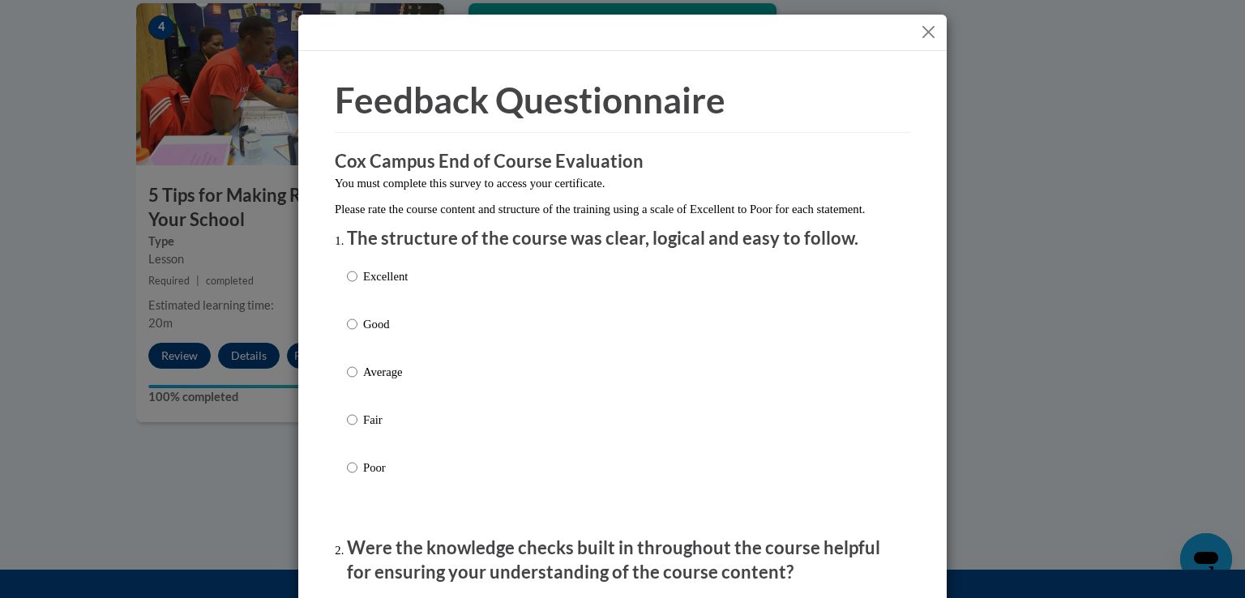
click at [352, 293] on label "Excellent" at bounding box center [377, 290] width 61 height 44
click at [352, 285] on input "Excellent" at bounding box center [352, 277] width 11 height 18
radio input "true"
click at [347, 315] on input "Good" at bounding box center [352, 324] width 11 height 18
radio input "true"
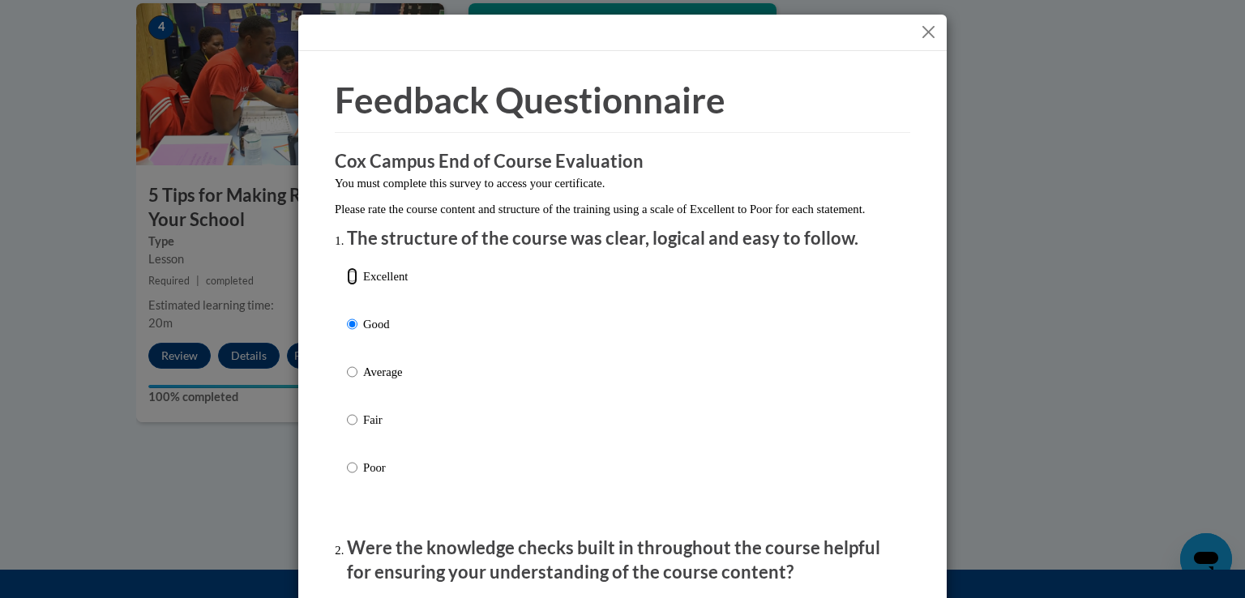
click at [347, 268] on input "Excellent" at bounding box center [352, 277] width 11 height 18
radio input "true"
click at [842, 286] on div "Excellent Good Average Fair Poor" at bounding box center [622, 391] width 551 height 264
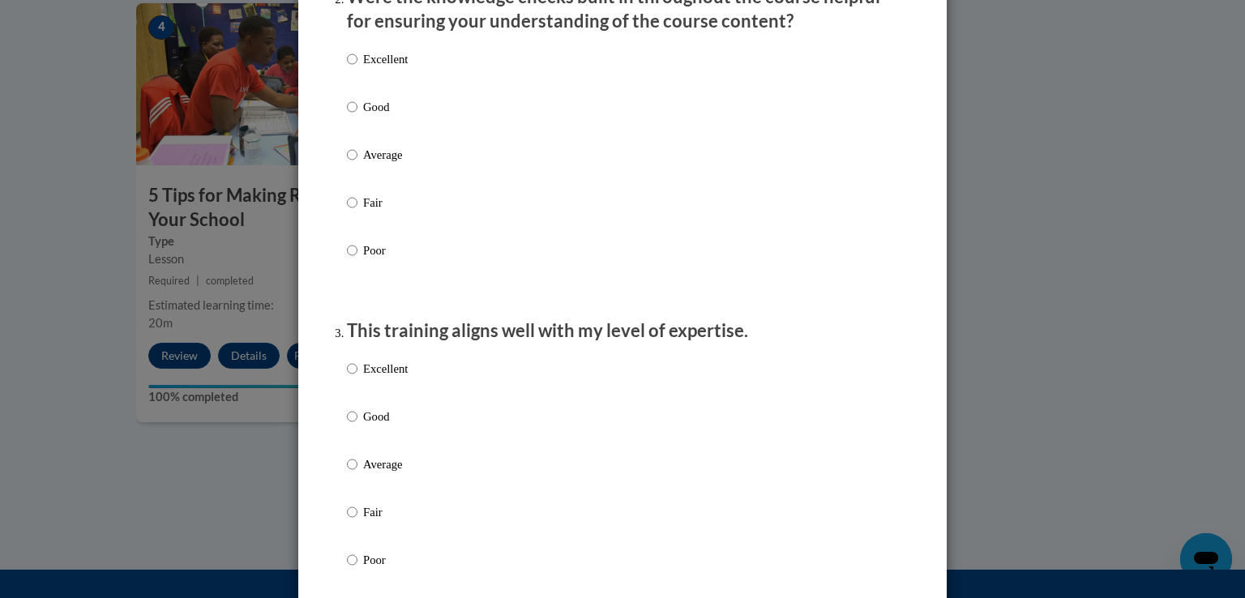
scroll to position [584, 0]
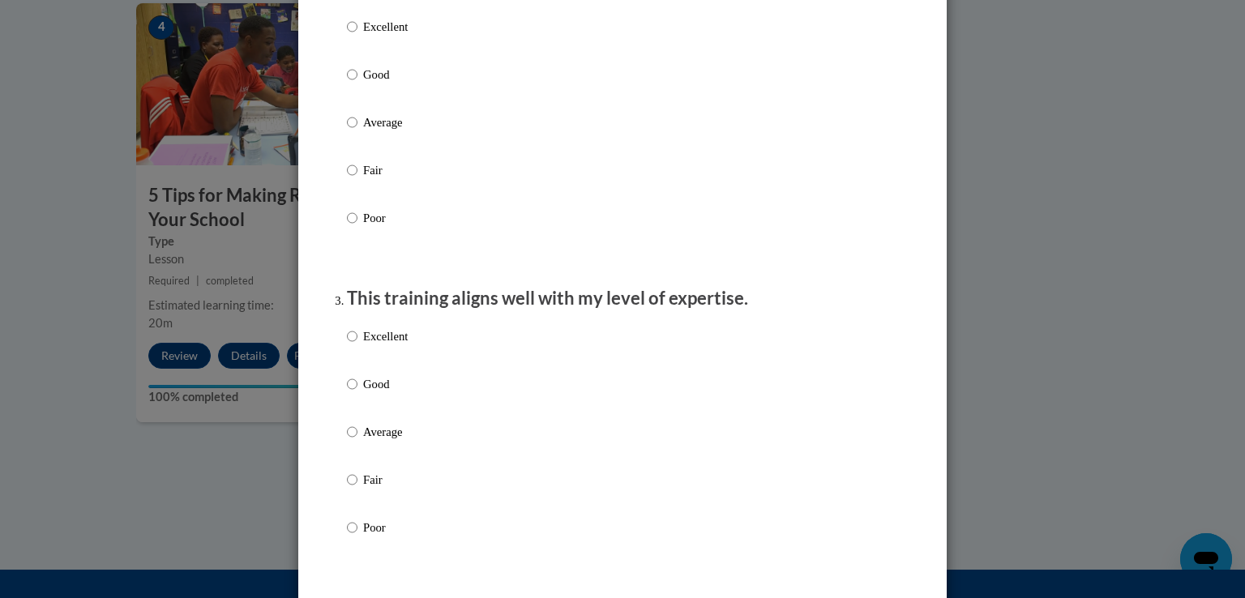
click at [398, 36] on p "Excellent" at bounding box center [385, 27] width 45 height 18
click at [358, 36] on input "Excellent" at bounding box center [352, 27] width 11 height 18
radio input "true"
click at [401, 363] on label "Excellent" at bounding box center [377, 350] width 61 height 44
click at [358, 345] on input "Excellent" at bounding box center [352, 337] width 11 height 18
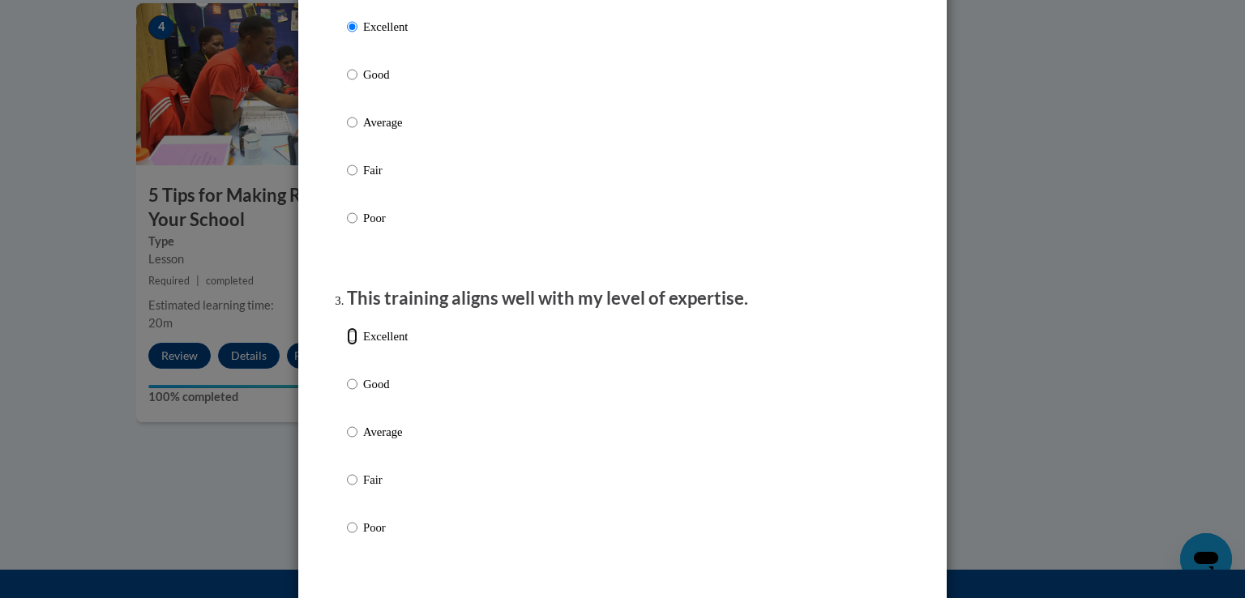
radio input "true"
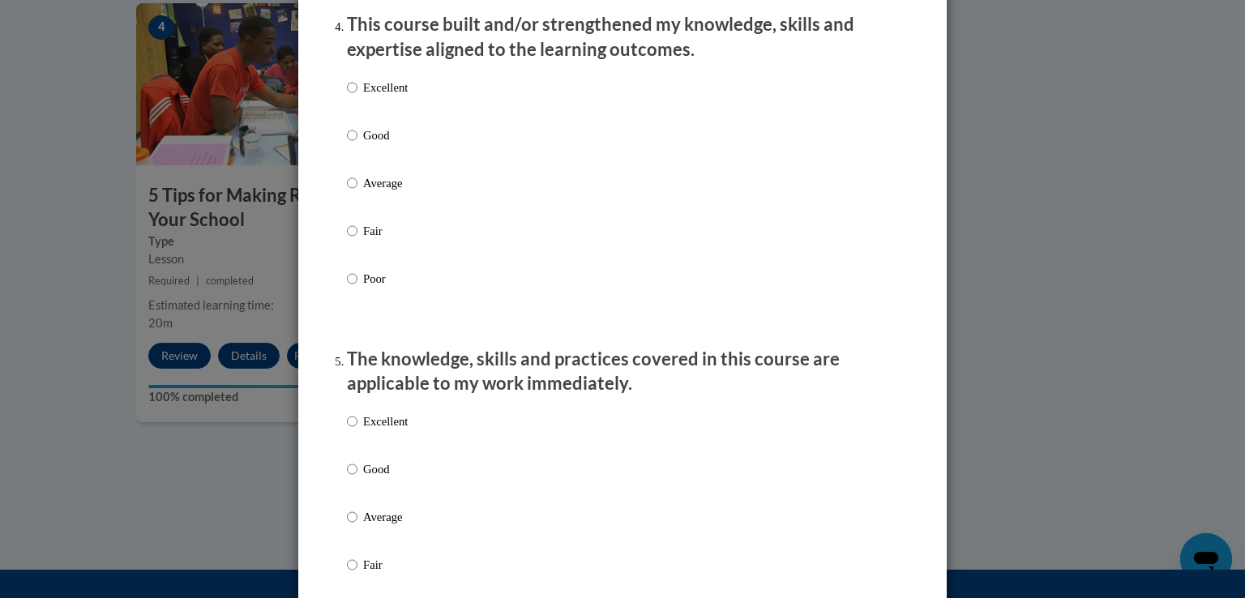
scroll to position [1200, 0]
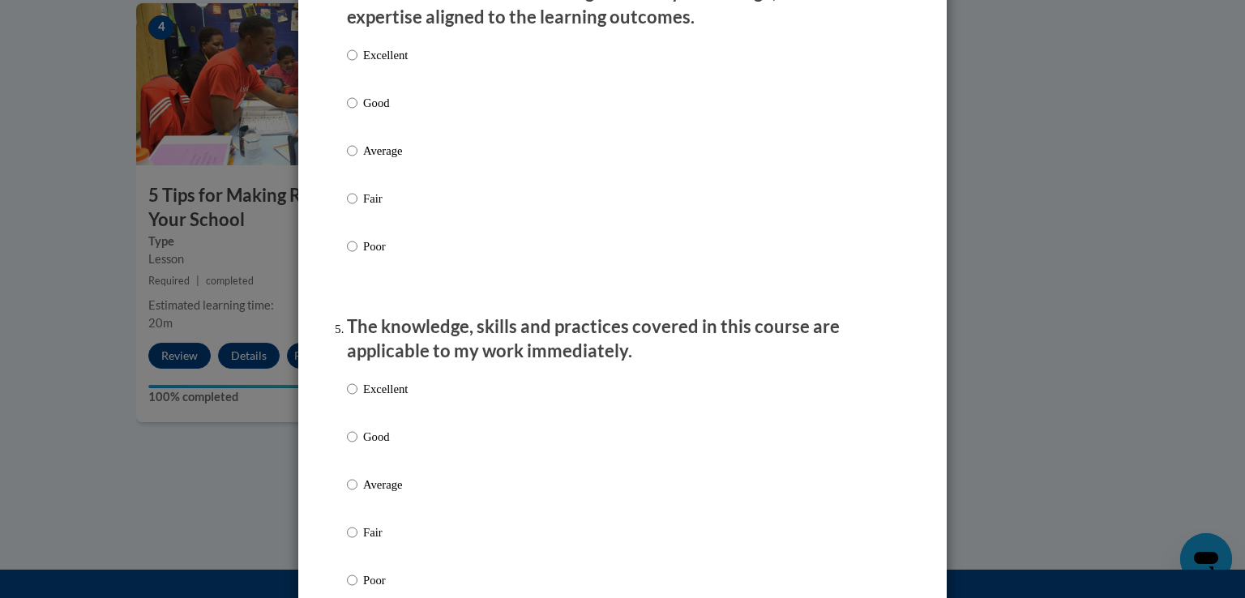
click at [370, 417] on label "Excellent" at bounding box center [377, 402] width 61 height 44
click at [358, 398] on input "Excellent" at bounding box center [352, 389] width 11 height 18
radio input "true"
click at [366, 82] on label "Excellent" at bounding box center [377, 68] width 61 height 44
click at [358, 64] on input "Excellent" at bounding box center [352, 55] width 11 height 18
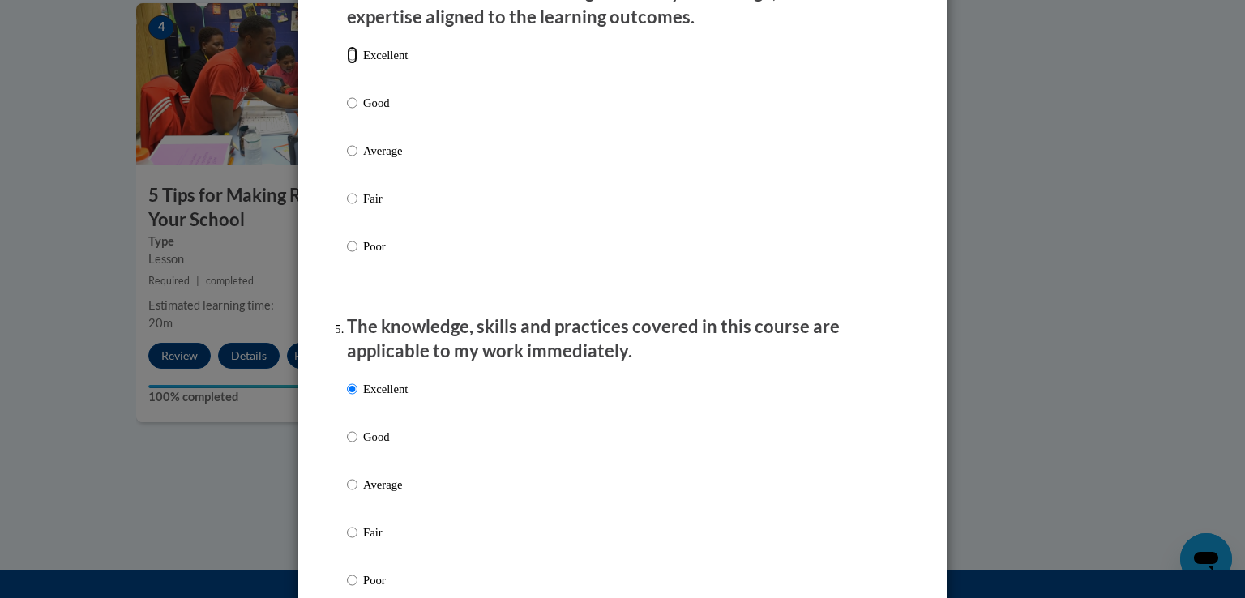
radio input "true"
click at [896, 317] on ol "The structure of the course was clear, logical and easy to follow. Excellent Go…" at bounding box center [623, 567] width 576 height 3082
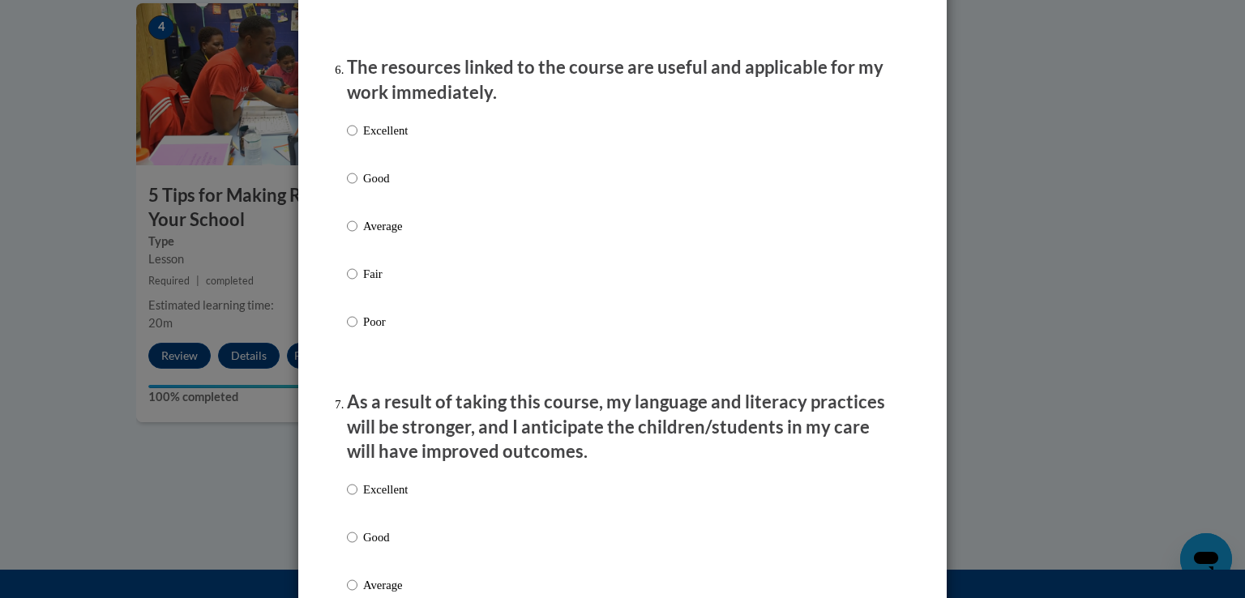
scroll to position [1816, 0]
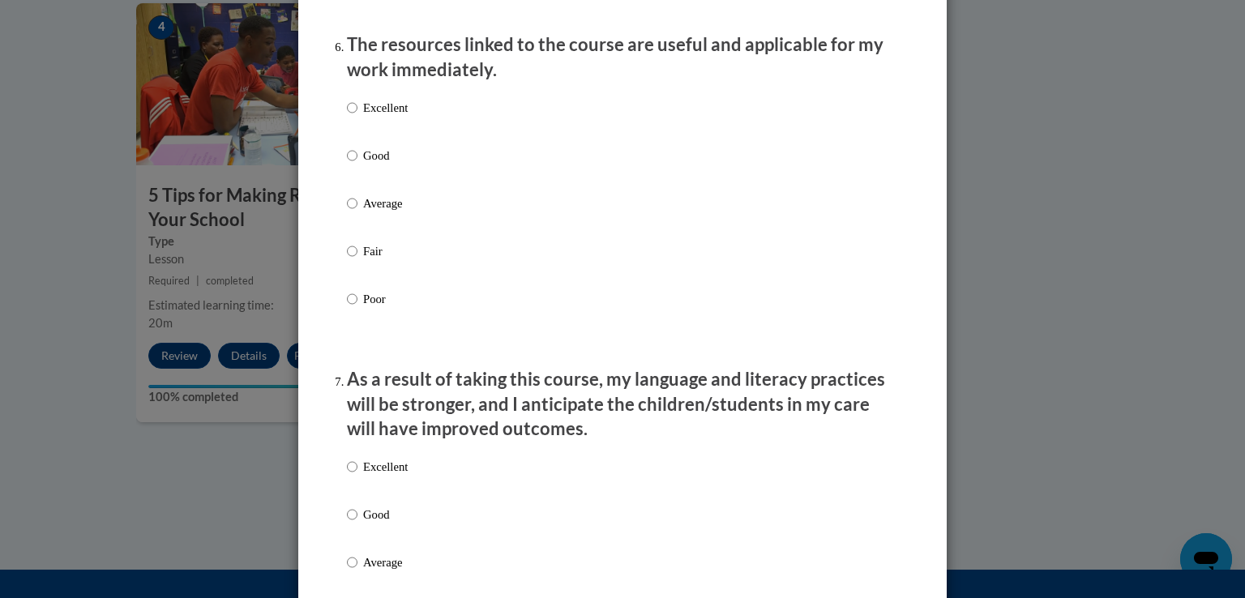
click at [371, 476] on p "Excellent" at bounding box center [385, 467] width 45 height 18
click at [358, 476] on input "Excellent" at bounding box center [352, 467] width 11 height 18
radio input "true"
click at [366, 117] on p "Excellent" at bounding box center [385, 108] width 45 height 18
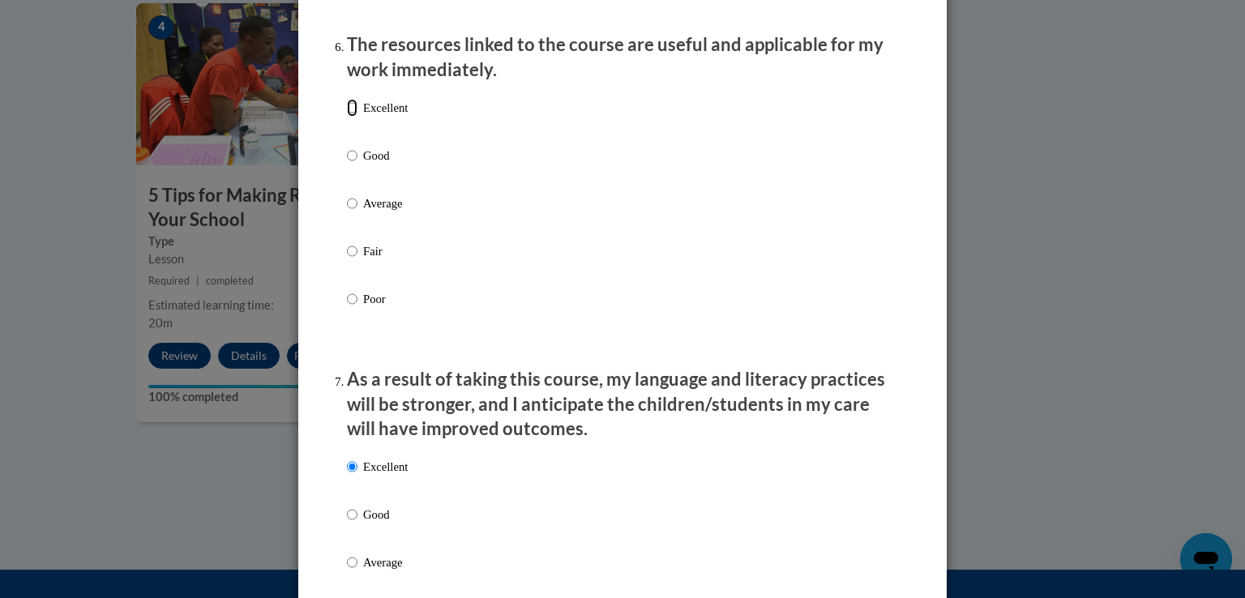
click at [358, 117] on input "Excellent" at bounding box center [352, 108] width 11 height 18
radio input "true"
click at [874, 225] on div "Excellent Good Average Fair Poor" at bounding box center [622, 223] width 551 height 264
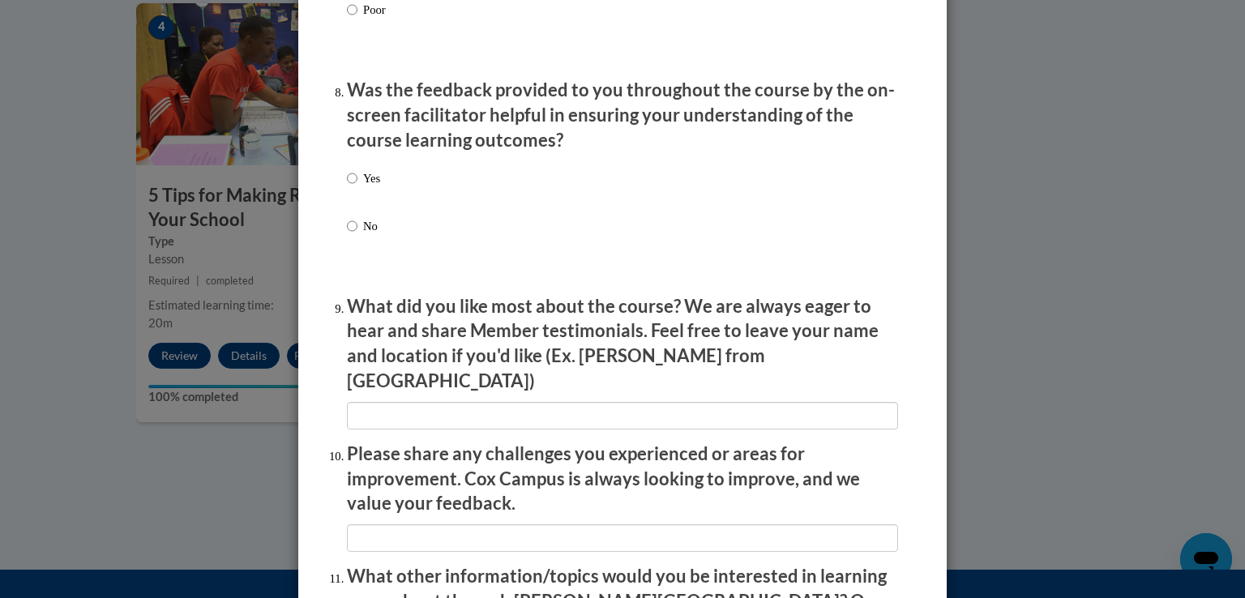
scroll to position [2497, 0]
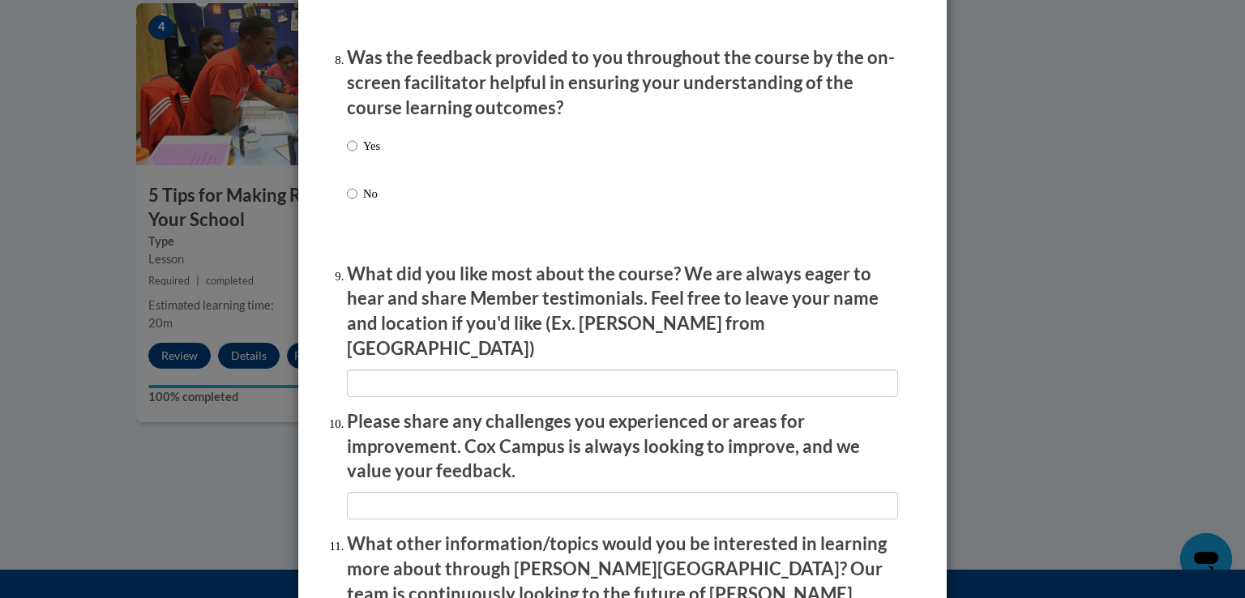
click at [375, 173] on div "Yes No" at bounding box center [622, 189] width 551 height 121
click at [363, 155] on p "Yes" at bounding box center [371, 146] width 17 height 18
click at [358, 155] on input "Yes" at bounding box center [352, 146] width 11 height 18
radio input "true"
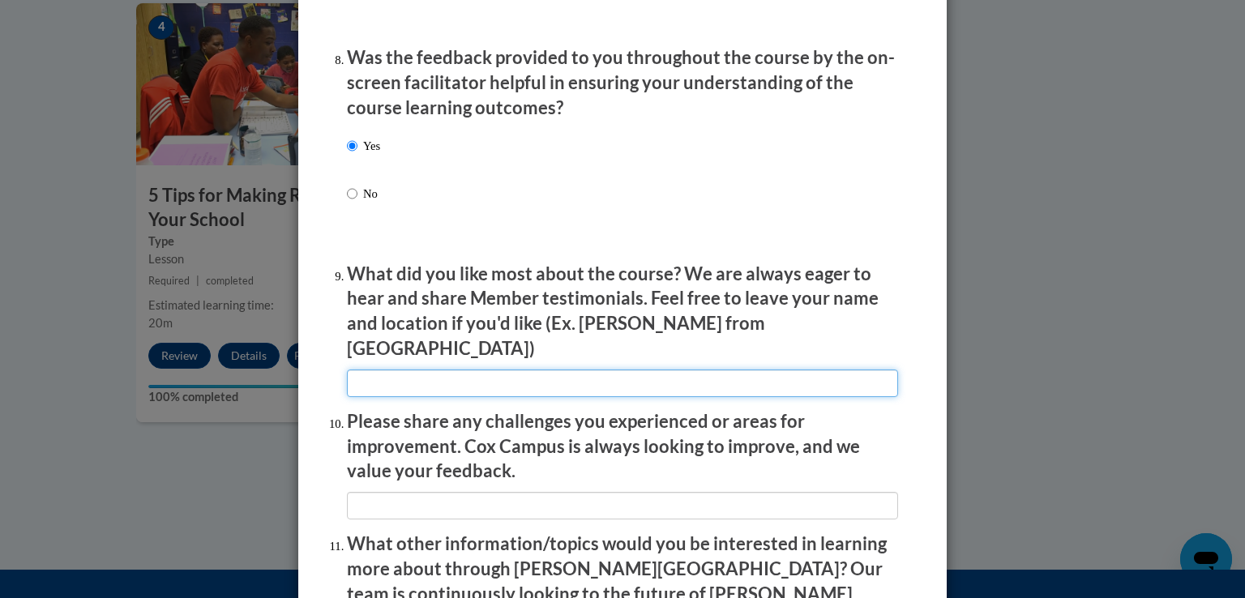
click at [454, 378] on input "textbox" at bounding box center [622, 384] width 551 height 28
type input "Short & efficient"
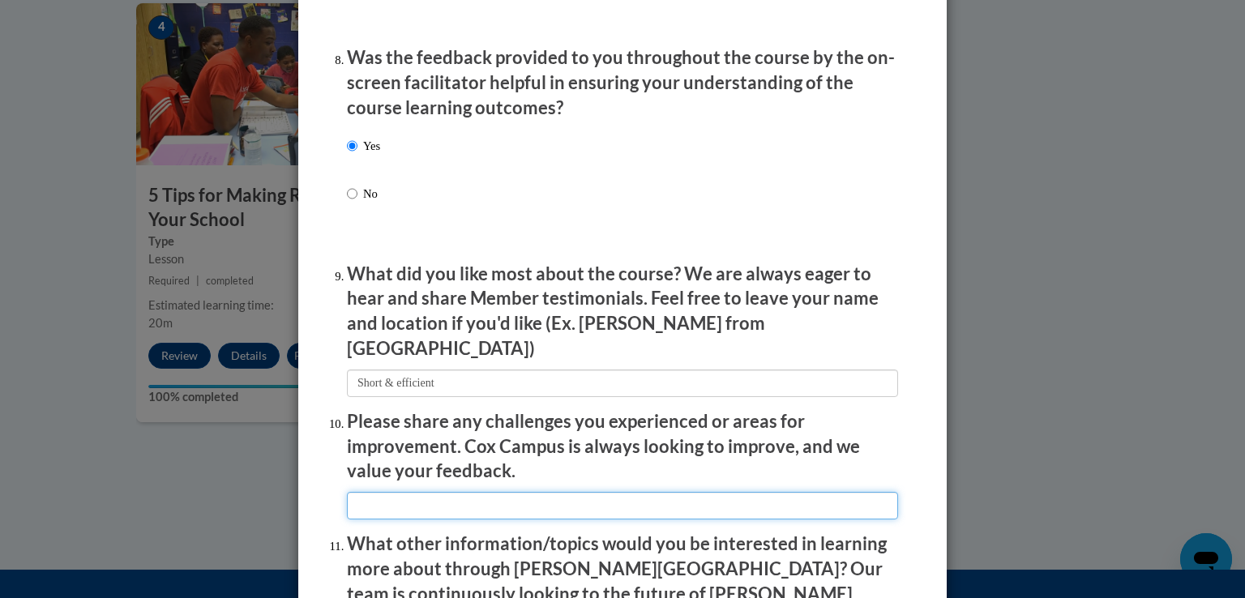
click at [585, 495] on input "textbox" at bounding box center [622, 506] width 551 height 28
type input "n/a"
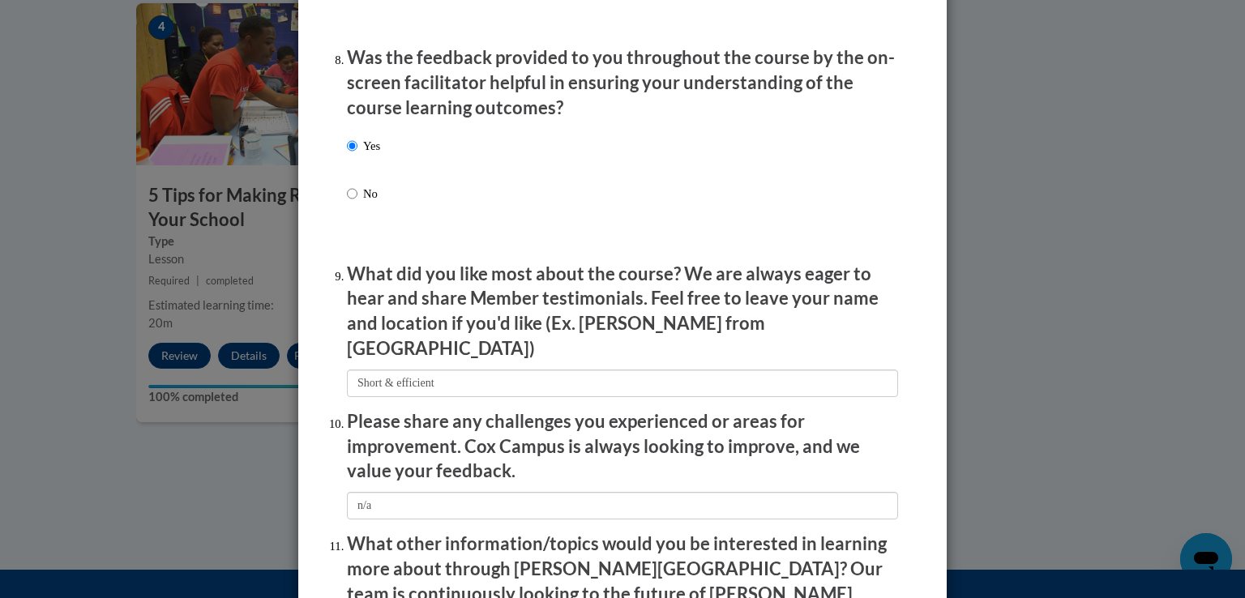
click at [875, 471] on p "Please share any challenges you experienced or areas for improvement. Cox Campu…" at bounding box center [622, 446] width 551 height 75
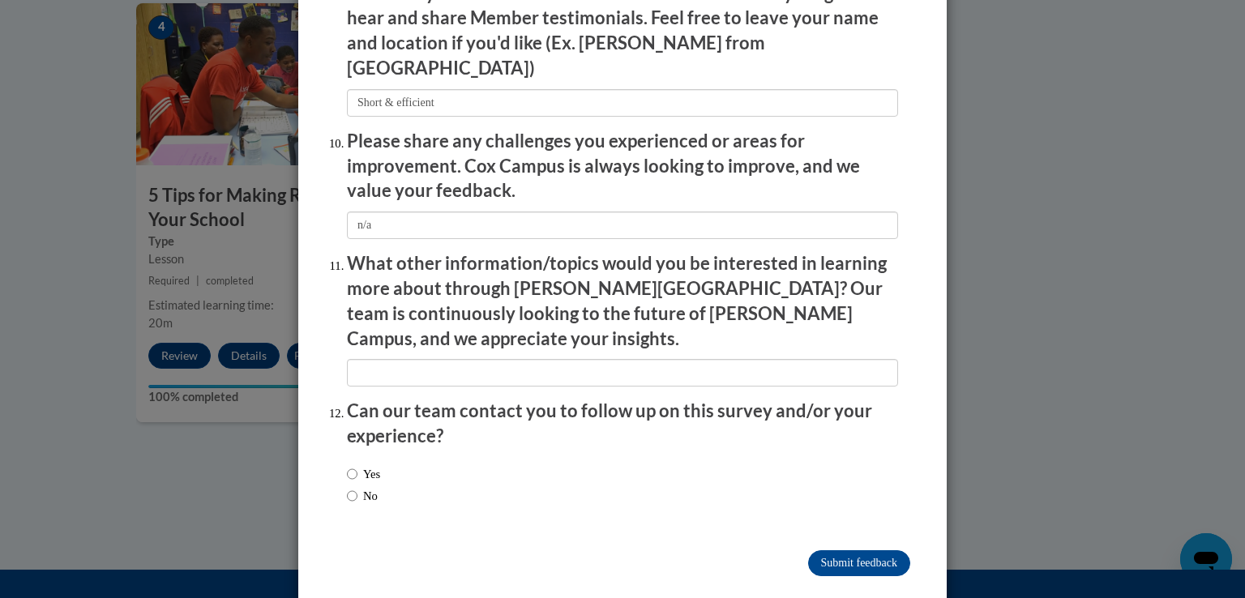
scroll to position [2779, 0]
click at [363, 465] on label "Yes" at bounding box center [363, 474] width 33 height 18
click at [358, 465] on input "Yes" at bounding box center [352, 474] width 11 height 18
radio input "true"
click at [853, 550] on input "Submit feedback" at bounding box center [859, 563] width 102 height 26
